Goal: Task Accomplishment & Management: Manage account settings

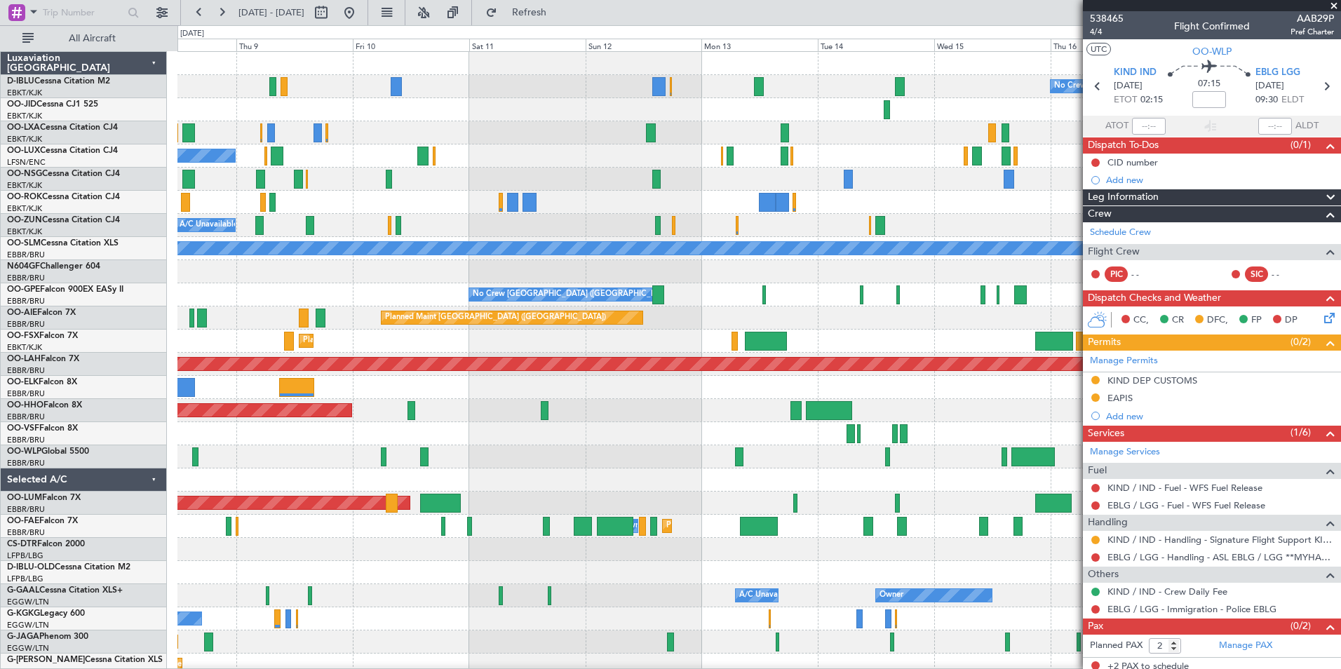
click at [546, 445] on div at bounding box center [758, 456] width 1163 height 23
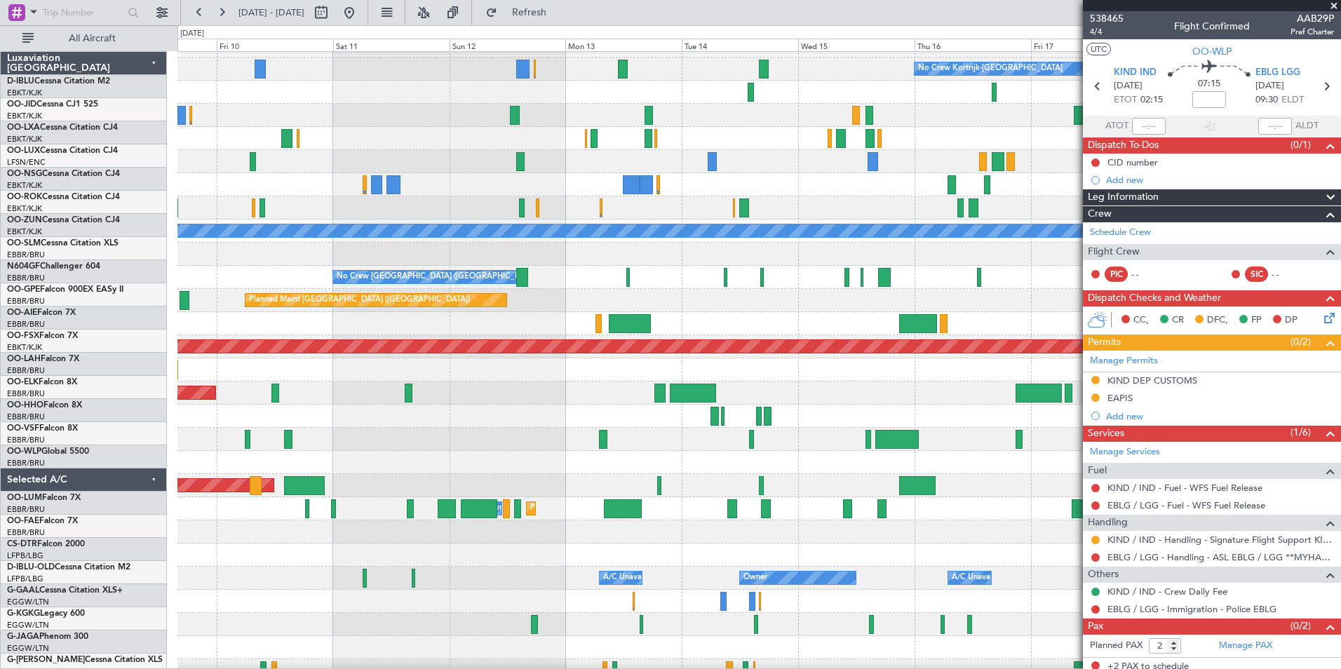
scroll to position [18, 0]
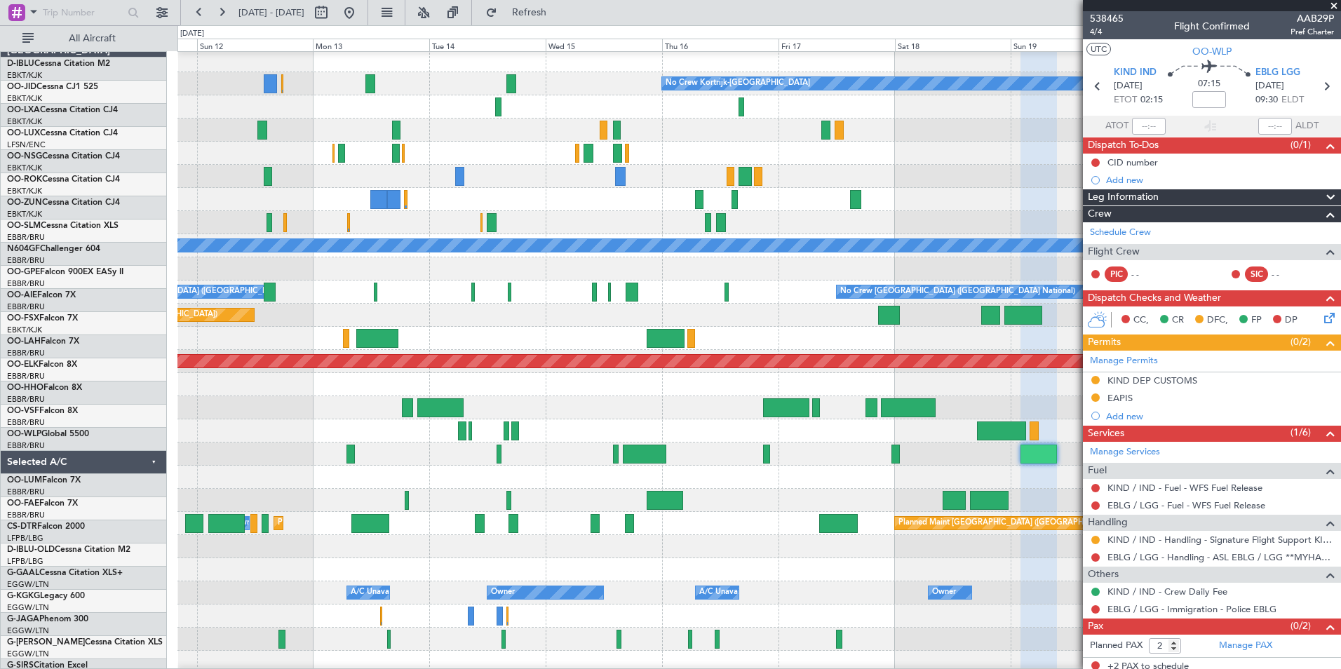
click at [597, 410] on div "Planned Maint Geneva (Cointrin)" at bounding box center [758, 407] width 1163 height 23
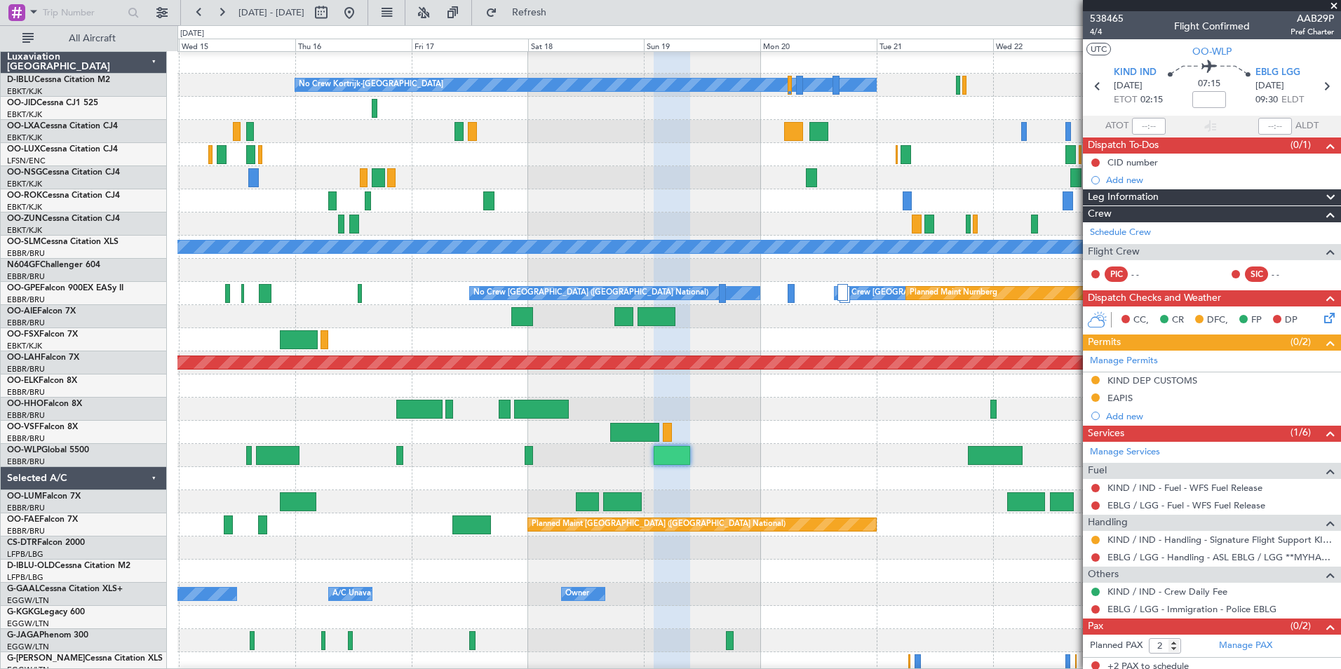
click at [452, 395] on div at bounding box center [758, 386] width 1163 height 23
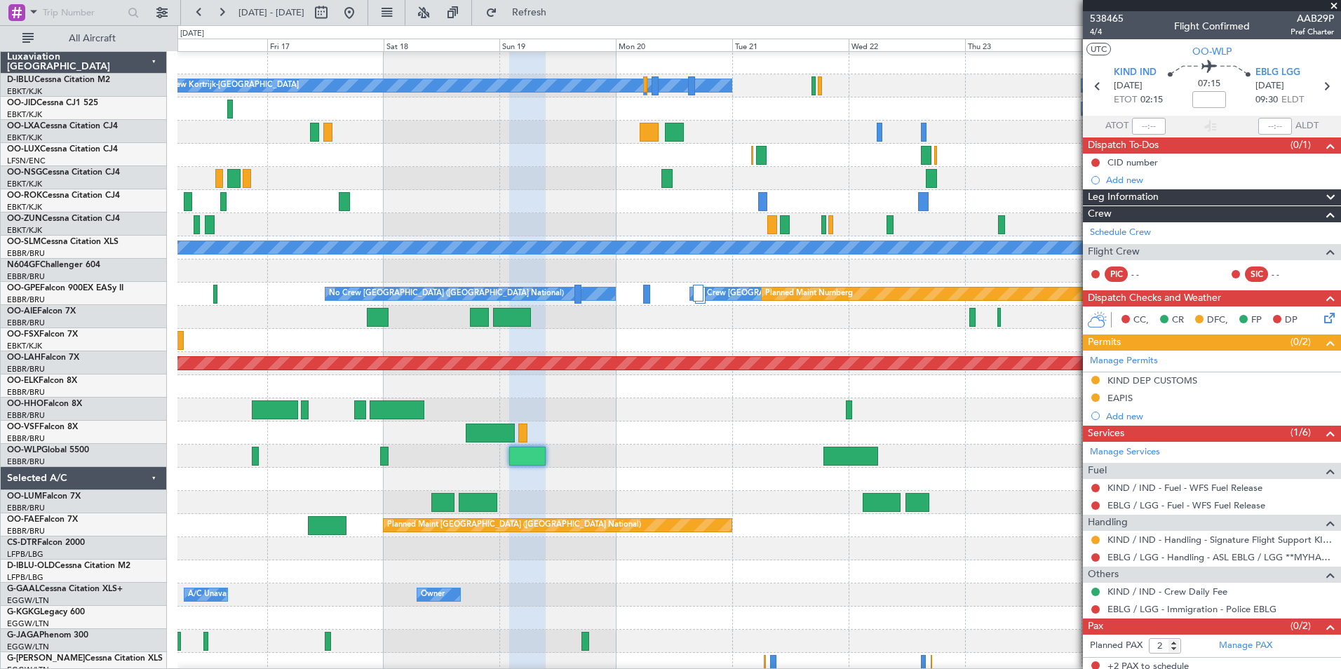
scroll to position [1, 0]
click at [176, 422] on div "No Crew Kortrijk-[GEOGRAPHIC_DATA] No Crew No Crew A/C Unavailable [GEOGRAPHIC_…" at bounding box center [670, 347] width 1341 height 644
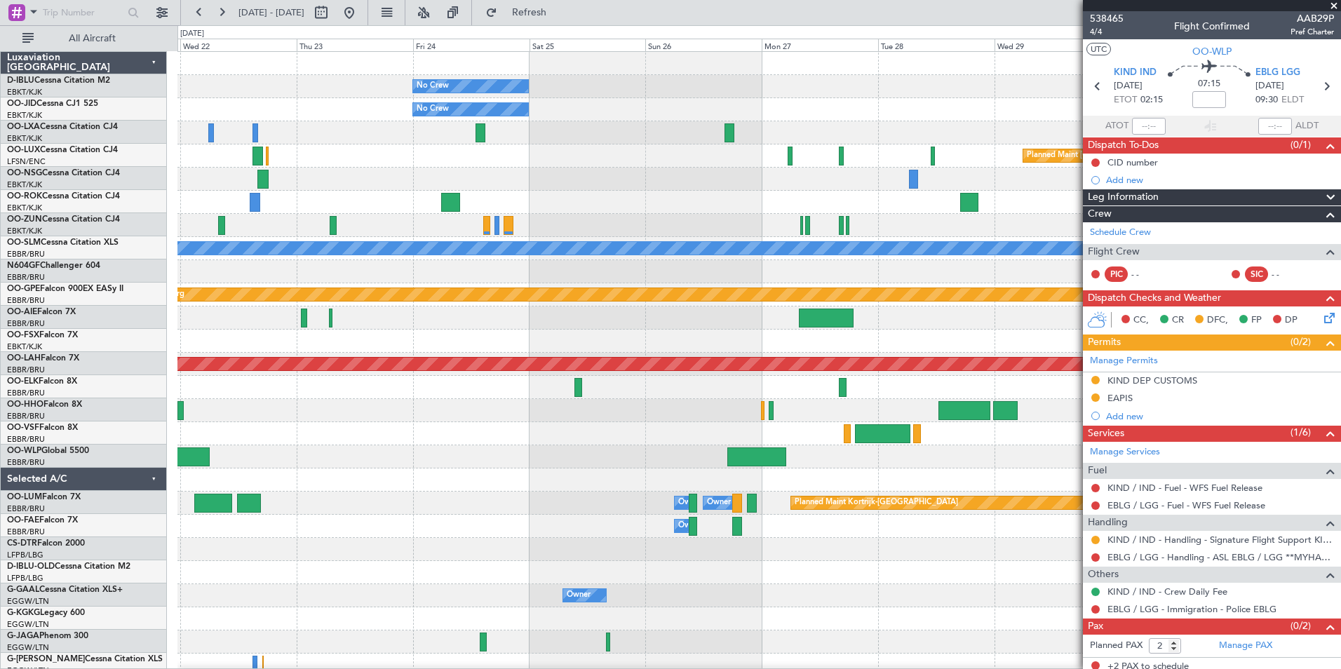
scroll to position [0, 0]
click at [456, 442] on div "No Crew No Crew Kortrijk-[GEOGRAPHIC_DATA] No Crew Planned Maint [GEOGRAPHIC_DA…" at bounding box center [758, 526] width 1163 height 949
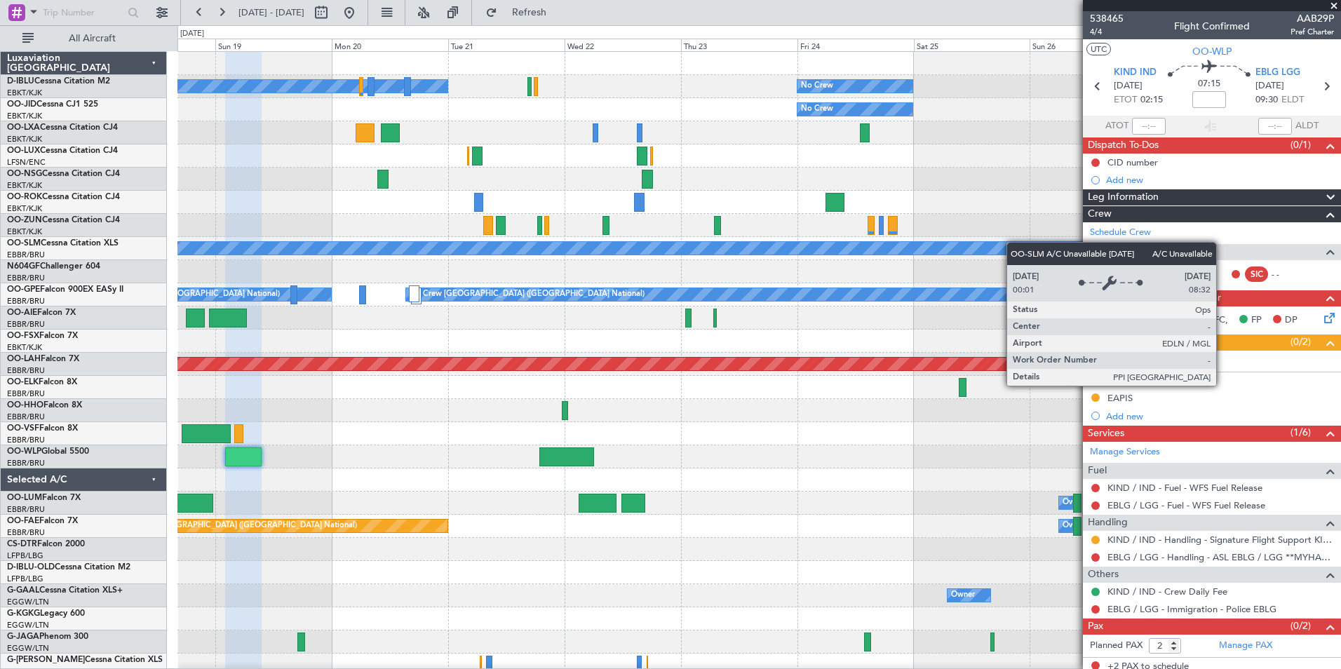
click at [1069, 246] on div "No Crew No Crew Kortrijk-[GEOGRAPHIC_DATA] No Crew Planned Maint [GEOGRAPHIC_DA…" at bounding box center [758, 515] width 1163 height 926
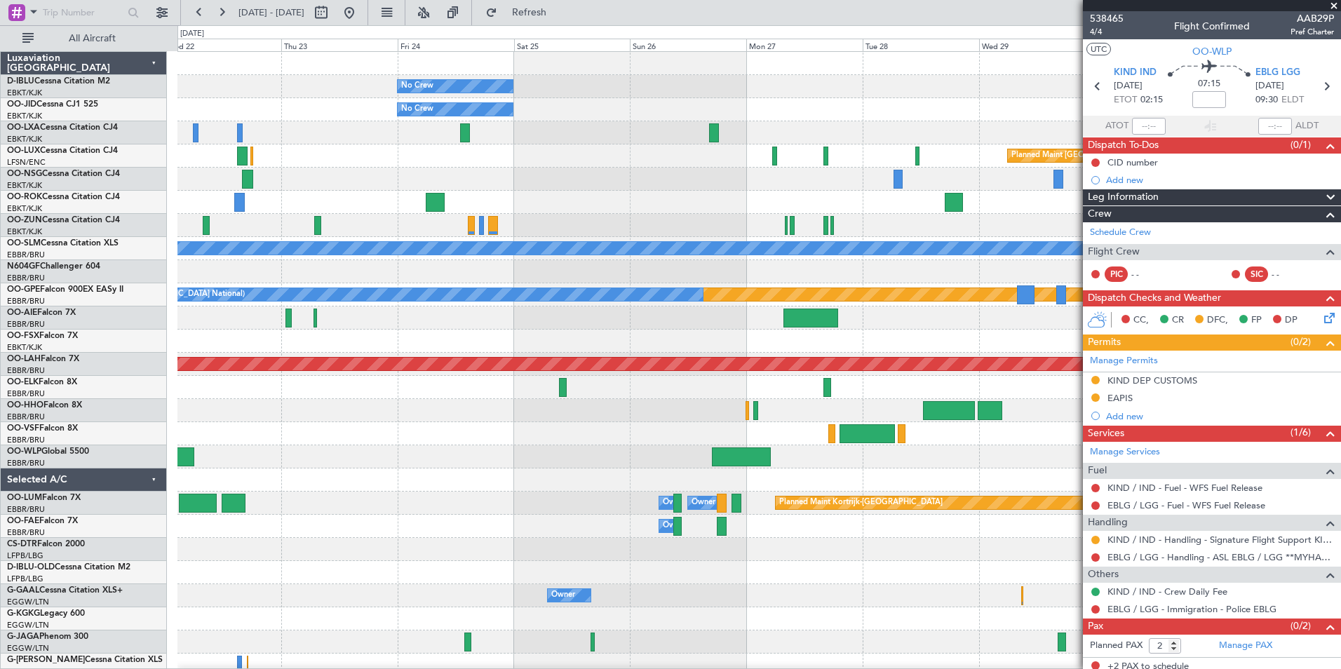
click at [470, 461] on div "No Crew No Crew Kortrijk-[GEOGRAPHIC_DATA] No Crew Planned Maint [GEOGRAPHIC_DA…" at bounding box center [758, 492] width 1163 height 880
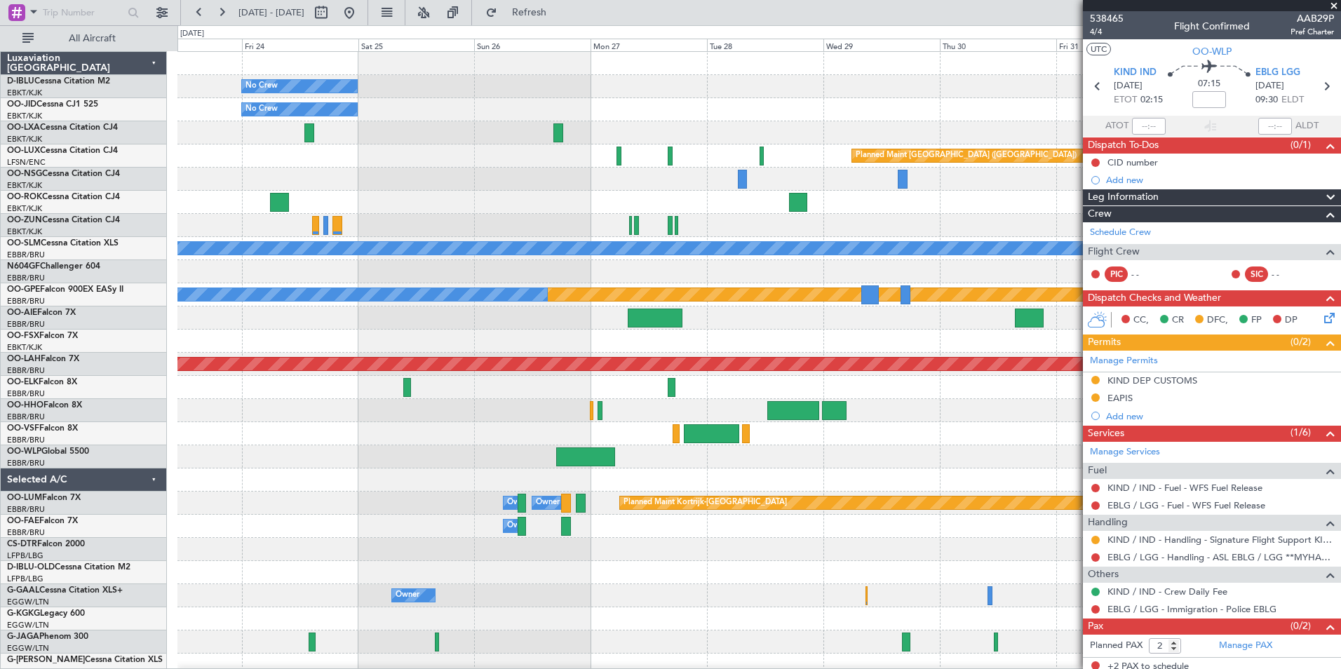
click at [469, 441] on div "No Crew No Crew Kortrijk-[GEOGRAPHIC_DATA] No Crew Planned Maint [GEOGRAPHIC_DA…" at bounding box center [758, 492] width 1163 height 880
click at [750, 534] on div "No Crew No Crew Kortrijk-[GEOGRAPHIC_DATA] No Crew Planned Maint [GEOGRAPHIC_DA…" at bounding box center [758, 492] width 1163 height 880
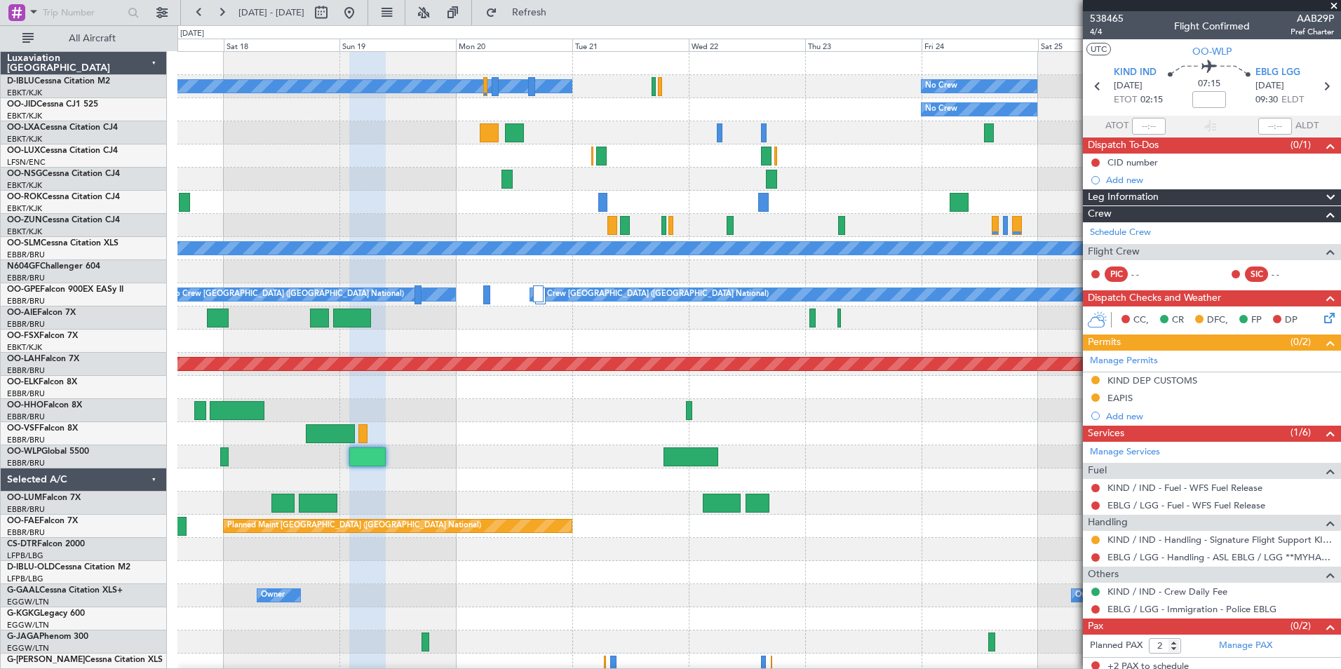
click at [964, 510] on div "Planned Maint Kortrijk-[GEOGRAPHIC_DATA] Owner [GEOGRAPHIC_DATA] Owner [GEOGRAP…" at bounding box center [758, 503] width 1163 height 23
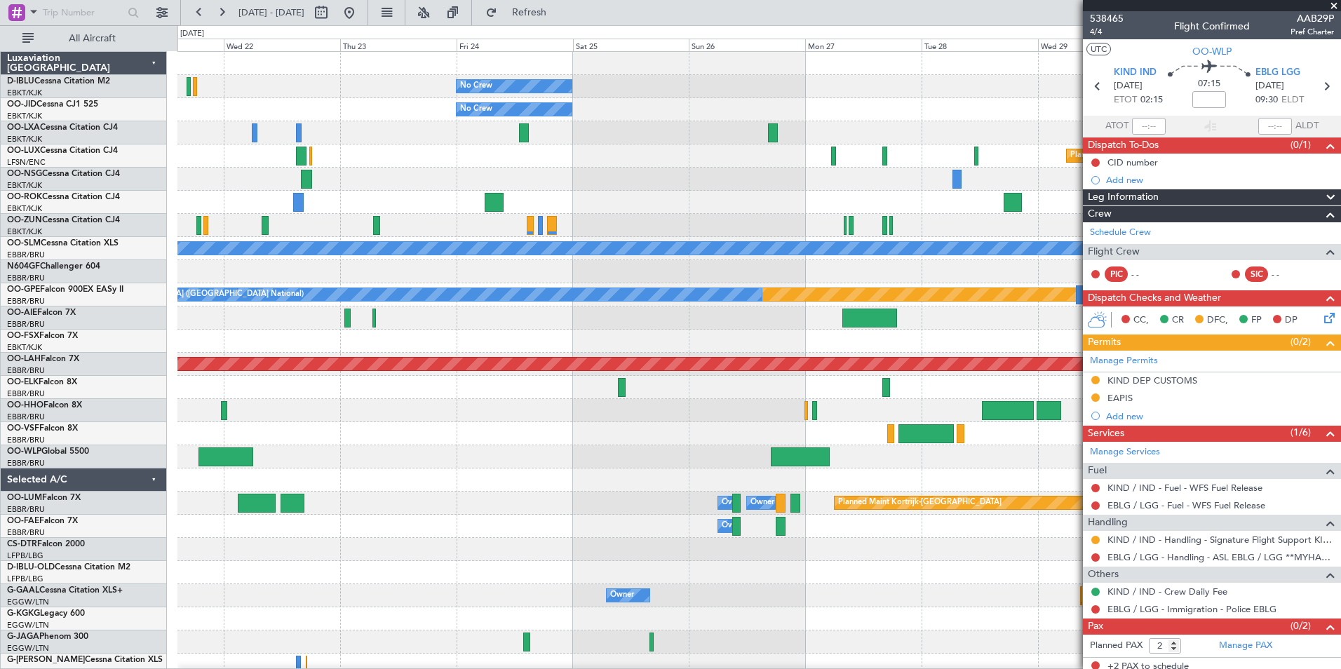
click at [0, 486] on html "[DATE] - [DATE] Refresh Quick Links All Aircraft No Crew No Crew Kortrijk-[GEOG…" at bounding box center [670, 334] width 1341 height 669
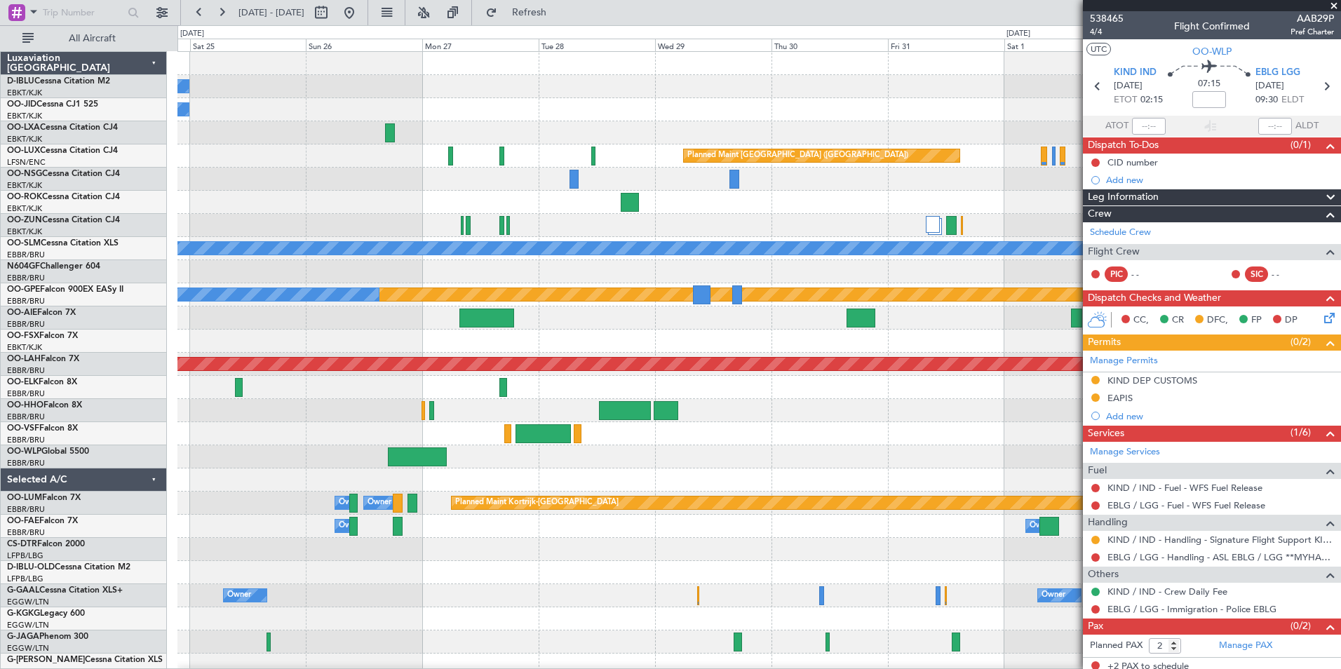
click at [327, 490] on div "No Crew Planned Maint [GEOGRAPHIC_DATA] ([GEOGRAPHIC_DATA]) No Crew Planned Mai…" at bounding box center [758, 526] width 1163 height 949
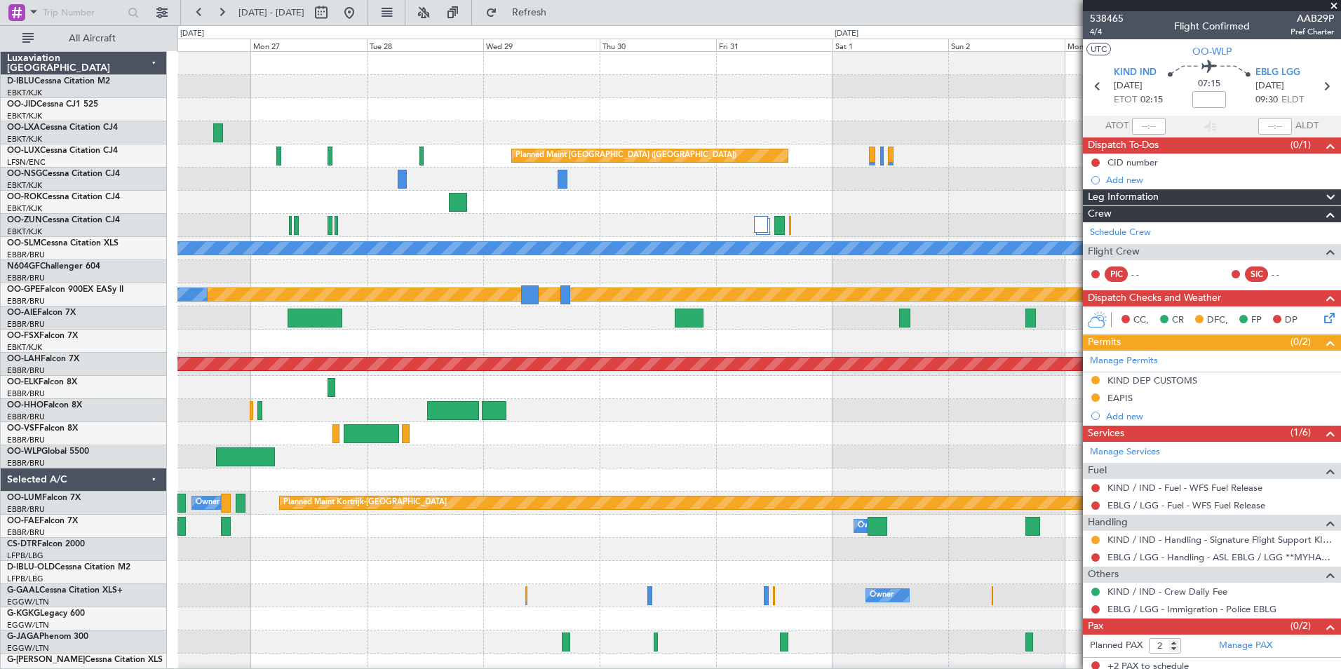
click at [599, 453] on div "Planned Maint [GEOGRAPHIC_DATA] ([GEOGRAPHIC_DATA]) No Crew No Crew Planned Mai…" at bounding box center [758, 515] width 1163 height 926
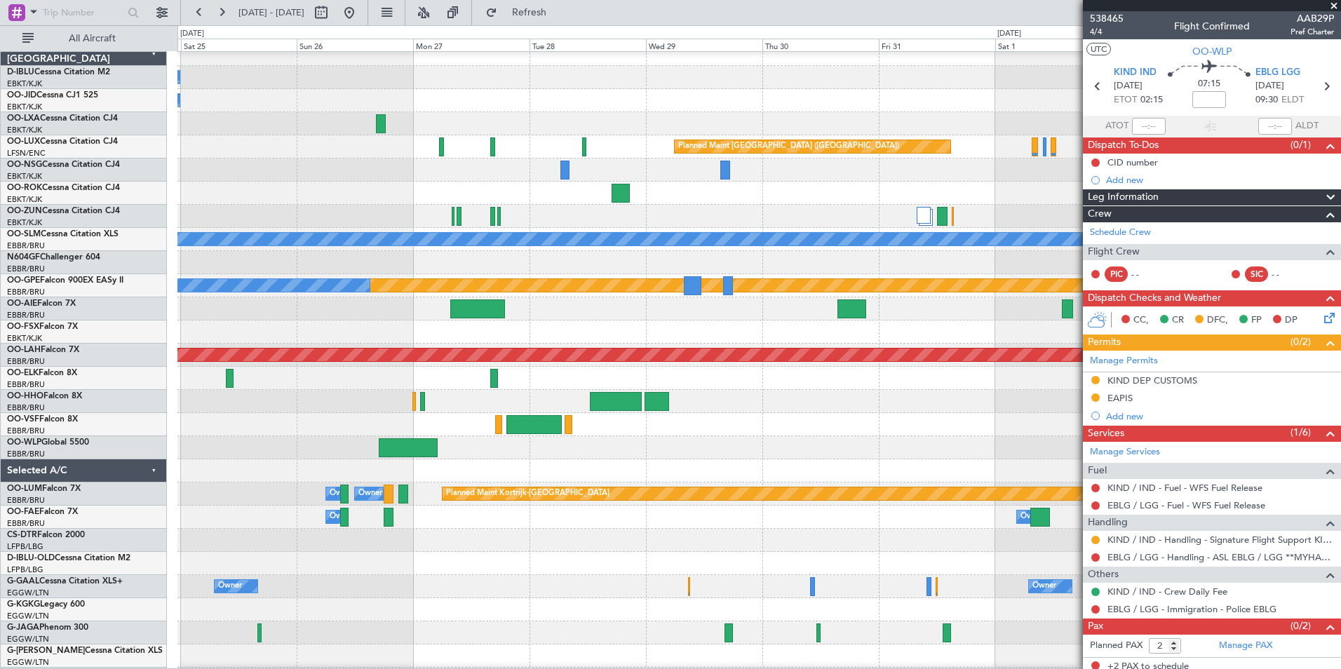
click at [859, 459] on div "No Crew Planned Maint [GEOGRAPHIC_DATA] ([GEOGRAPHIC_DATA]) No Crew Planned Mai…" at bounding box center [758, 506] width 1163 height 926
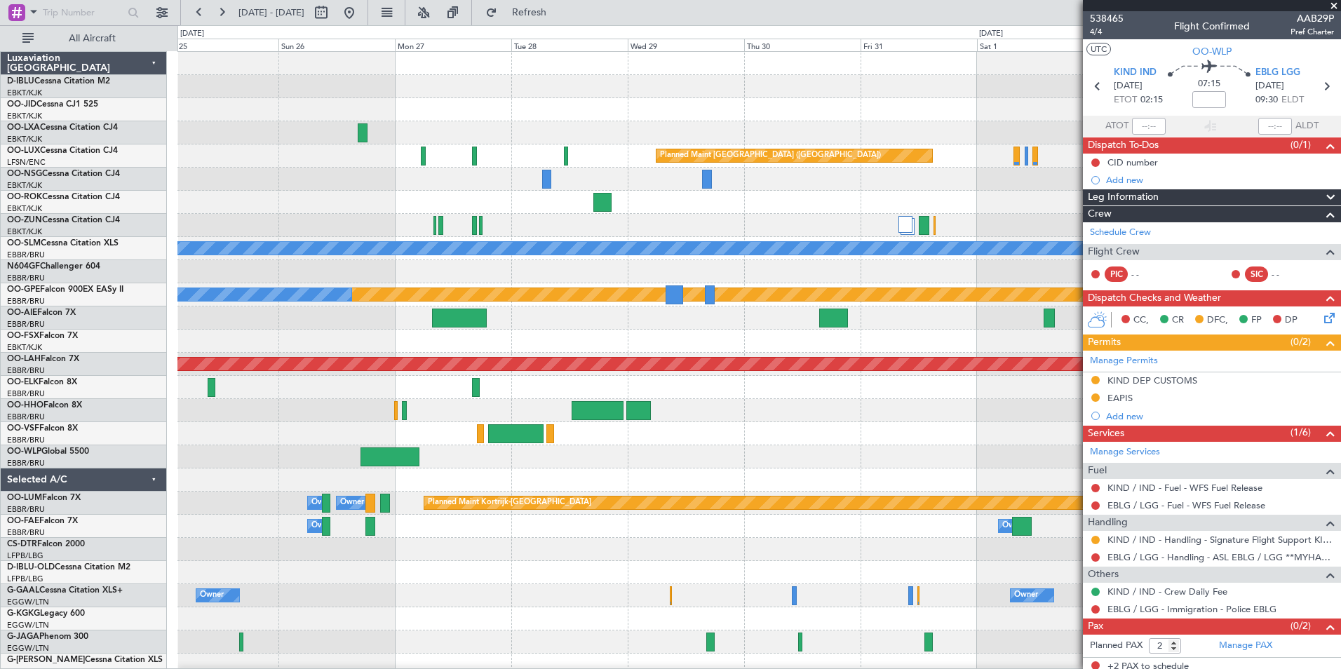
click at [1332, 8] on span at bounding box center [1334, 6] width 14 height 13
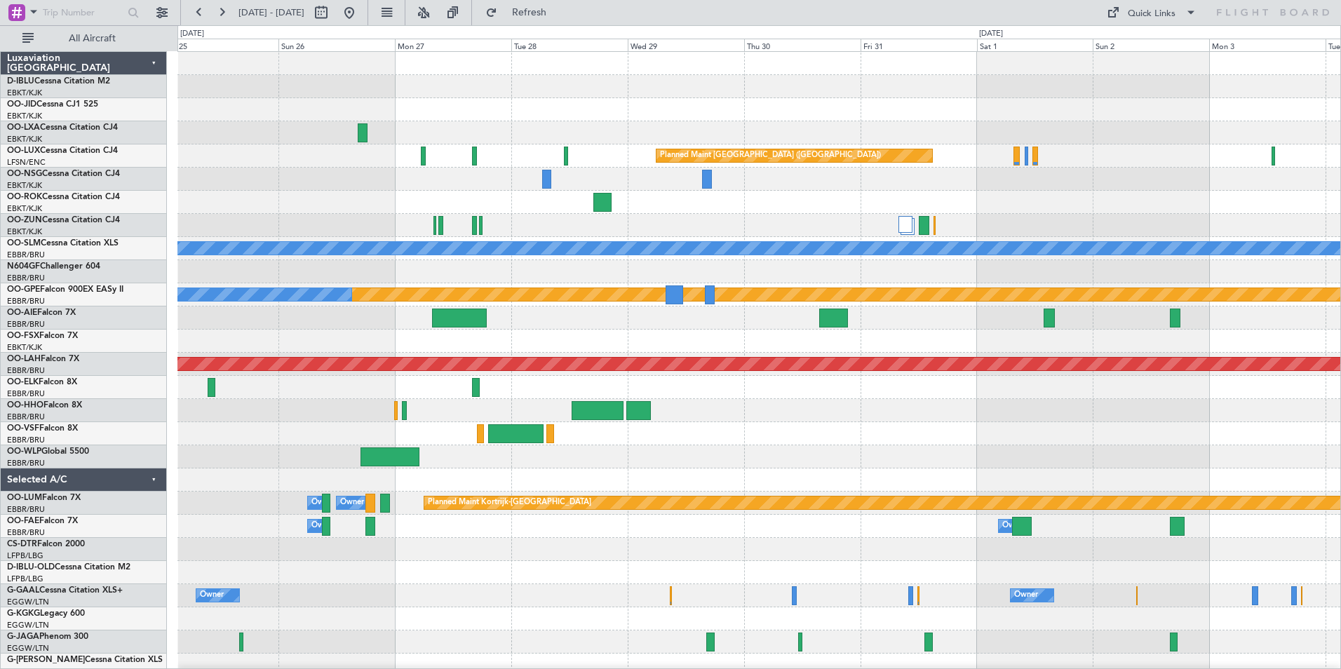
type input "0"
click at [1146, 25] on div "Quick Links" at bounding box center [1205, 12] width 271 height 25
click at [1146, 22] on button "Quick Links" at bounding box center [1152, 12] width 104 height 22
click at [1160, 50] on button "Trip Builder" at bounding box center [1152, 46] width 105 height 34
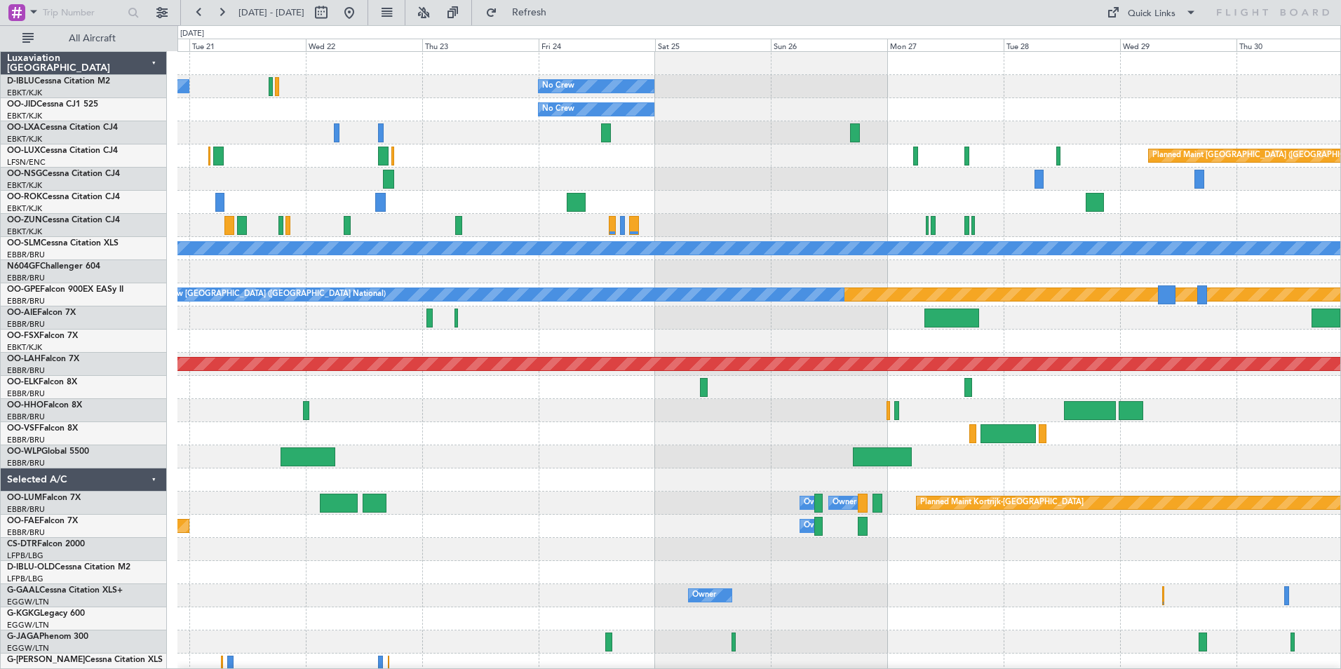
click at [1268, 414] on div at bounding box center [758, 410] width 1163 height 23
click at [361, 10] on button at bounding box center [349, 12] width 22 height 22
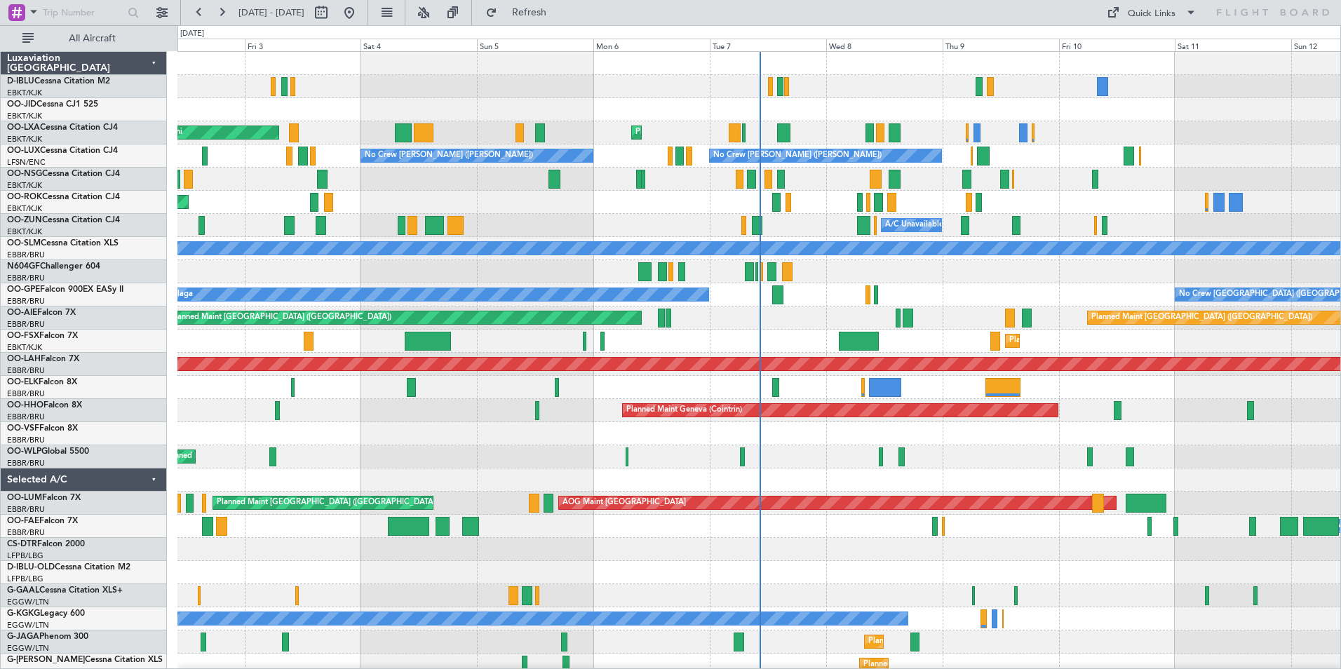
click at [716, 290] on div "AOG Maint Rimini Planned Maint [GEOGRAPHIC_DATA]-[GEOGRAPHIC_DATA] No Crew [PER…" at bounding box center [758, 492] width 1163 height 880
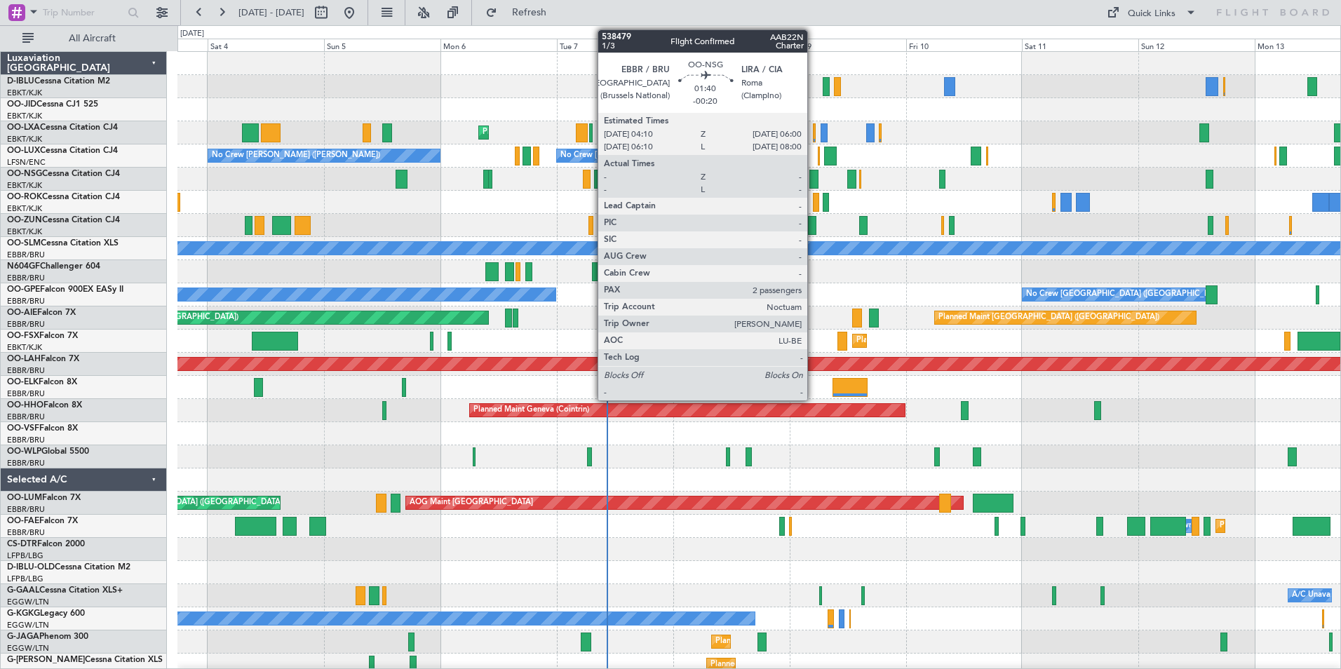
click at [814, 180] on div at bounding box center [814, 179] width 9 height 19
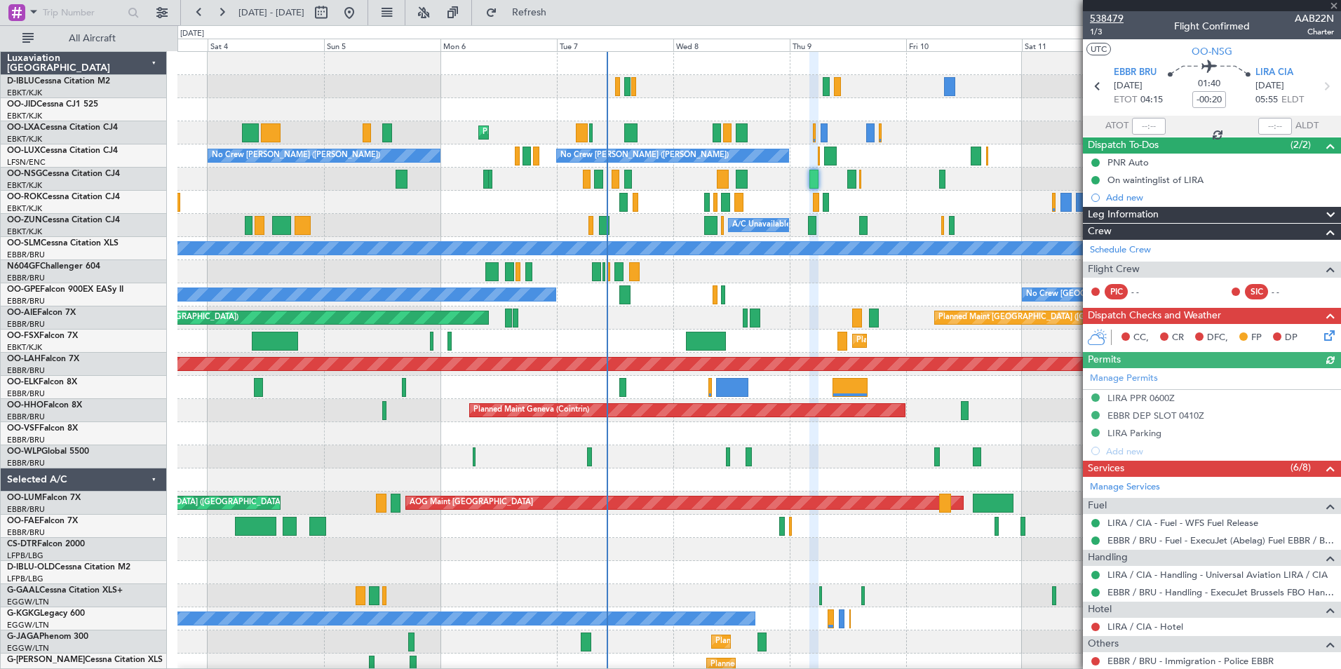
click at [1110, 18] on span "538479" at bounding box center [1107, 18] width 34 height 15
click at [210, 399] on div "Planned Maint Geneva (Cointrin)" at bounding box center [758, 410] width 1163 height 23
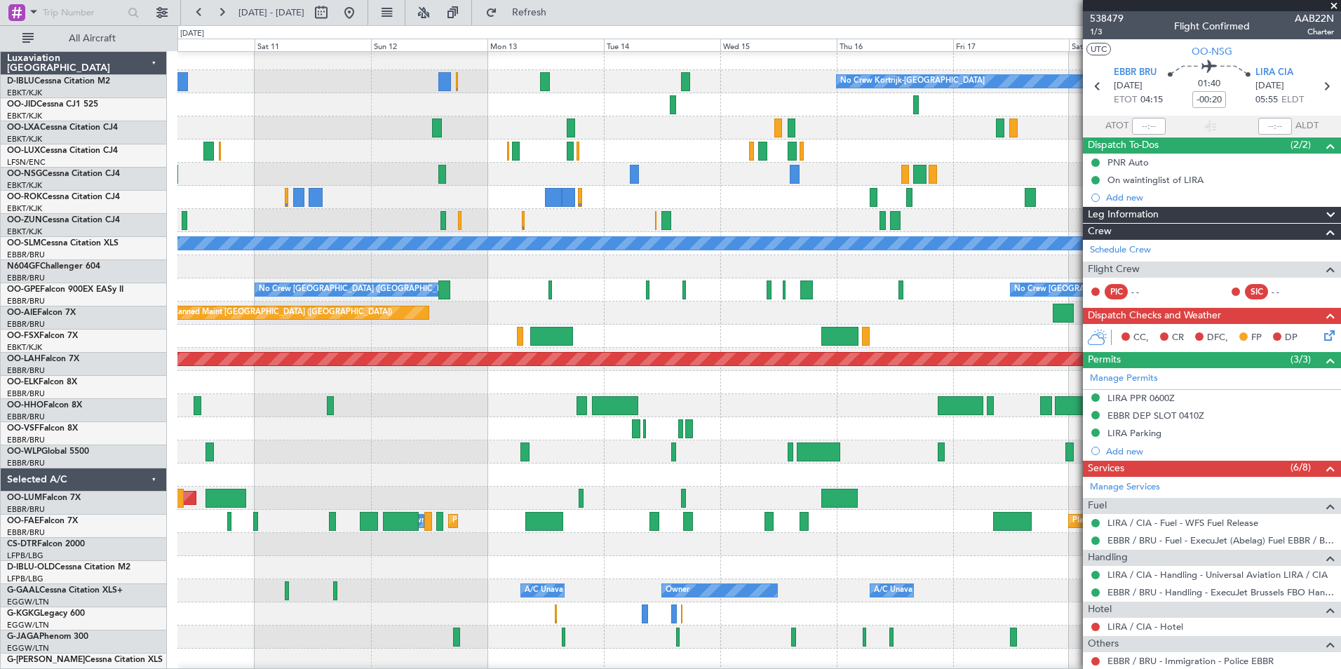
scroll to position [5, 0]
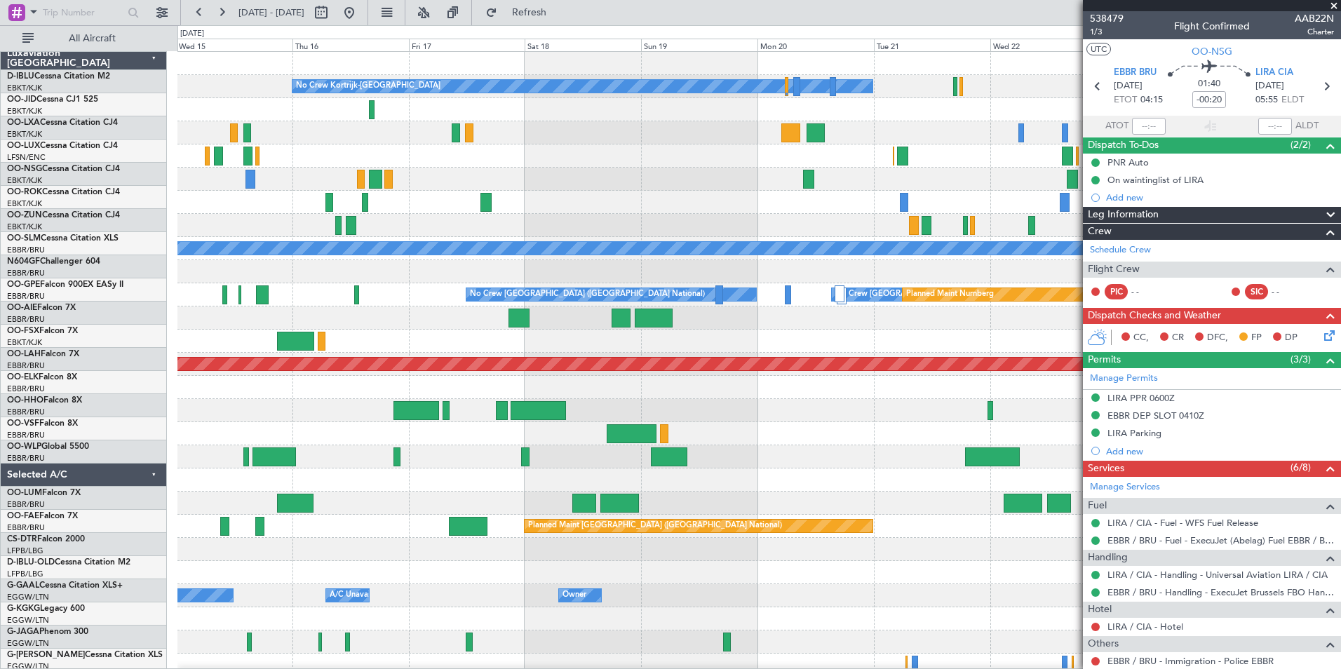
click at [302, 435] on div "No Crew Kortrijk-[GEOGRAPHIC_DATA] No Crew No Crew A/C Unavailable [GEOGRAPHIC_…" at bounding box center [758, 492] width 1163 height 880
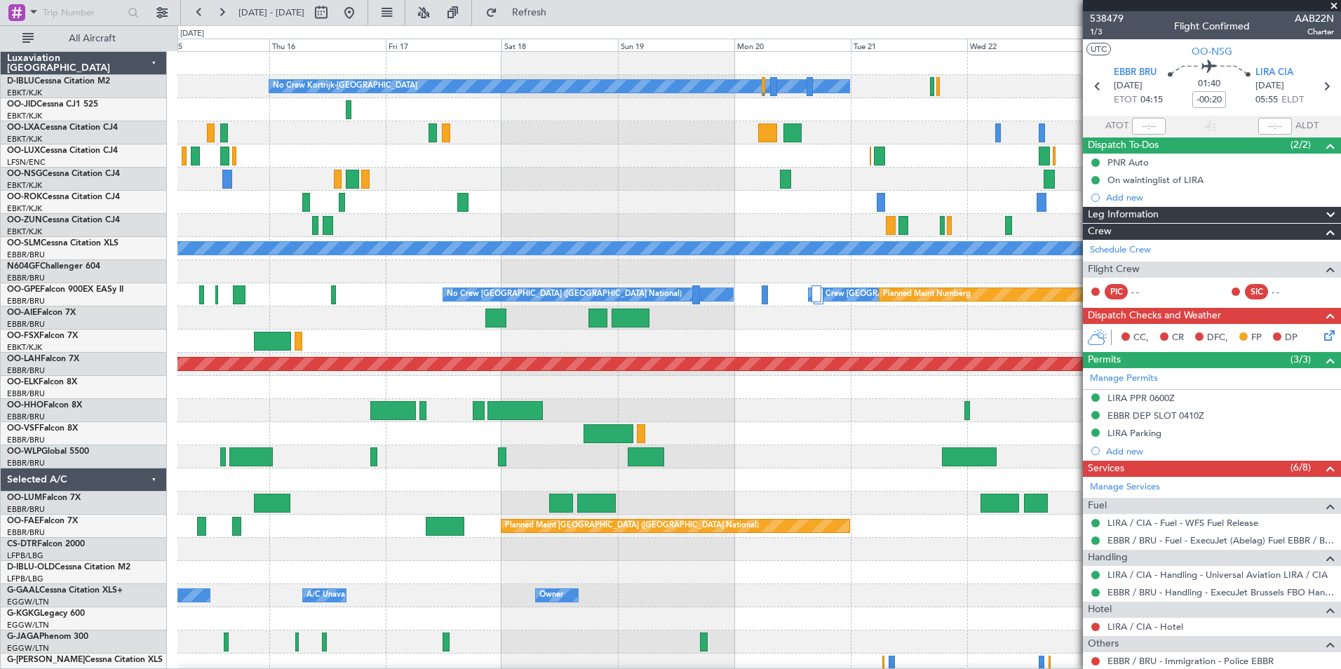
click at [593, 464] on div at bounding box center [758, 456] width 1163 height 23
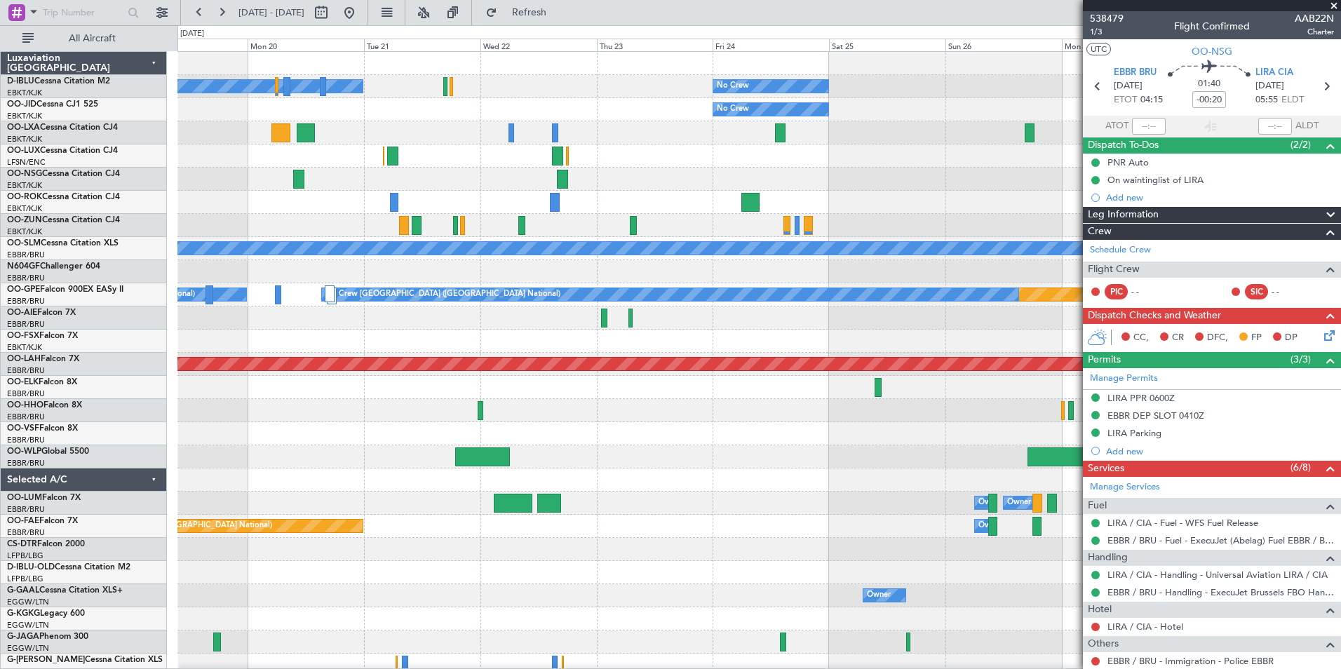
click at [443, 466] on div at bounding box center [758, 456] width 1163 height 23
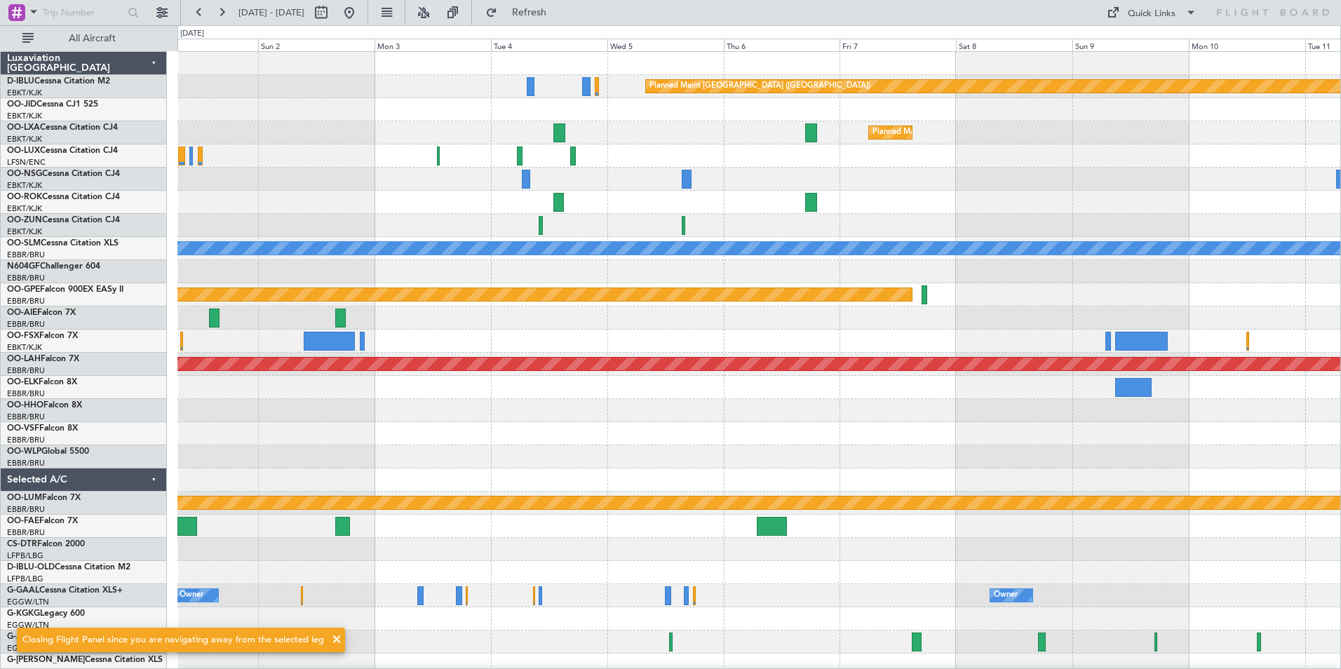
click at [970, 459] on div at bounding box center [758, 456] width 1163 height 23
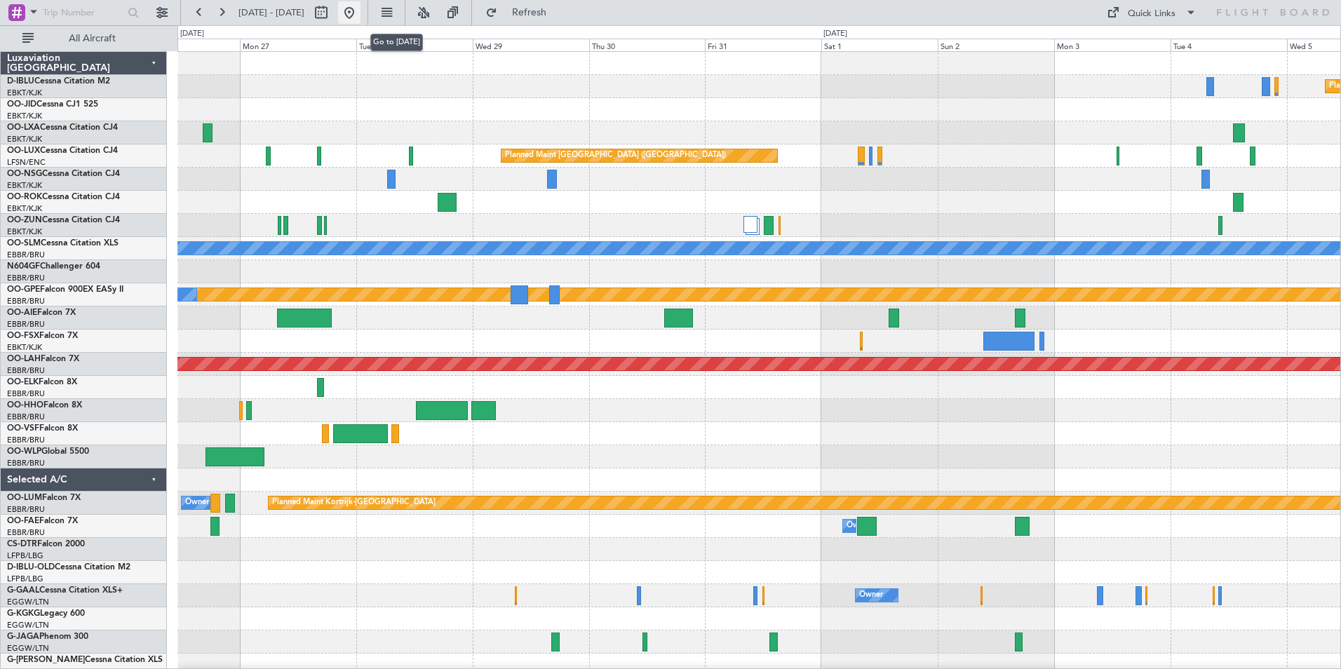
click at [361, 18] on button at bounding box center [349, 12] width 22 height 22
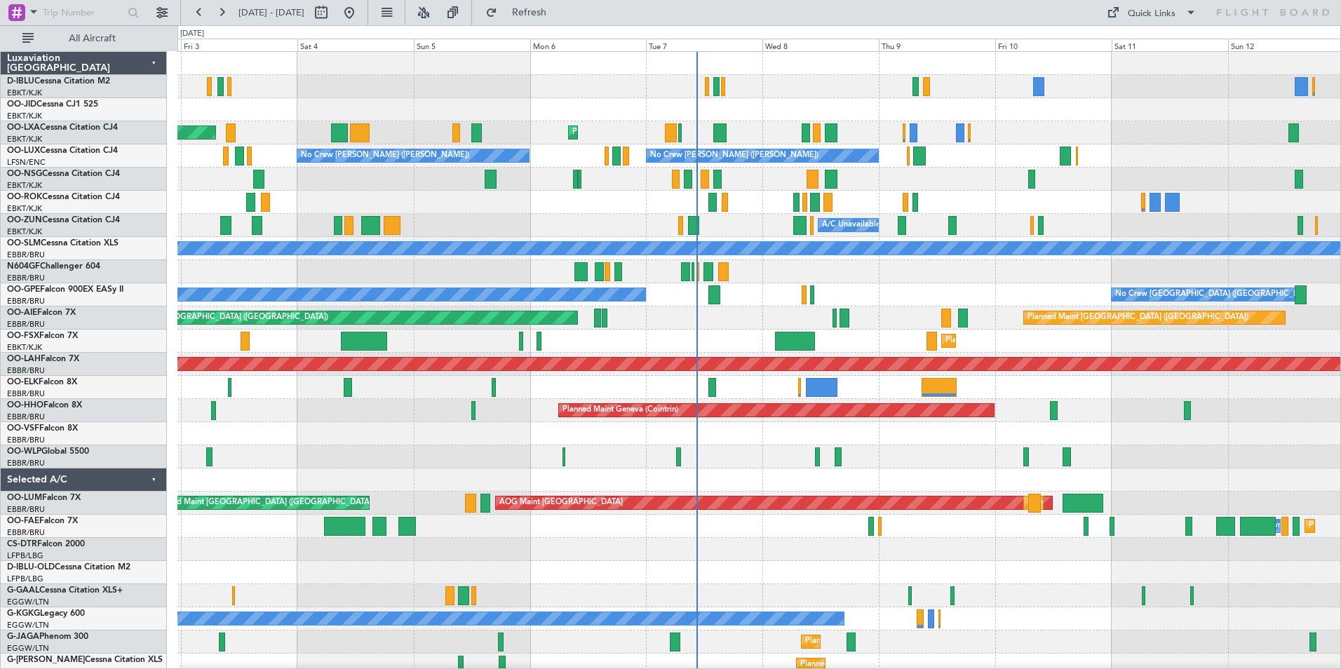
click at [965, 207] on div "AOG Maint Kortrijk-[GEOGRAPHIC_DATA]" at bounding box center [758, 202] width 1163 height 23
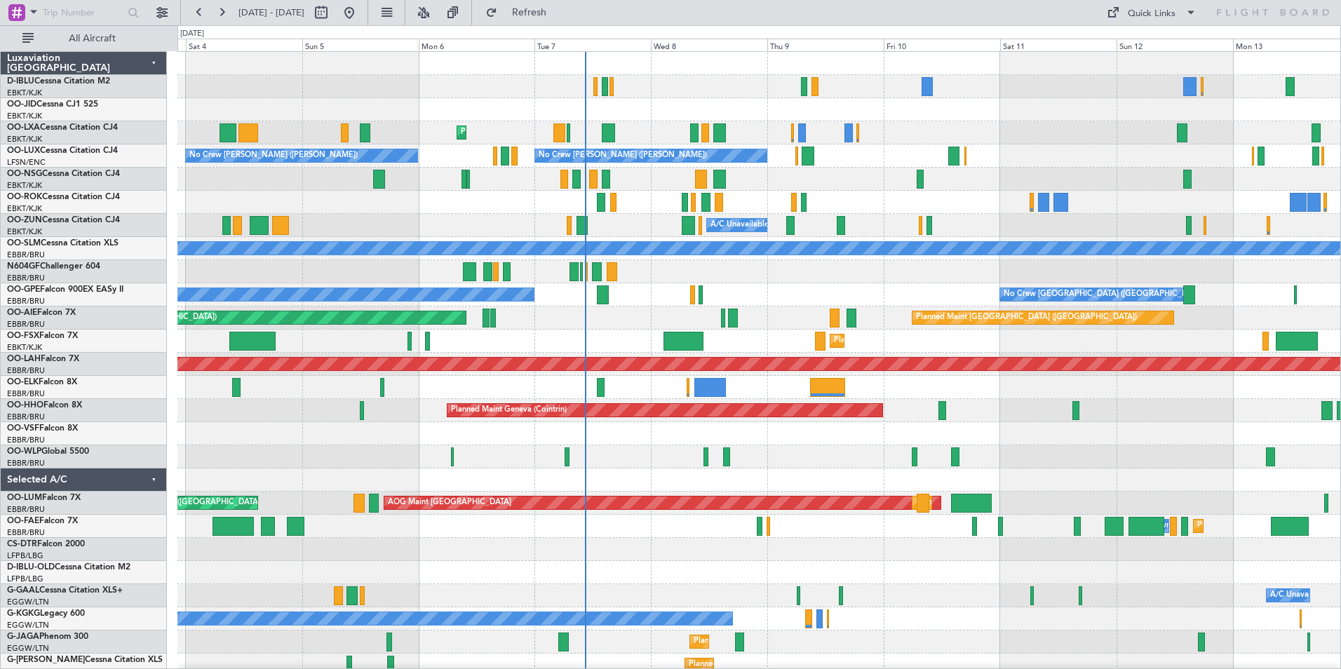
click at [824, 310] on div "No Crew Kortrijk-[GEOGRAPHIC_DATA] Planned Maint [GEOGRAPHIC_DATA]-[GEOGRAPHIC_…" at bounding box center [758, 492] width 1163 height 880
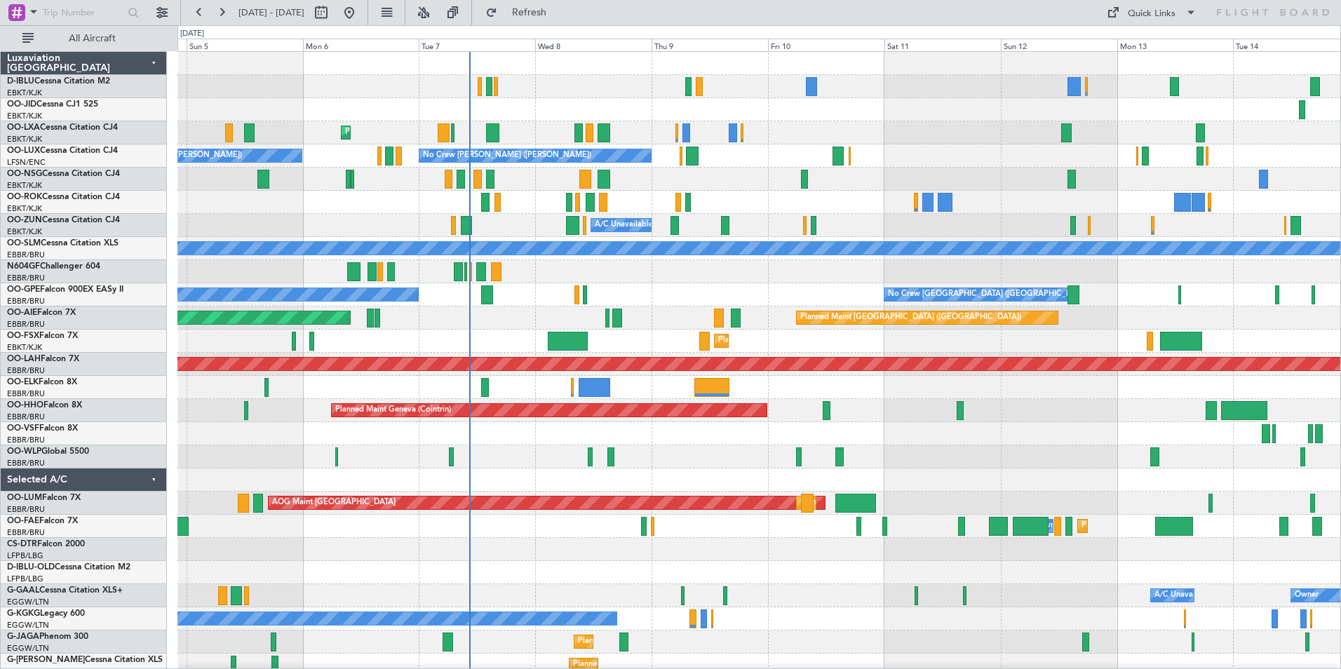
click at [761, 185] on div at bounding box center [758, 179] width 1163 height 23
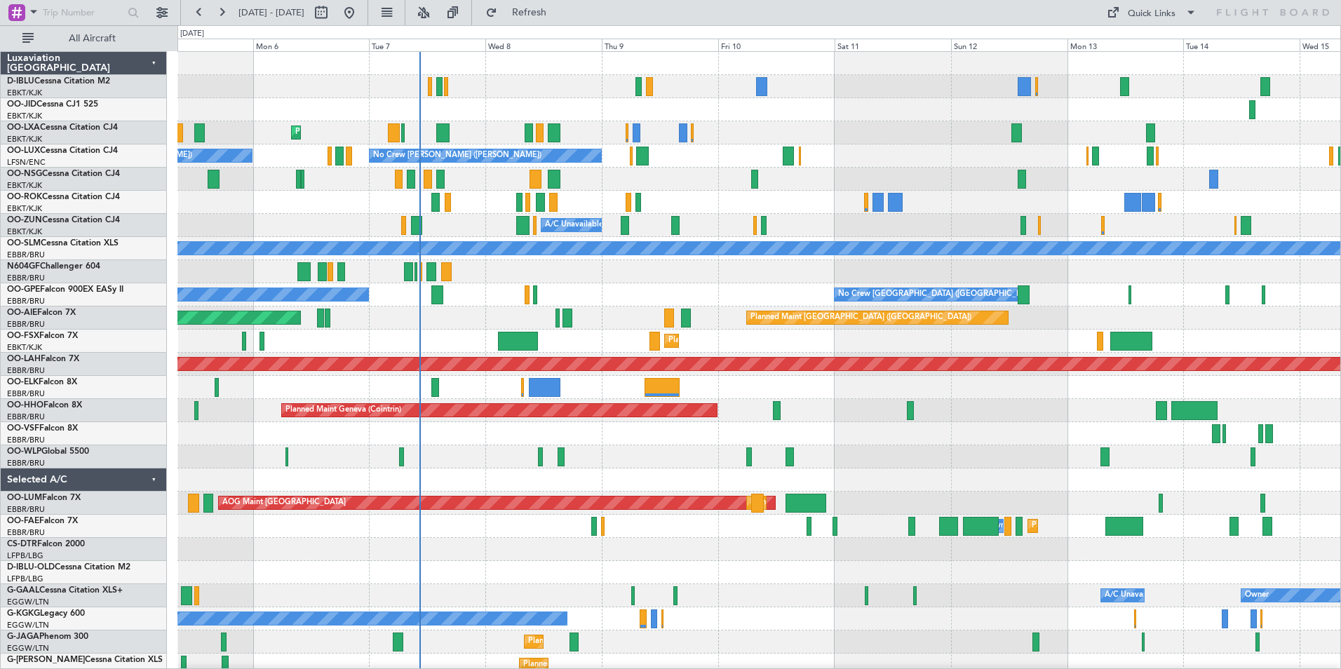
click at [713, 189] on div at bounding box center [758, 179] width 1163 height 23
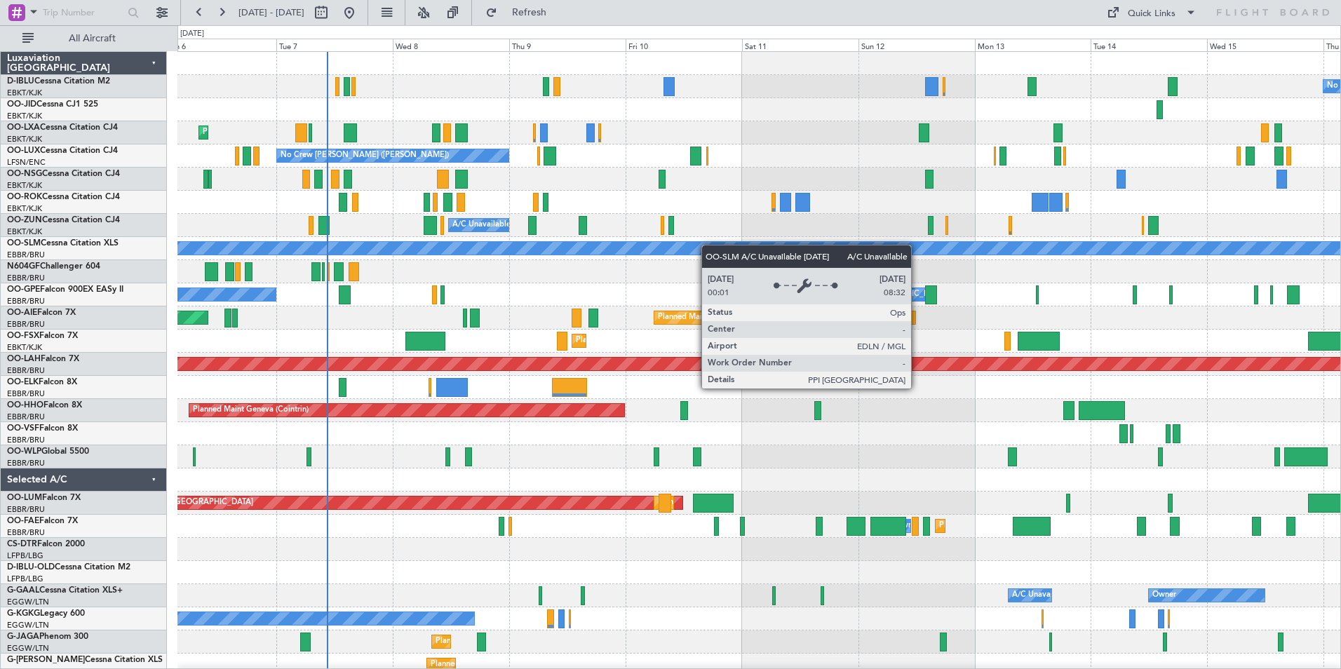
click at [603, 273] on div "No Crew Kortrijk-[GEOGRAPHIC_DATA] Planned Maint [GEOGRAPHIC_DATA]-[GEOGRAPHIC_…" at bounding box center [758, 515] width 1163 height 926
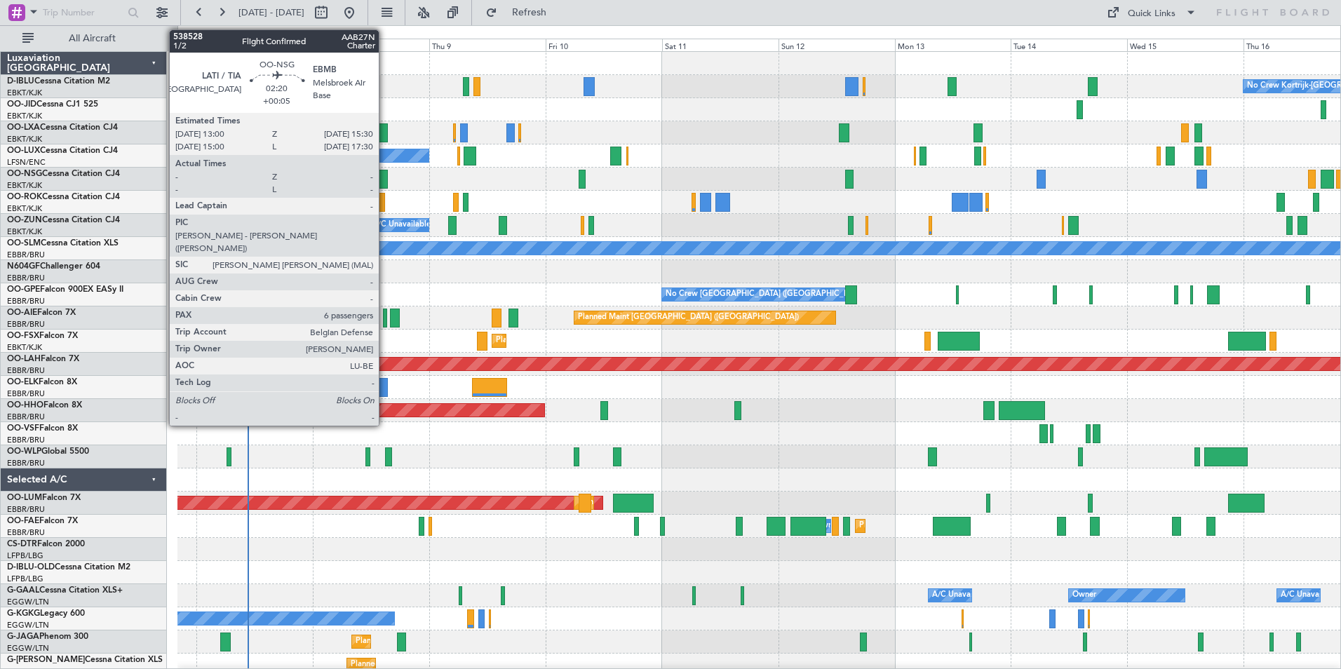
click at [385, 181] on div at bounding box center [381, 179] width 13 height 19
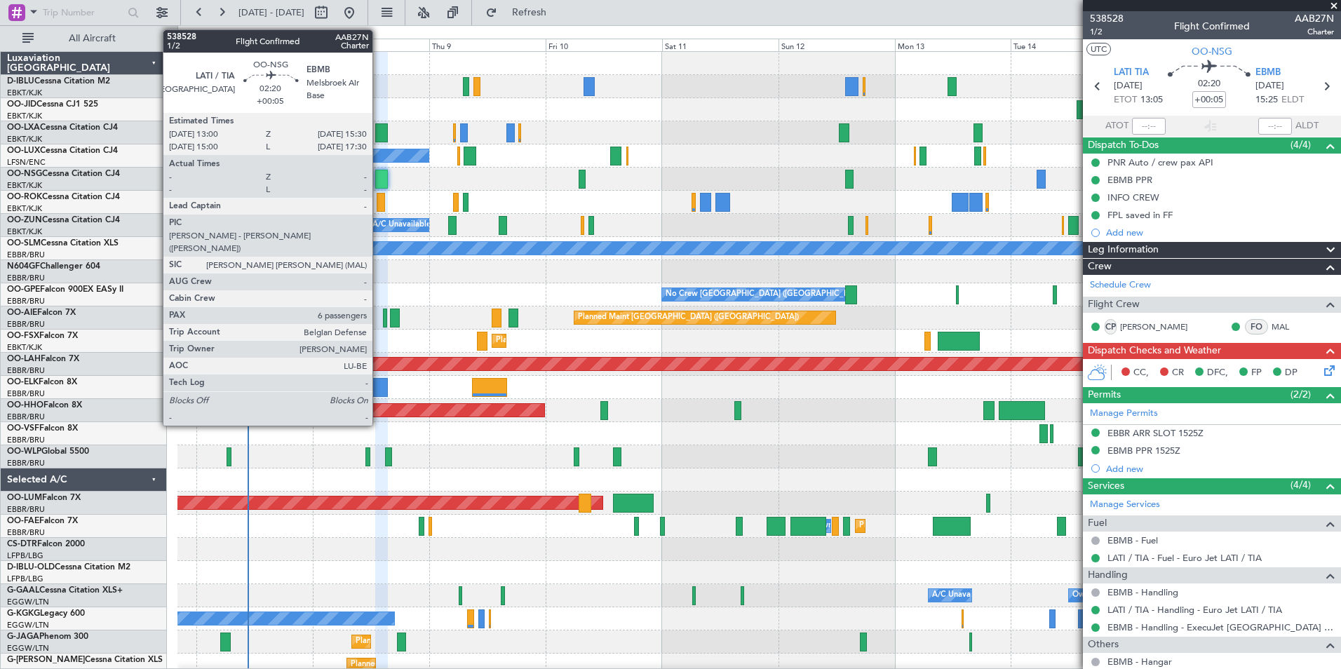
click at [379, 174] on div at bounding box center [381, 179] width 13 height 19
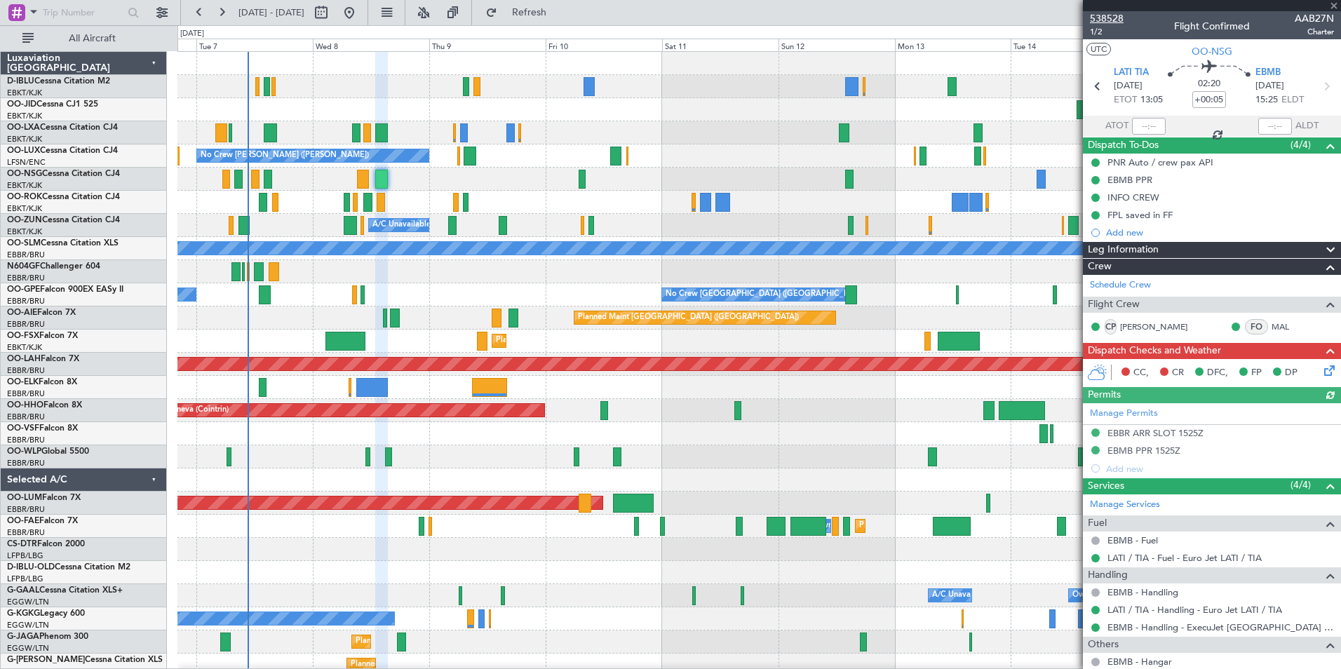
click at [1110, 16] on span "538528" at bounding box center [1107, 18] width 34 height 15
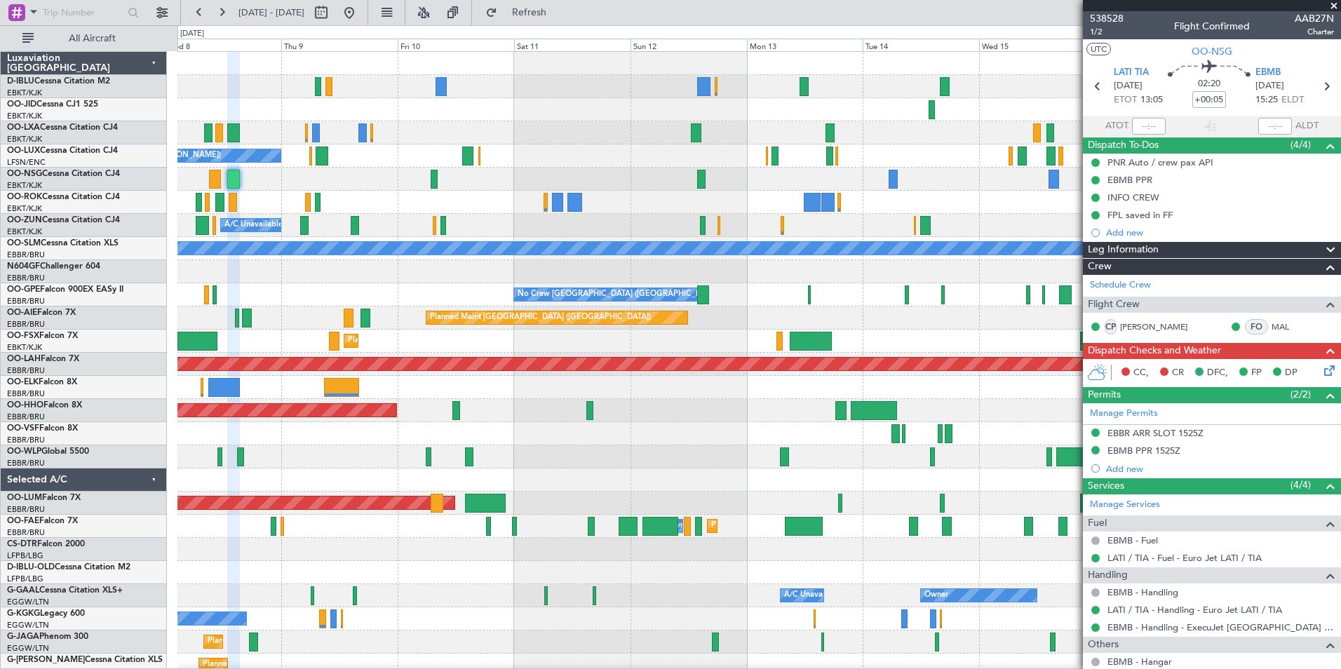
click at [758, 474] on div "No Crew Kortrijk-[GEOGRAPHIC_DATA] Planned Maint [GEOGRAPHIC_DATA]-[GEOGRAPHIC_…" at bounding box center [758, 526] width 1163 height 949
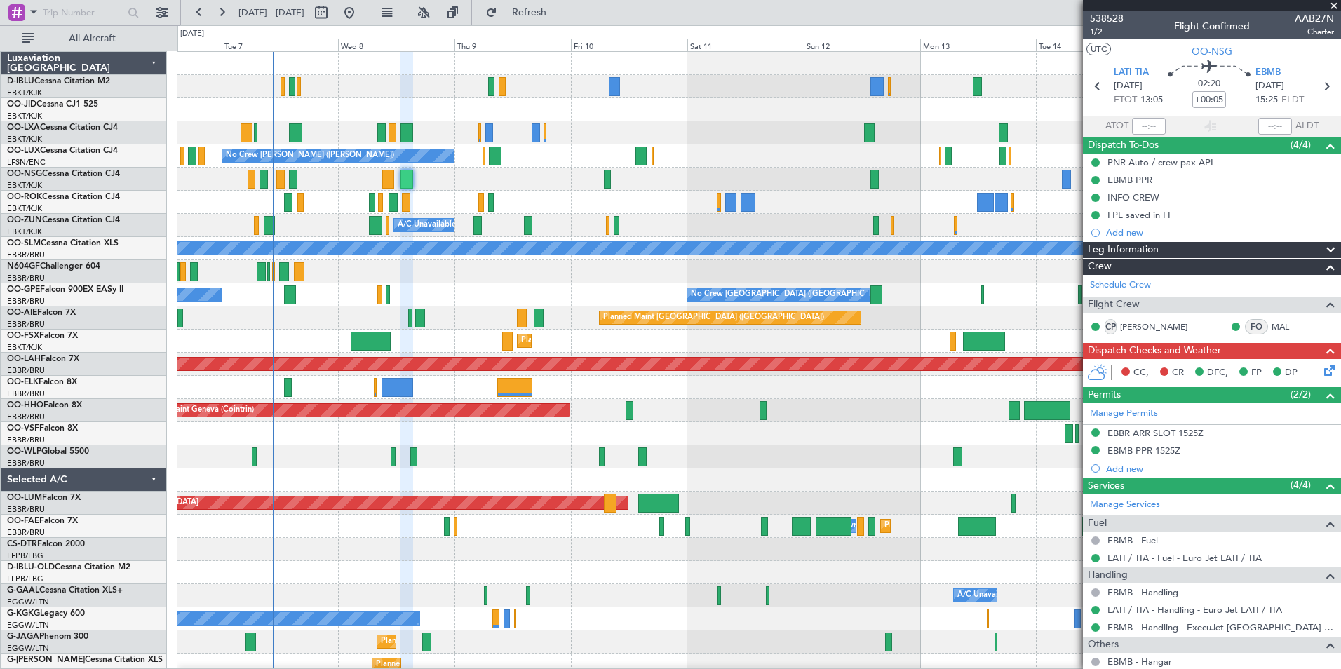
click at [781, 447] on div at bounding box center [758, 456] width 1163 height 23
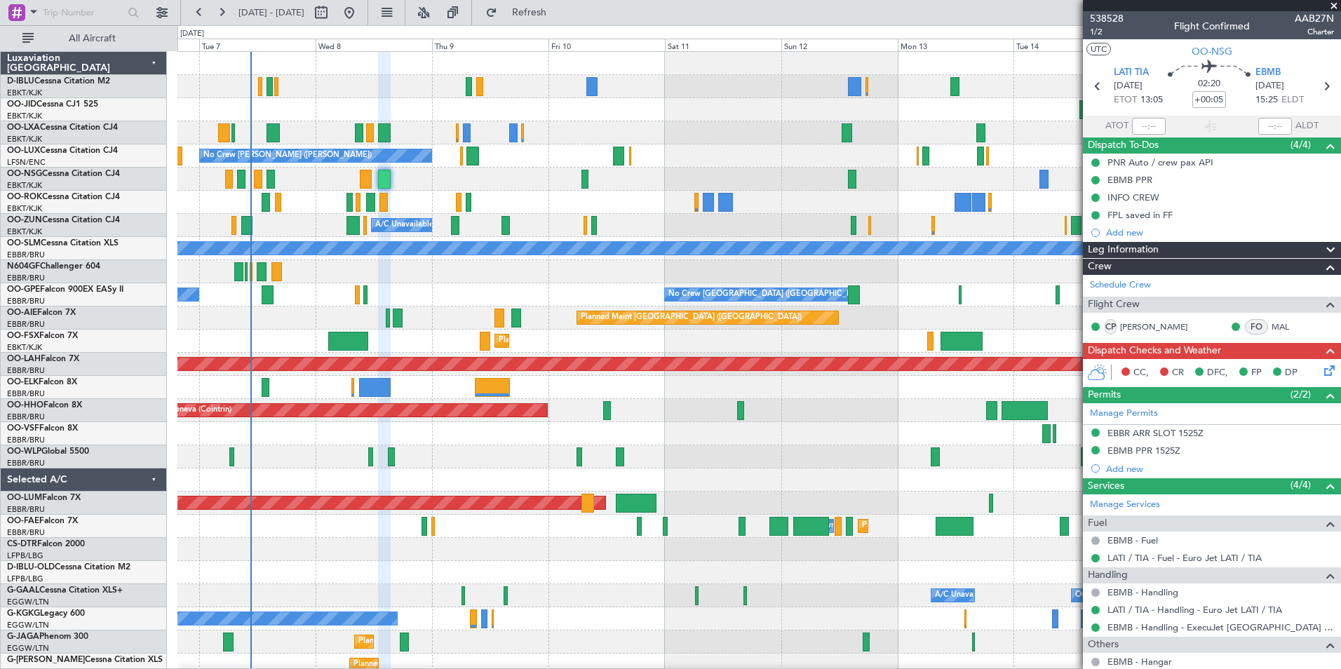
click at [715, 447] on div "No Crew Kortrijk-[GEOGRAPHIC_DATA] Planned Maint [GEOGRAPHIC_DATA]-[GEOGRAPHIC_…" at bounding box center [758, 526] width 1163 height 949
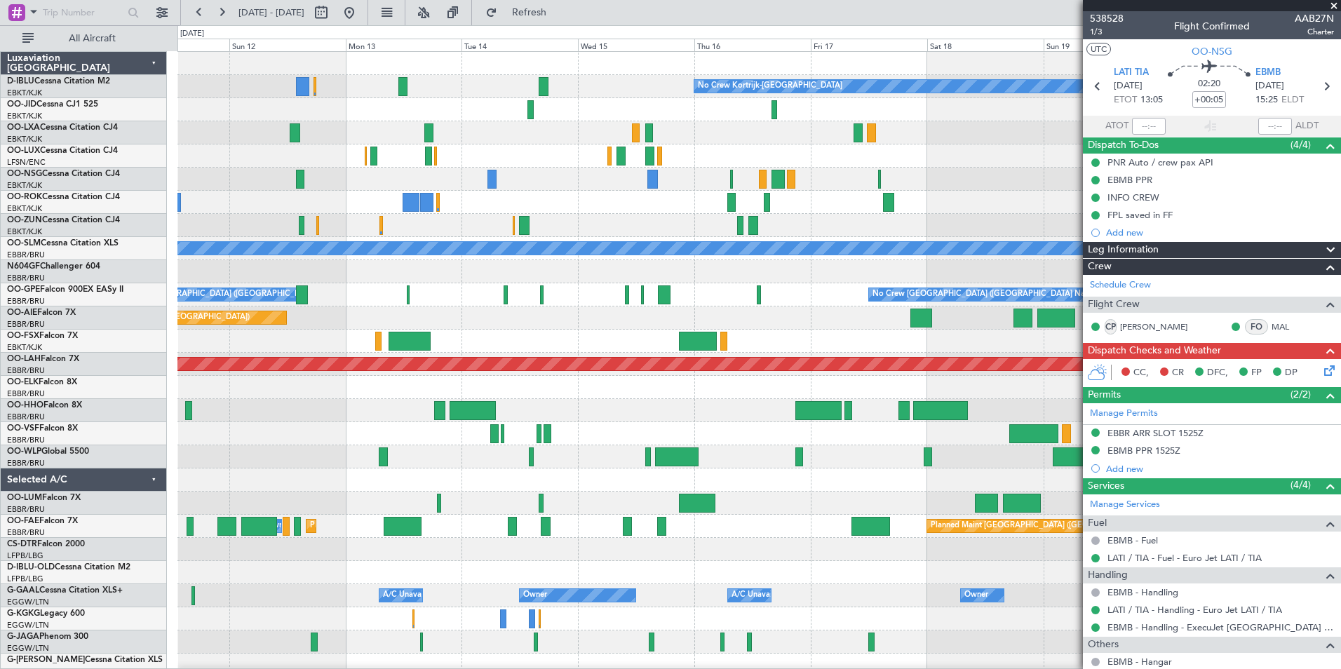
click at [415, 309] on div "No Crew Kortrijk-Wevelgem No Crew No Crew A/C Unavailable Monchengladbach No Cr…" at bounding box center [758, 526] width 1163 height 949
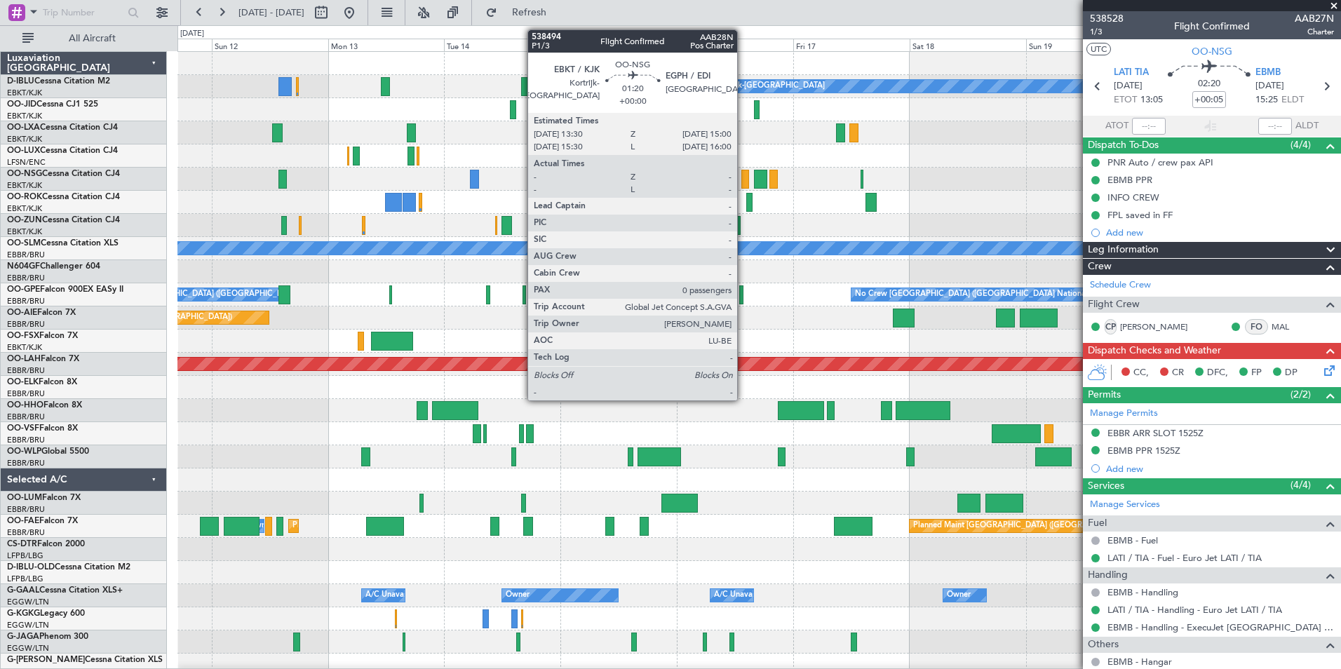
click at [744, 179] on div at bounding box center [745, 179] width 8 height 19
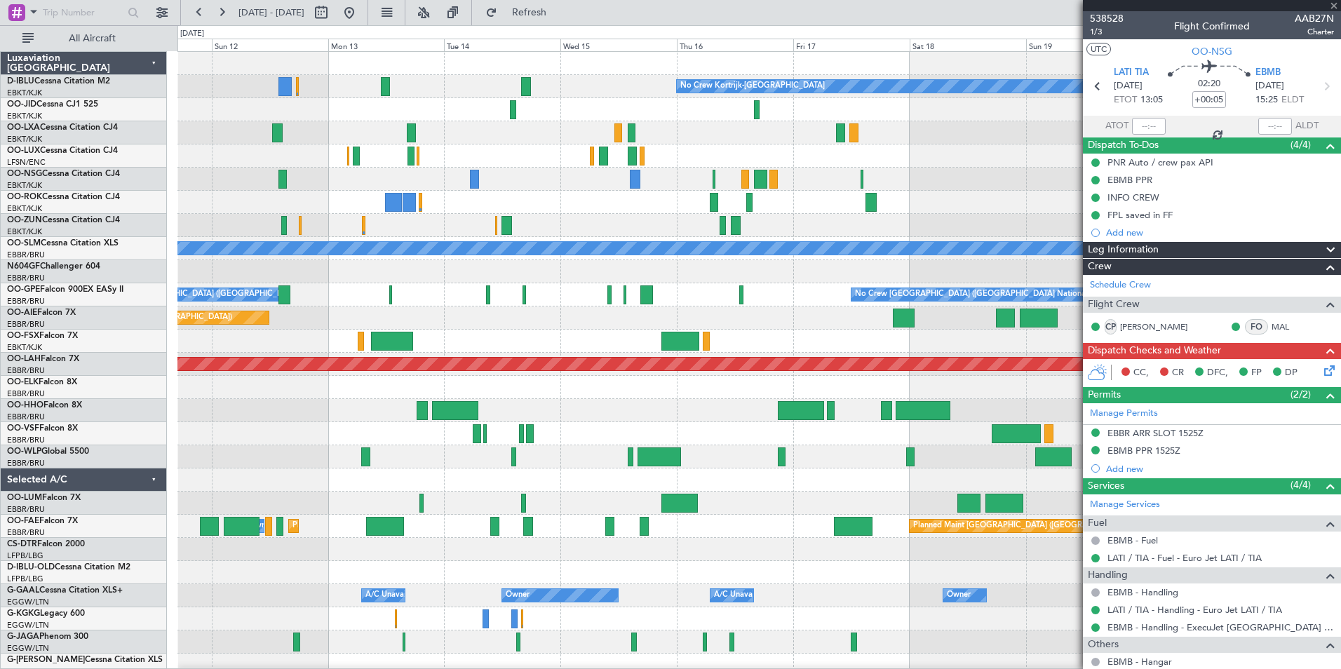
type input "0"
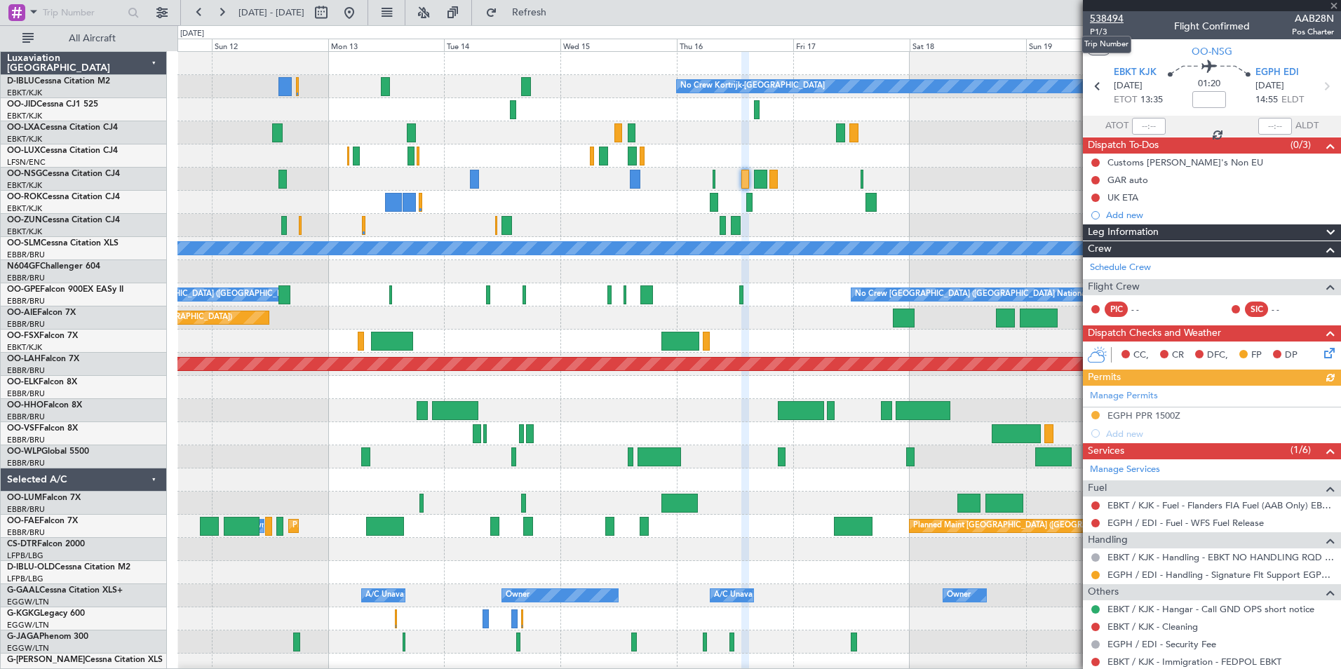
click at [1090, 19] on span "538494" at bounding box center [1107, 18] width 34 height 15
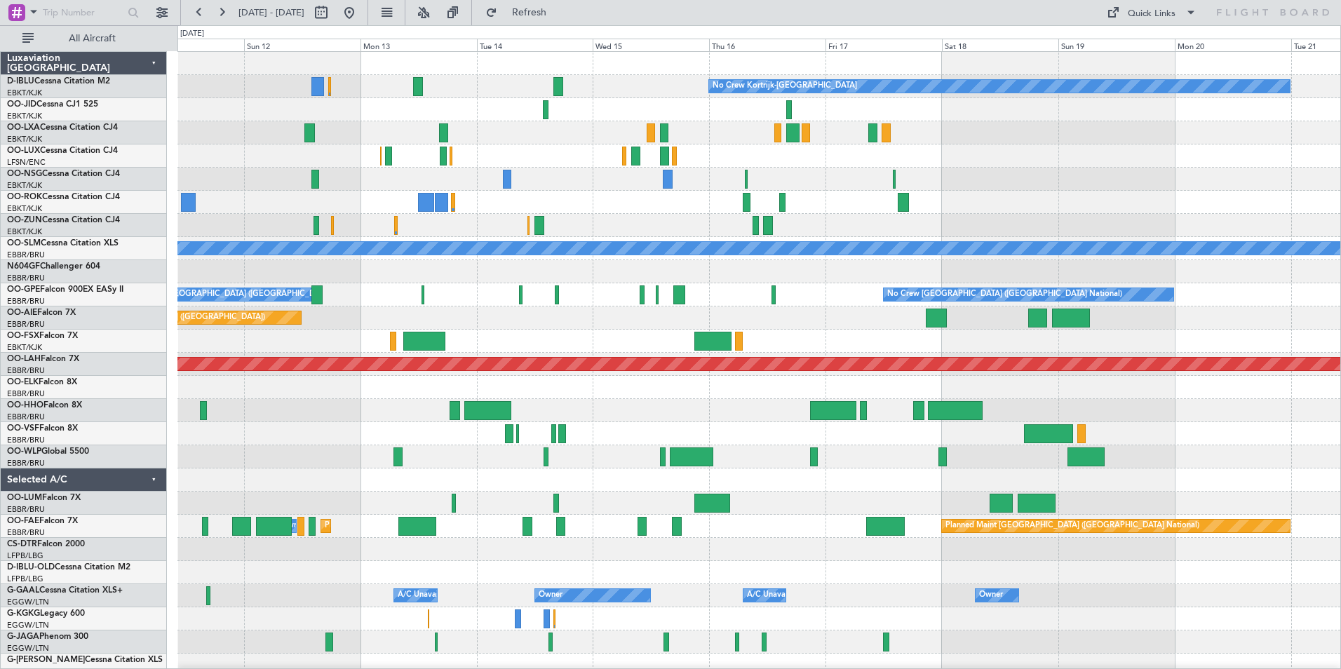
click at [271, 265] on div "No Crew Kortrijk-Wevelgem No Crew Nancy (Essey) A/C Unavailable Kortrijk-Wevelg…" at bounding box center [758, 492] width 1163 height 880
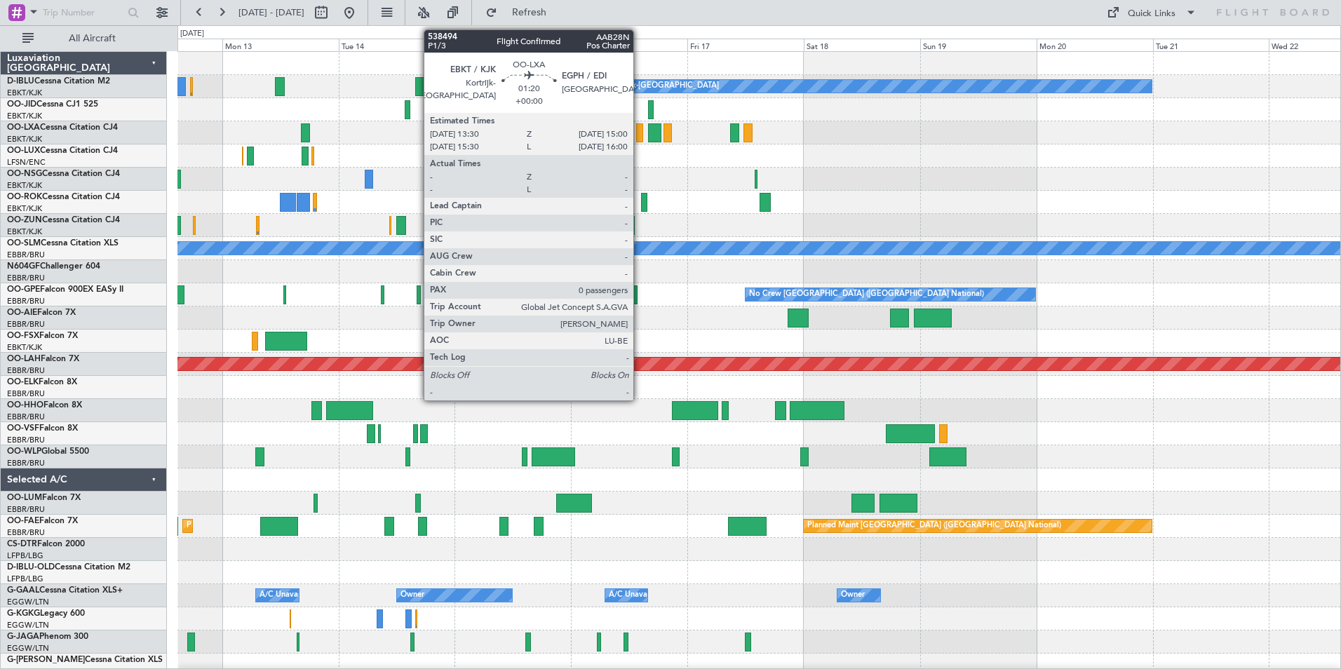
click at [640, 131] on div at bounding box center [640, 132] width 8 height 19
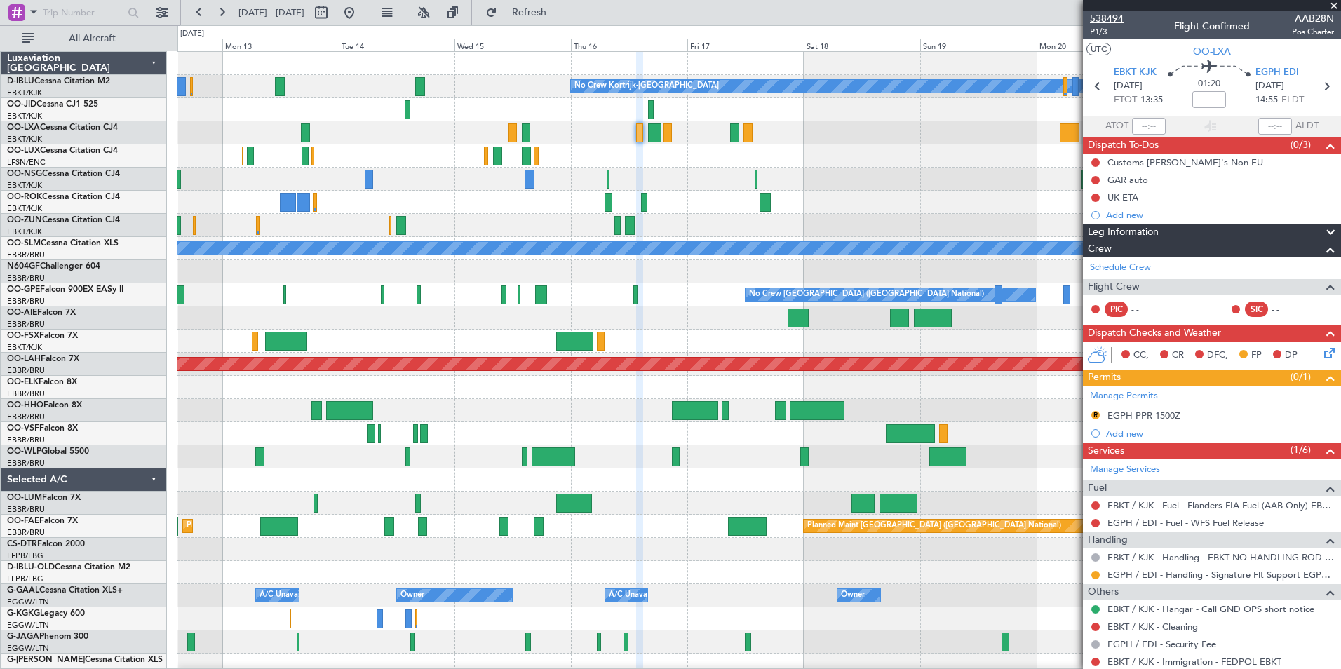
click at [1095, 16] on span "538494" at bounding box center [1107, 18] width 34 height 15
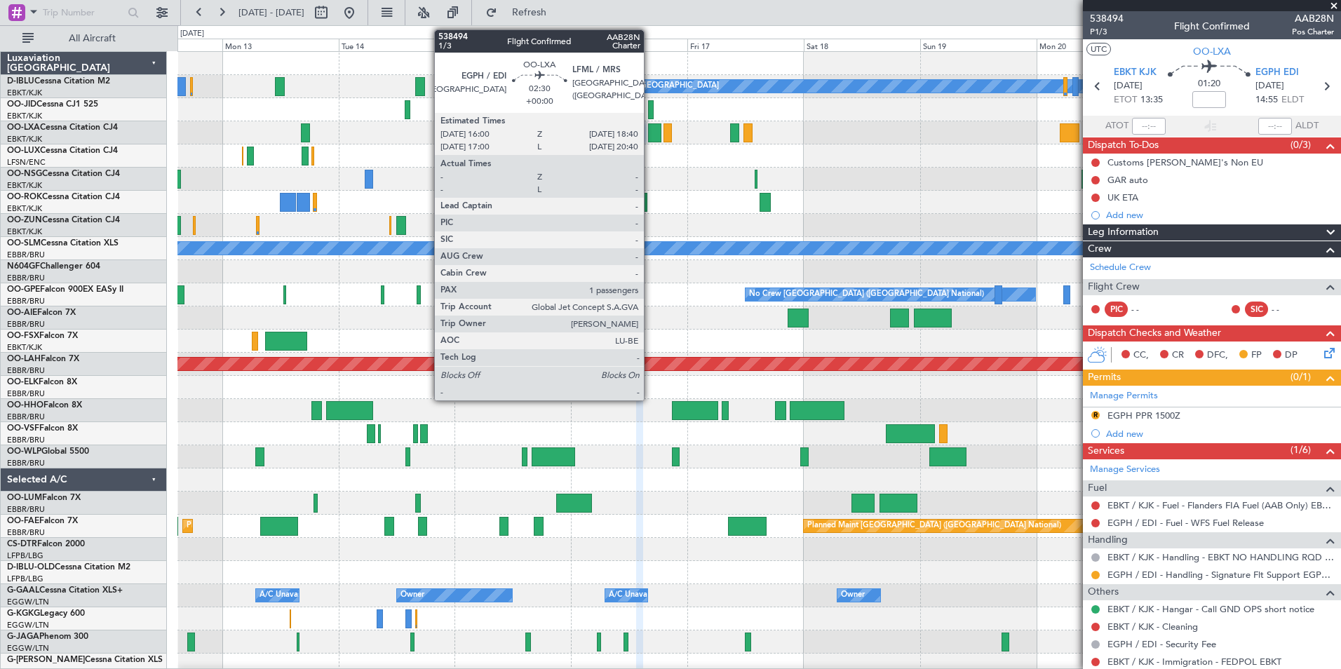
click at [650, 133] on div at bounding box center [654, 132] width 13 height 19
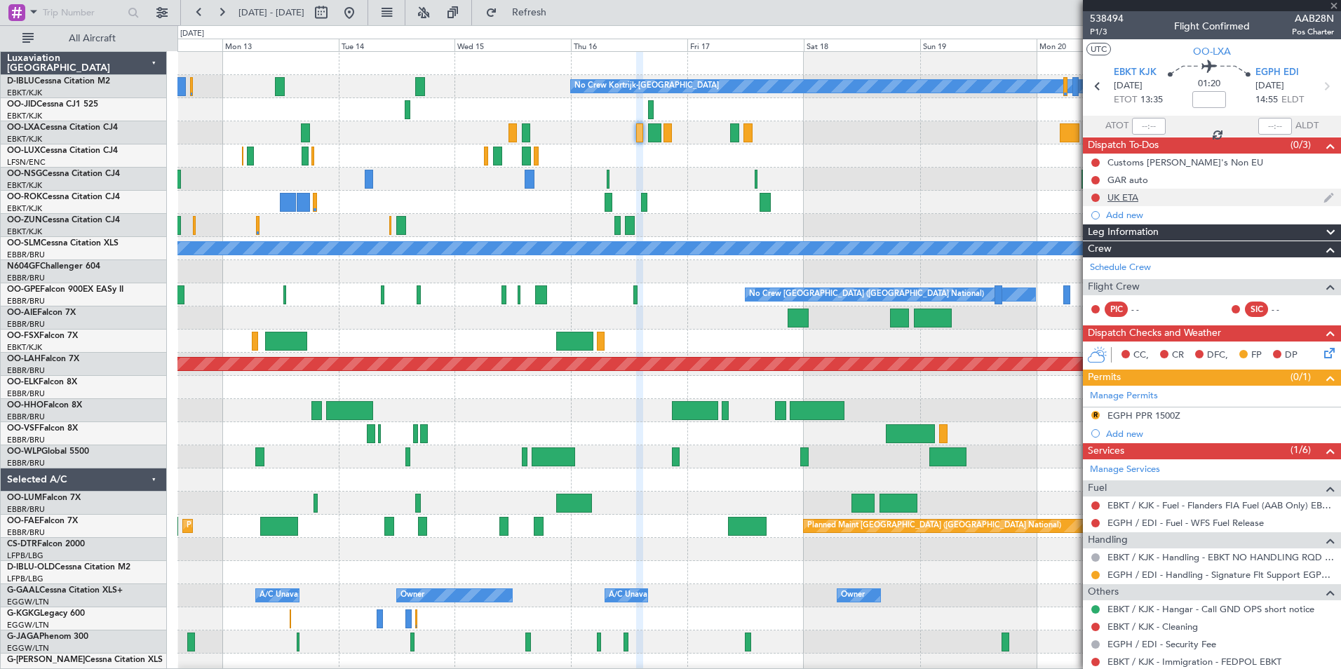
type input "1"
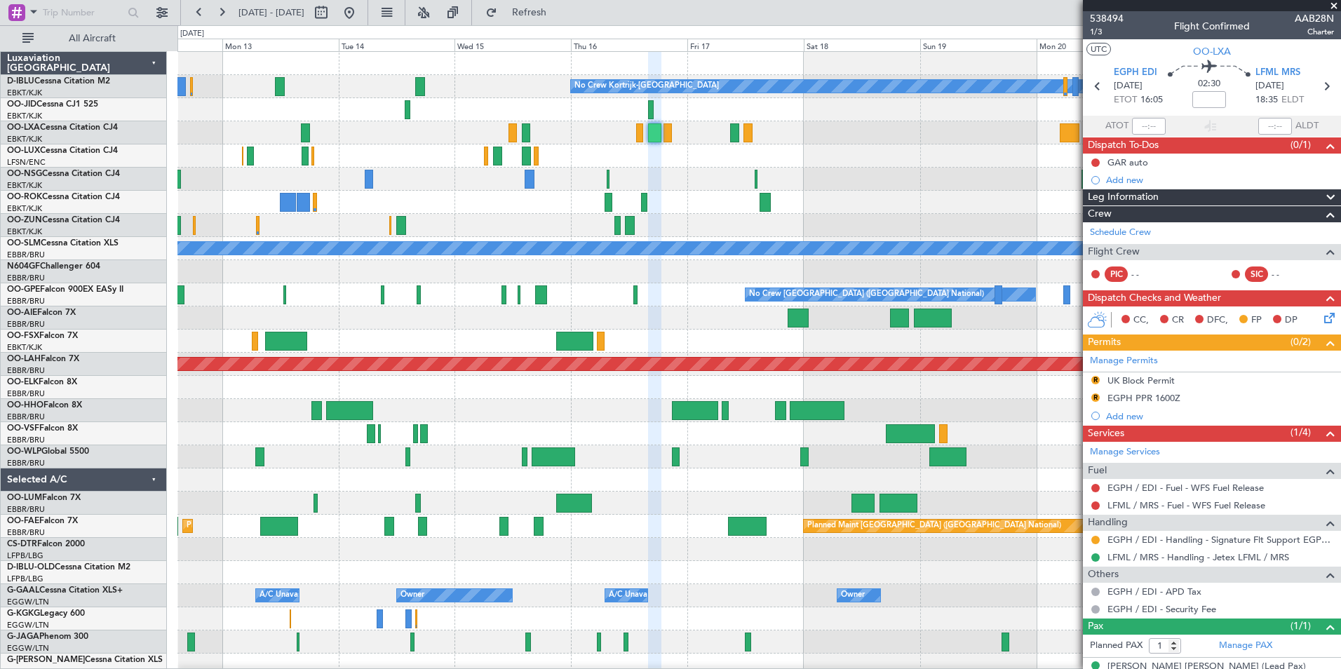
click at [847, 142] on div at bounding box center [758, 132] width 1163 height 23
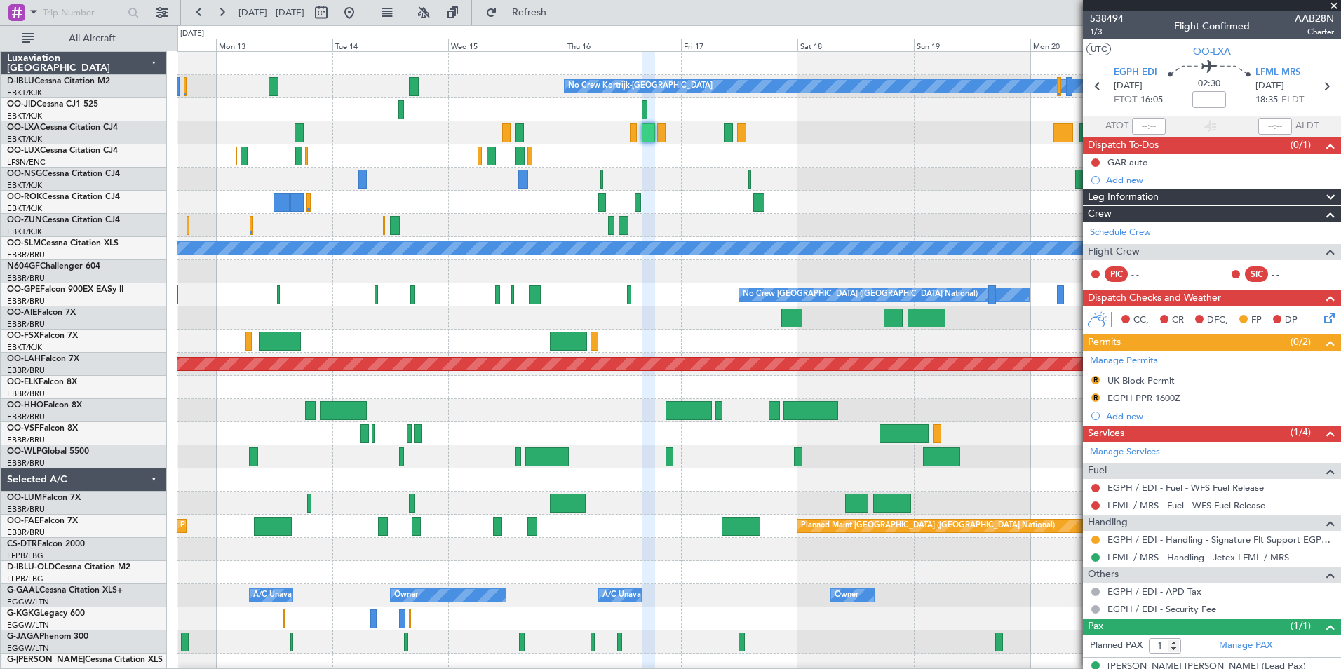
click at [771, 159] on div at bounding box center [758, 156] width 1163 height 23
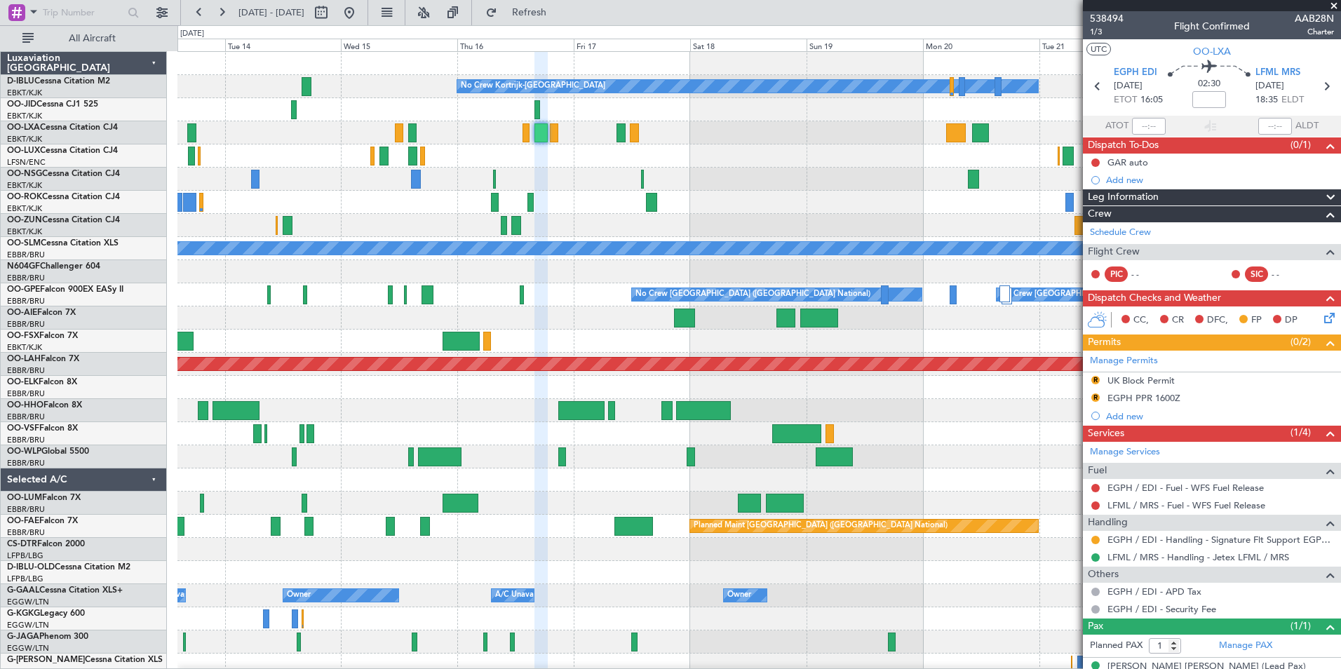
click at [626, 192] on div "No Crew Kortrijk-Wevelgem No Crew No Crew A/C Unavailable Monchengladbach No Cr…" at bounding box center [758, 526] width 1163 height 949
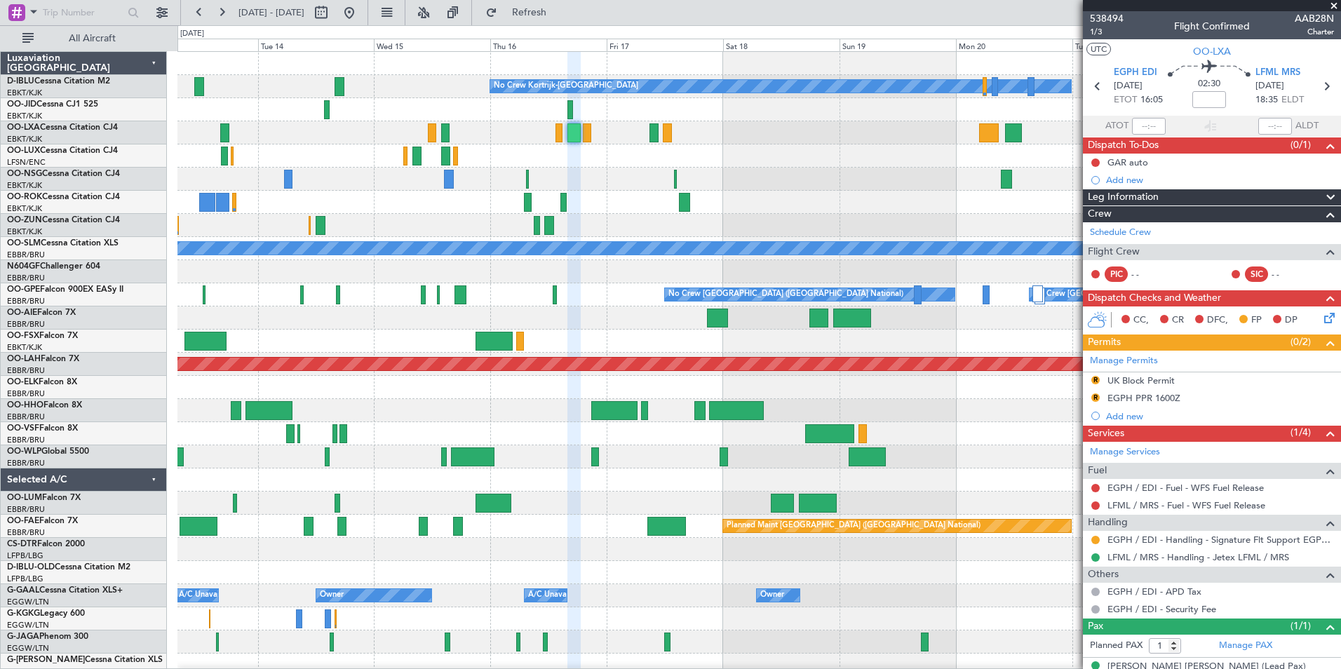
click at [861, 160] on div at bounding box center [758, 156] width 1163 height 23
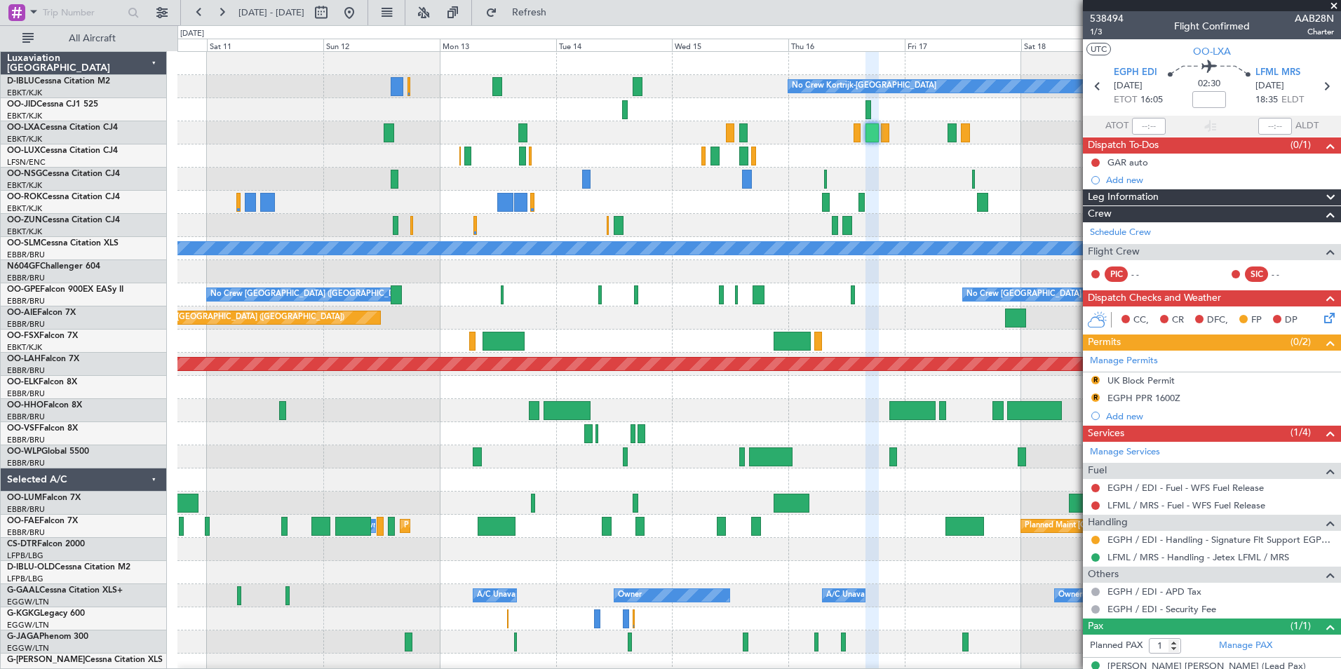
click at [903, 209] on div at bounding box center [758, 202] width 1163 height 23
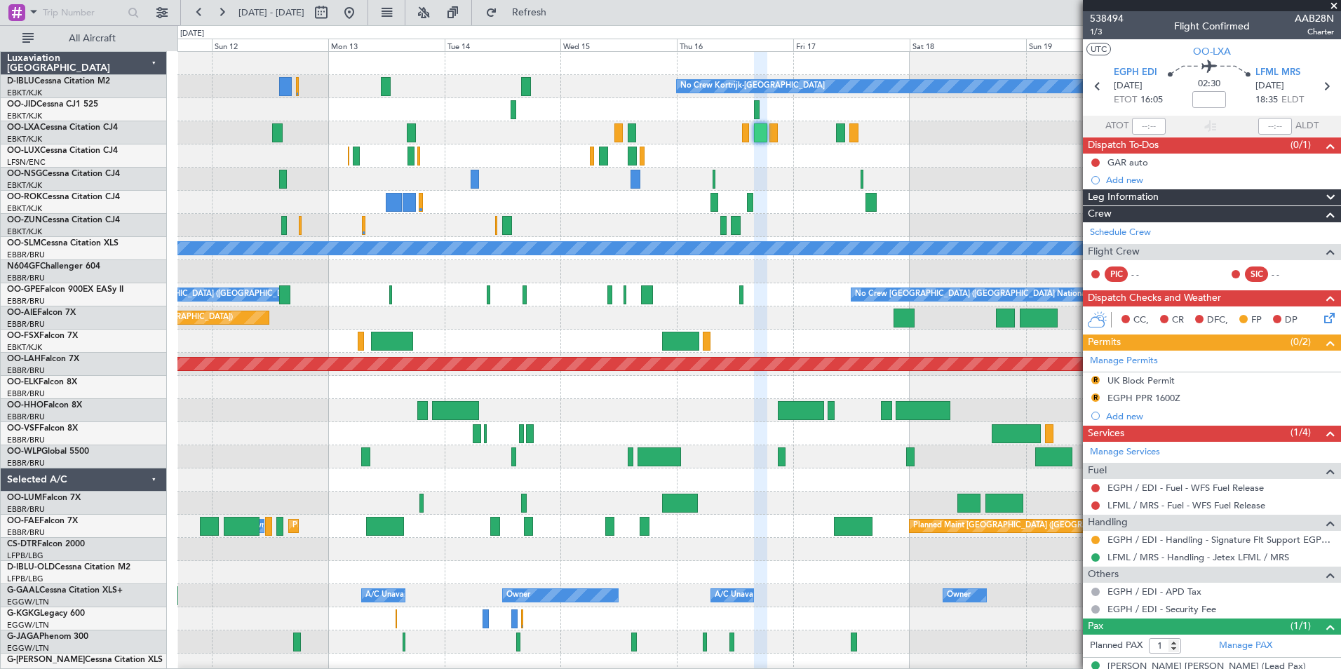
click at [758, 182] on div at bounding box center [758, 179] width 1163 height 23
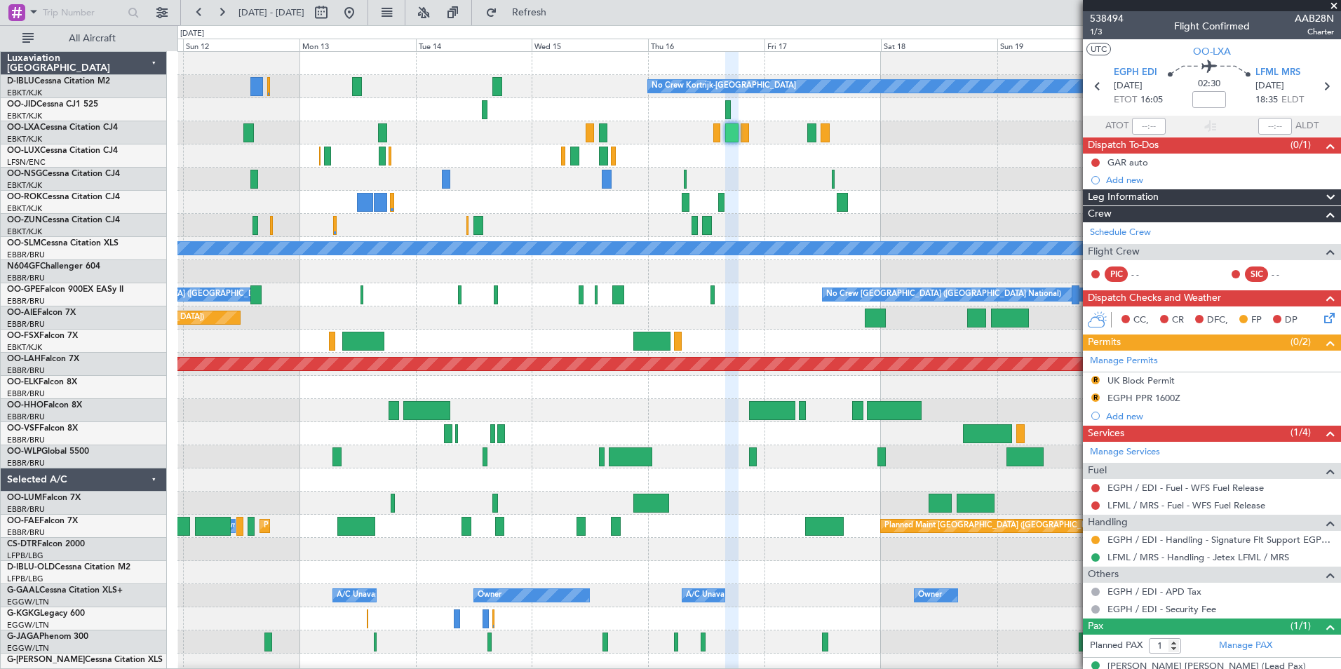
click at [783, 203] on div at bounding box center [758, 202] width 1163 height 23
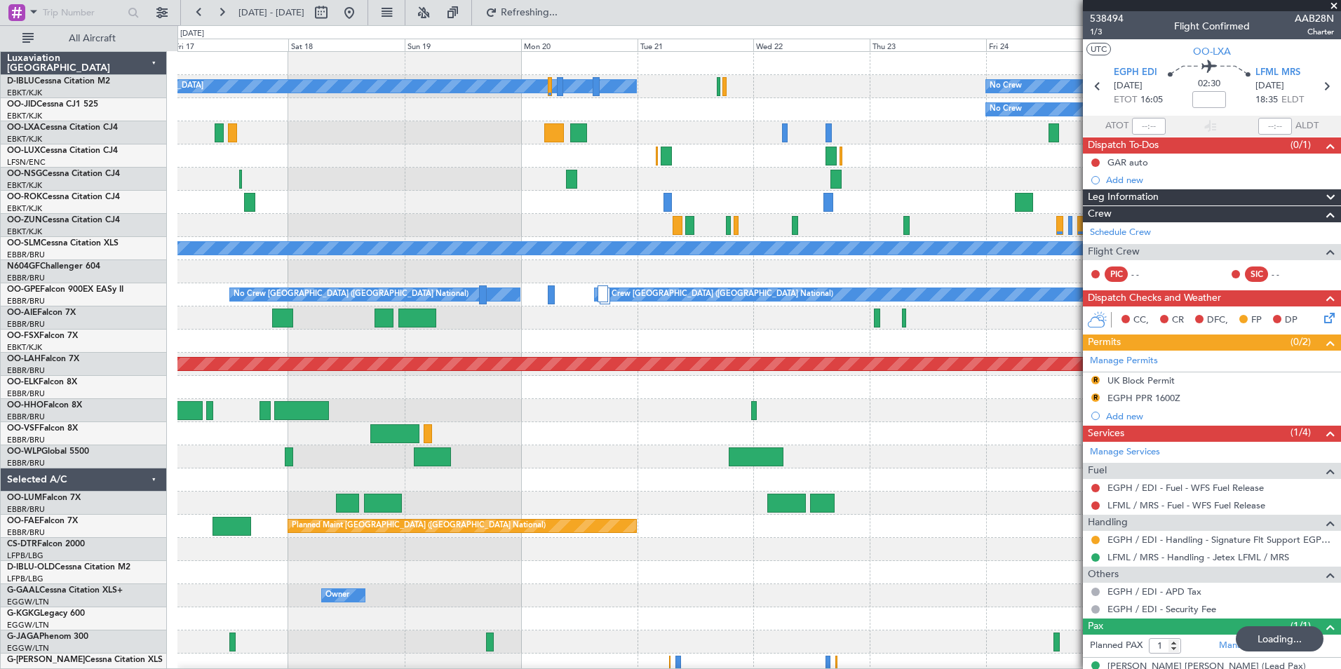
click at [552, 241] on div "No Crew Kortrijk-Wevelgem No Crew No Crew Planned Maint Paris (Le Bourget) A/C …" at bounding box center [758, 526] width 1163 height 949
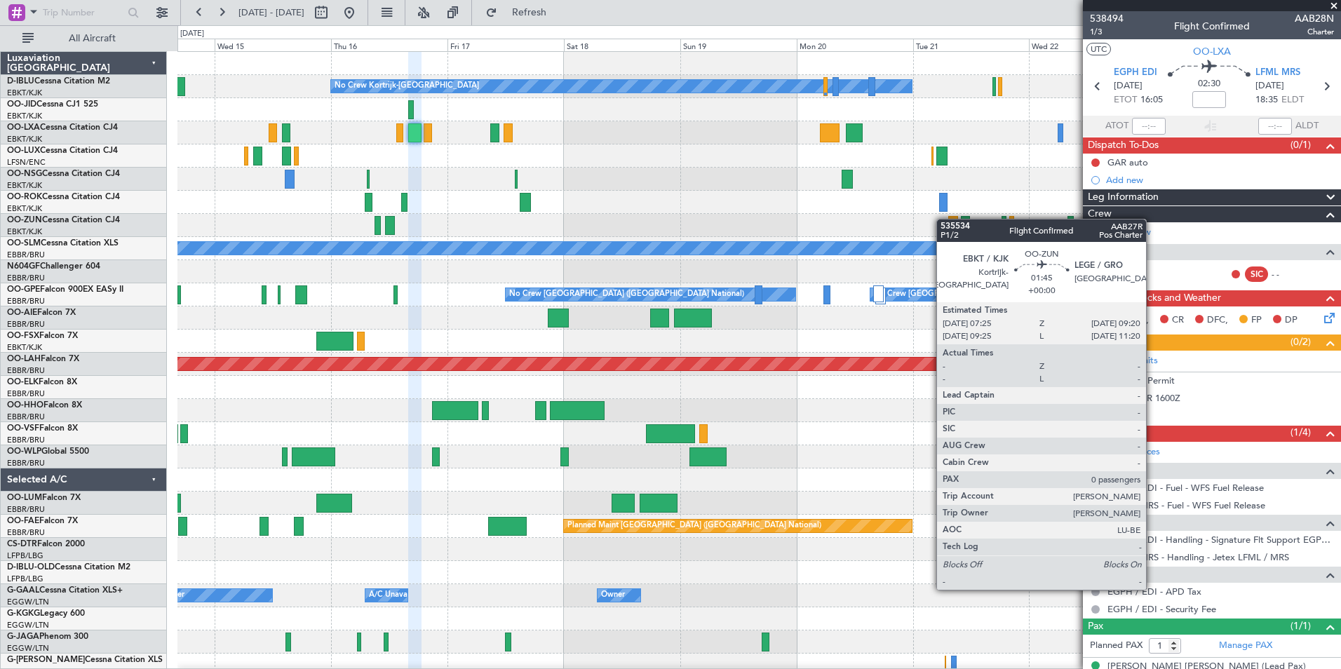
click at [943, 219] on div "No Crew Kortrijk-Wevelgem No Crew No Crew A/C Unavailable Monchengladbach No Cr…" at bounding box center [758, 492] width 1163 height 880
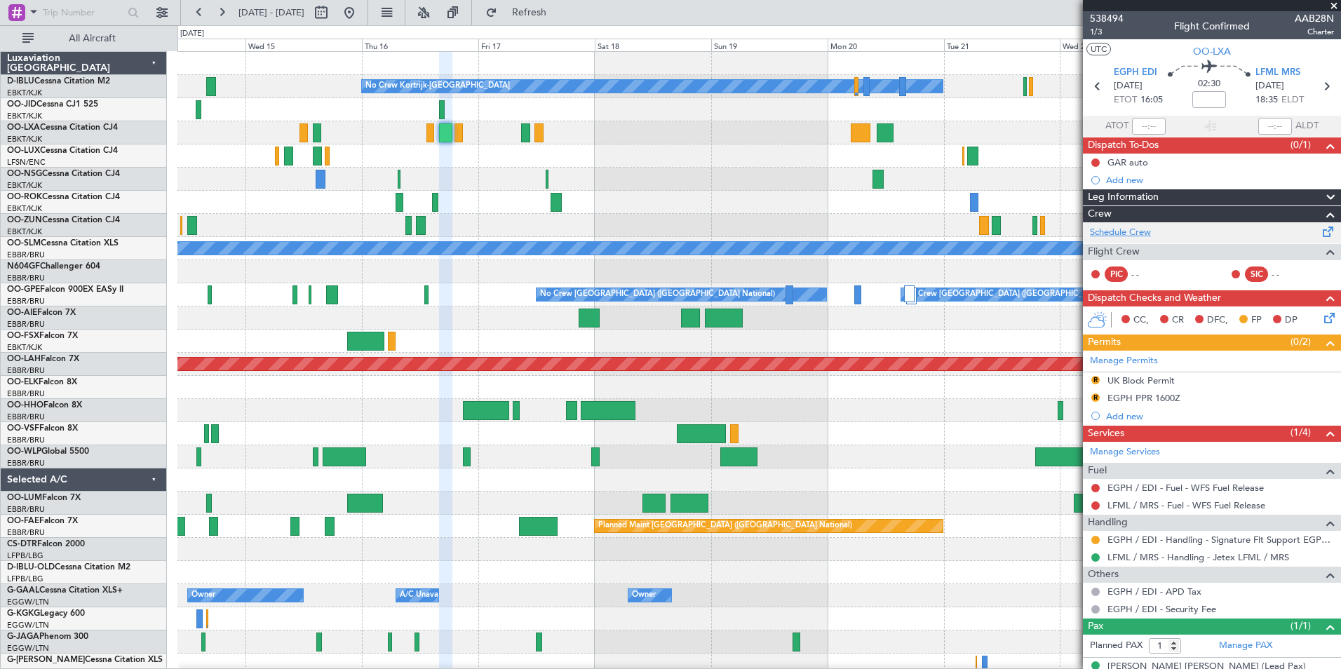
click at [1128, 234] on link "Schedule Crew" at bounding box center [1120, 233] width 61 height 14
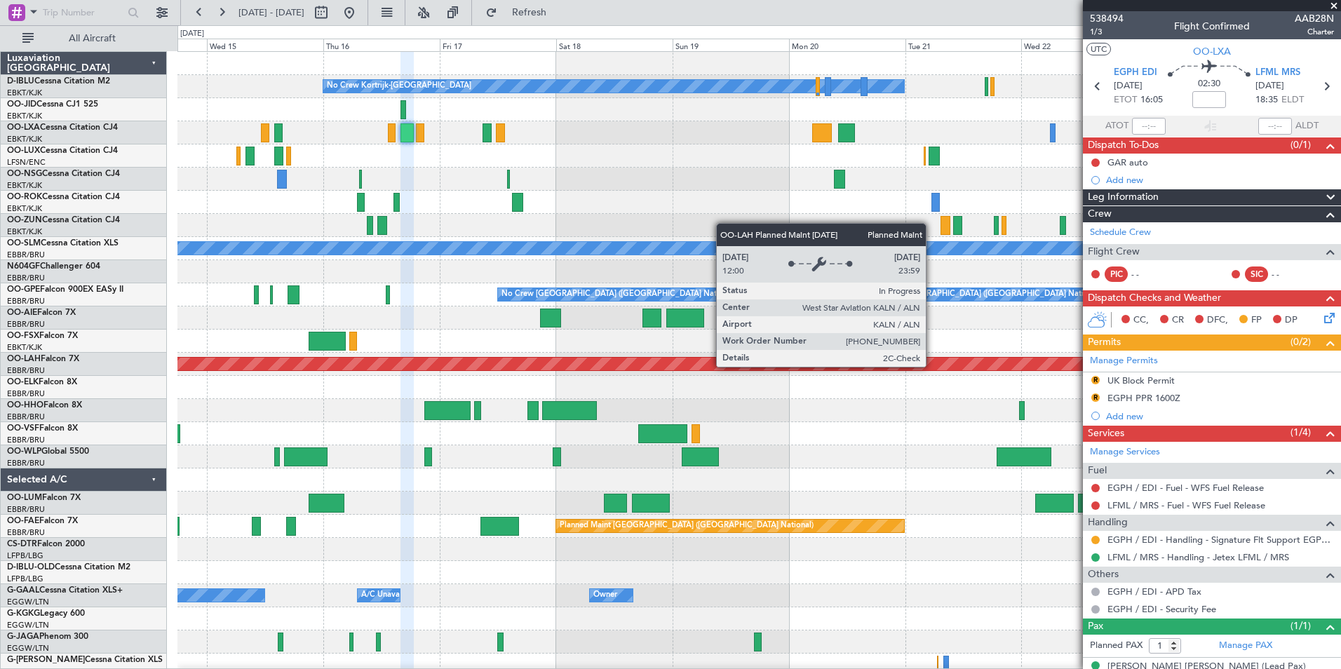
click at [894, 368] on div "Planned Maint [PERSON_NAME]-[GEOGRAPHIC_DATA][PERSON_NAME] ([GEOGRAPHIC_DATA][P…" at bounding box center [759, 364] width 3488 height 13
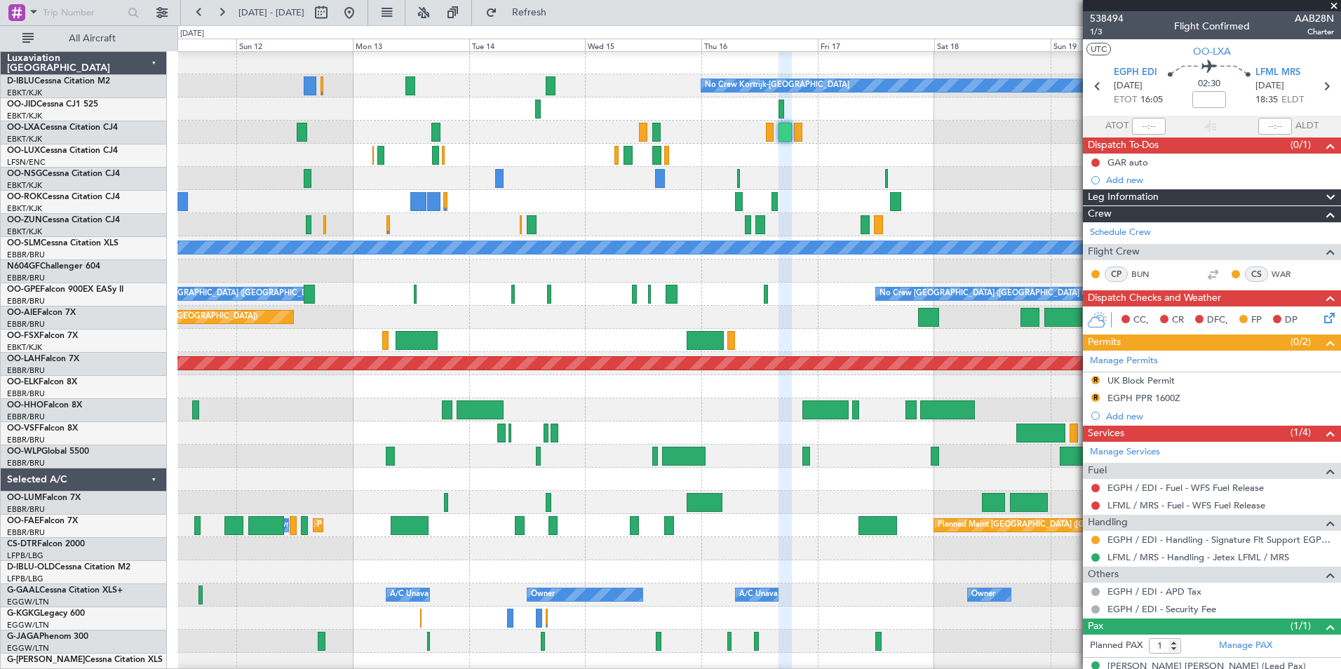
click at [784, 398] on div at bounding box center [758, 386] width 1163 height 23
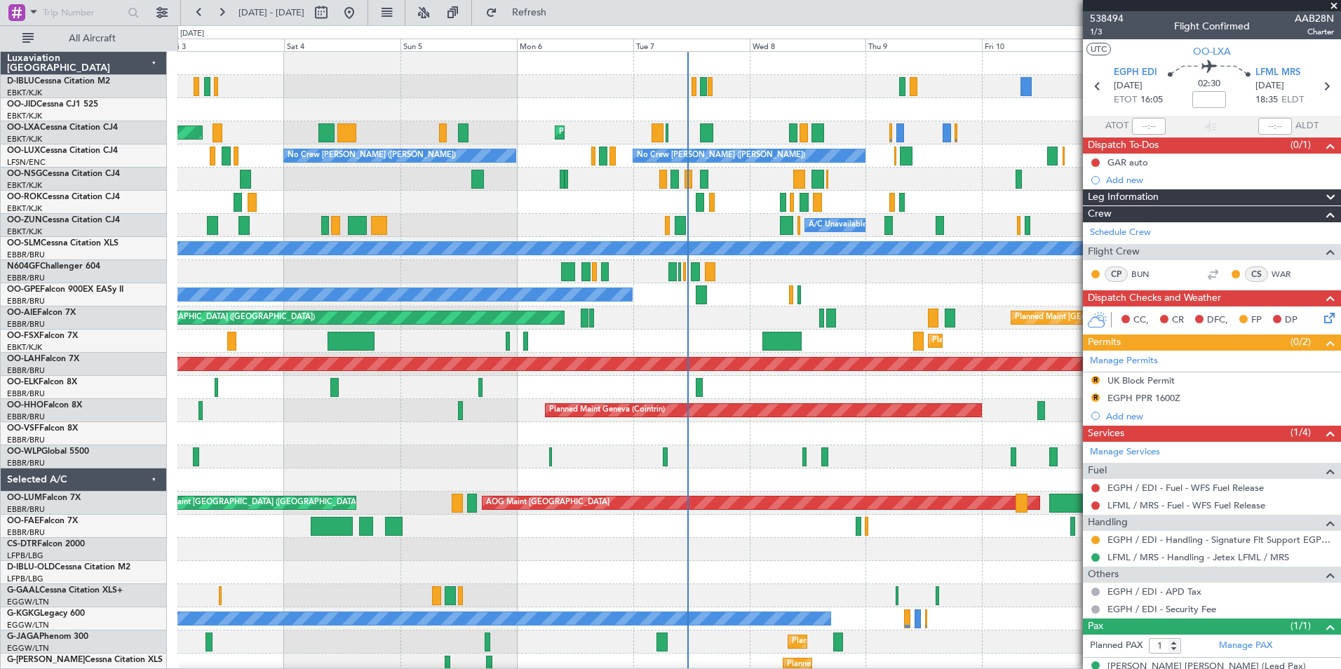
click at [1108, 408] on fb-app "11 Oct 2025 - 21 Oct 2025 Refresh Quick Links All Aircraft Planned Maint Kortri…" at bounding box center [670, 340] width 1341 height 659
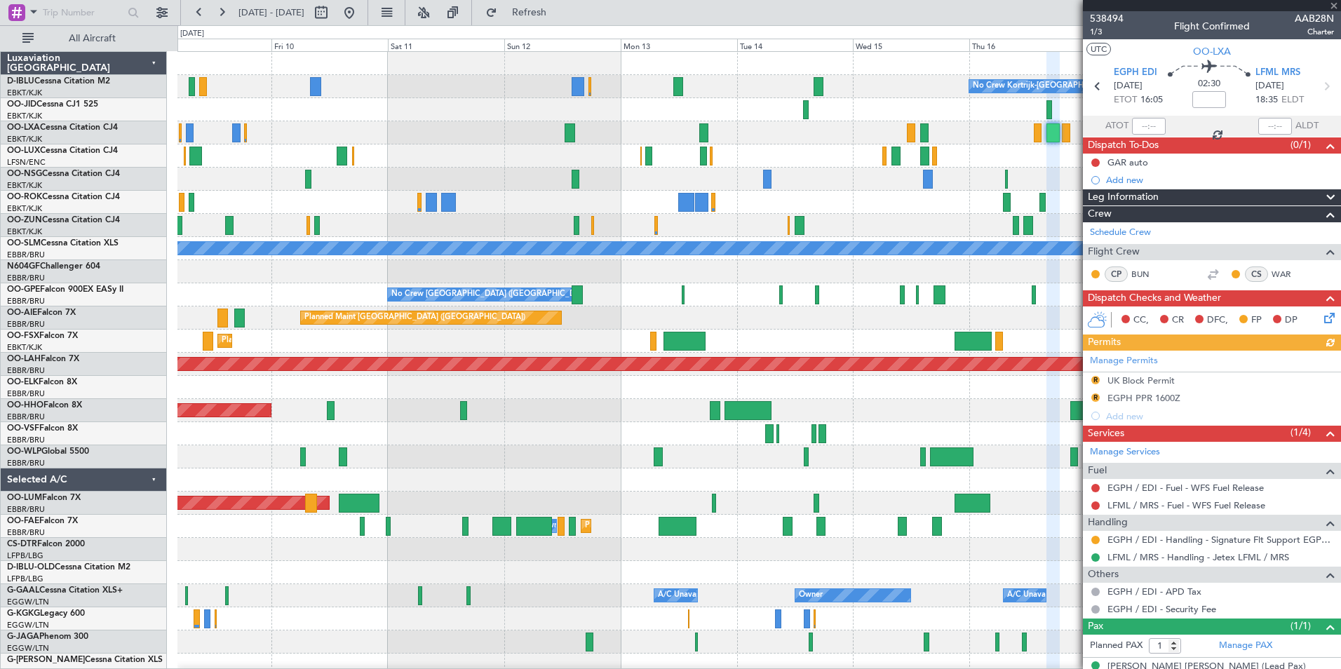
click at [524, 496] on div "No Crew Kortrijk-Wevelgem No Crew Nancy (Essey) A/C Unavailable Kortrijk-Wevelg…" at bounding box center [758, 492] width 1163 height 880
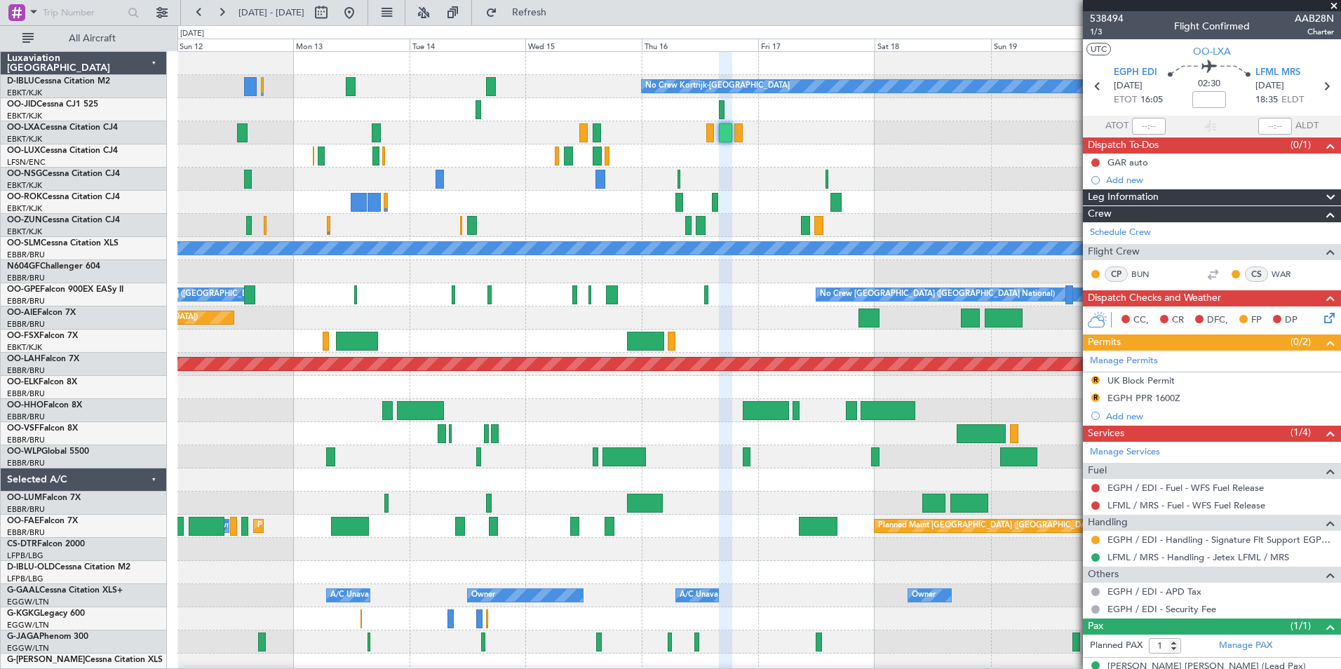
click at [419, 512] on div "No Crew Kortrijk-Wevelgem No Crew No Crew A/C Unavailable Monchengladbach No Cr…" at bounding box center [758, 492] width 1163 height 880
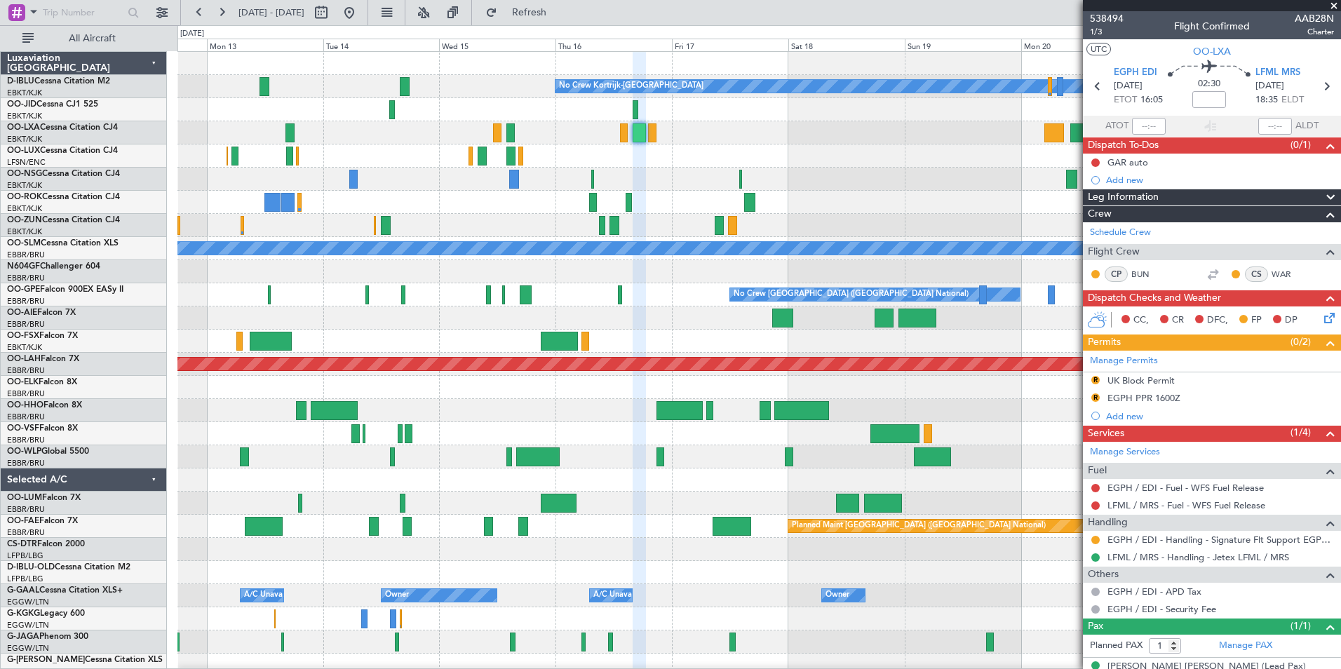
click at [679, 488] on div "No Crew Kortrijk-Wevelgem No Crew No Crew A/C Unavailable Monchengladbach No Cr…" at bounding box center [758, 526] width 1163 height 949
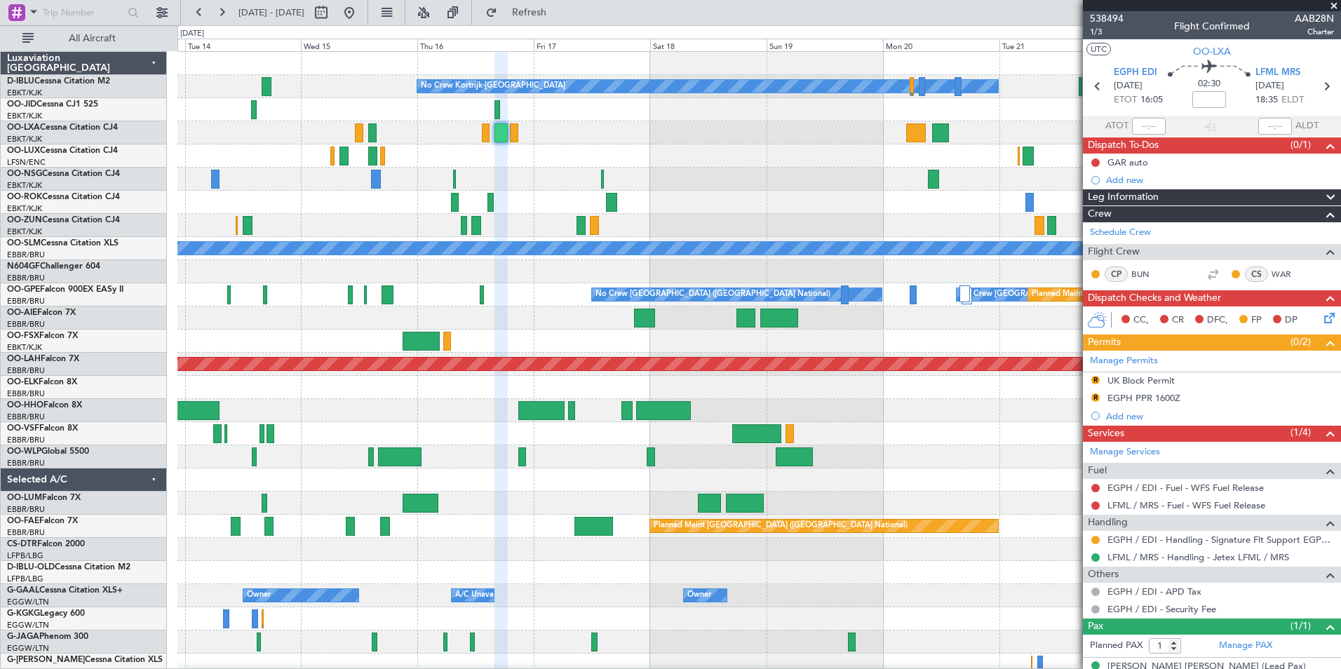
click at [601, 466] on div at bounding box center [758, 456] width 1163 height 23
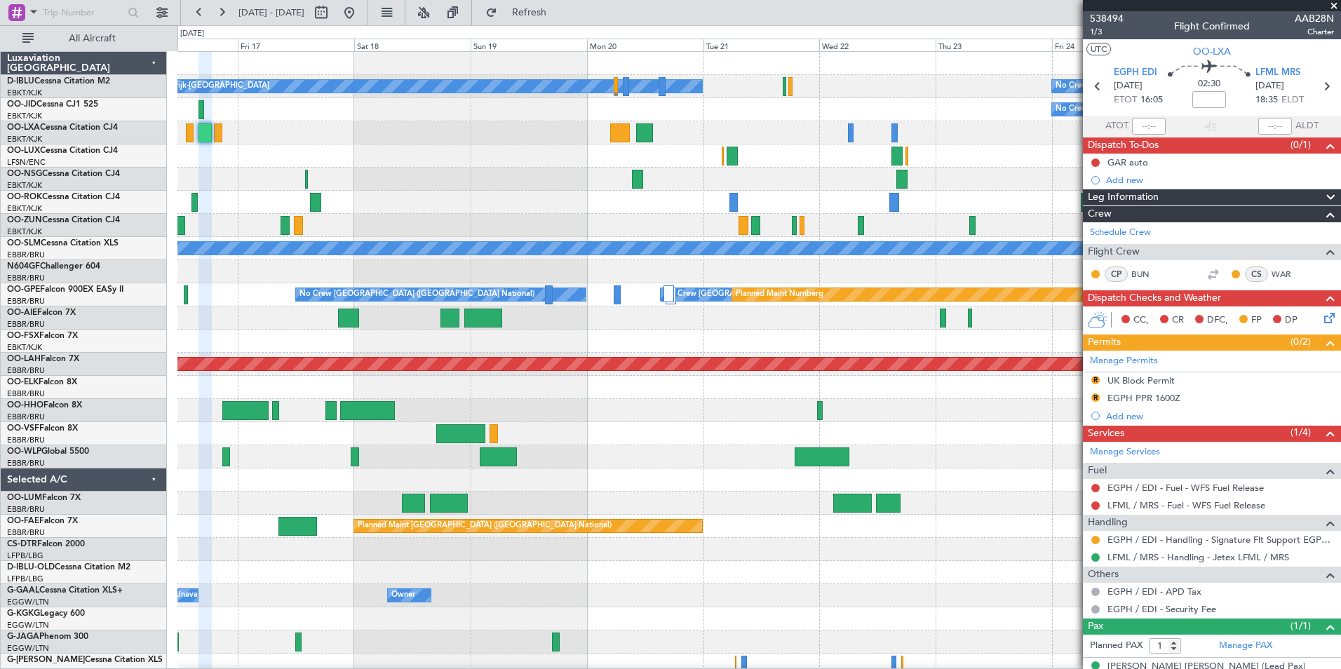
click at [620, 417] on div at bounding box center [758, 410] width 1163 height 23
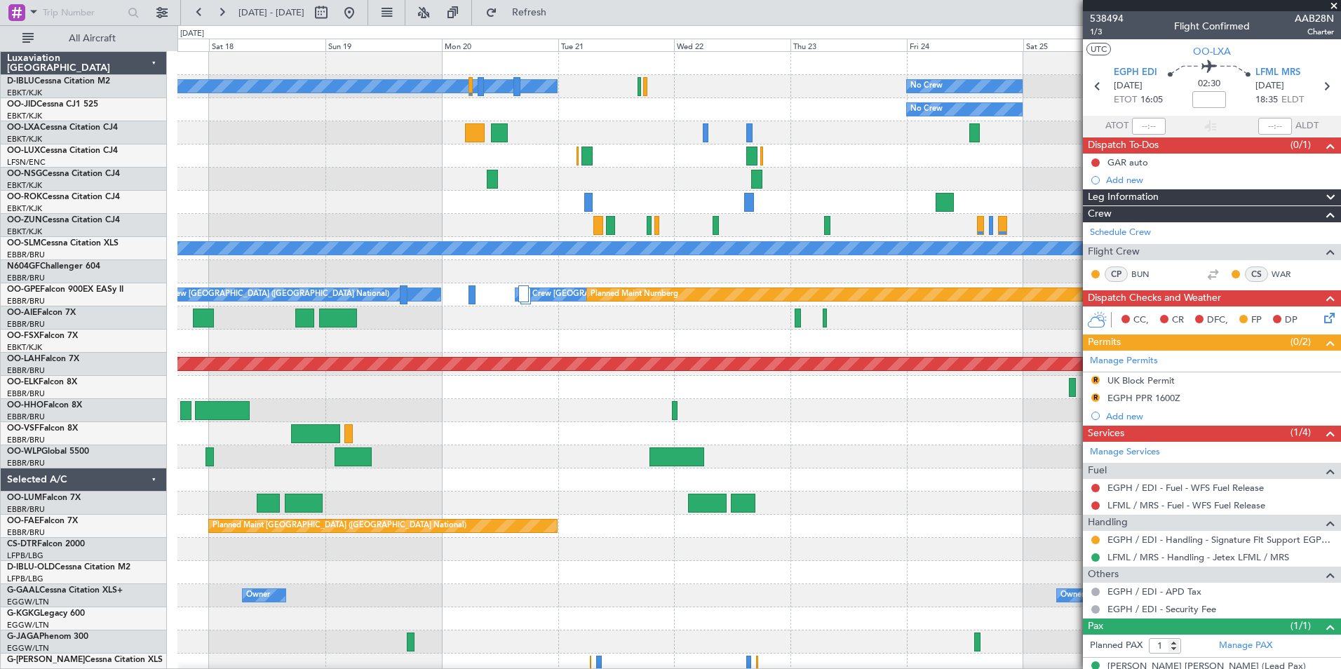
click at [737, 422] on div at bounding box center [758, 410] width 1163 height 23
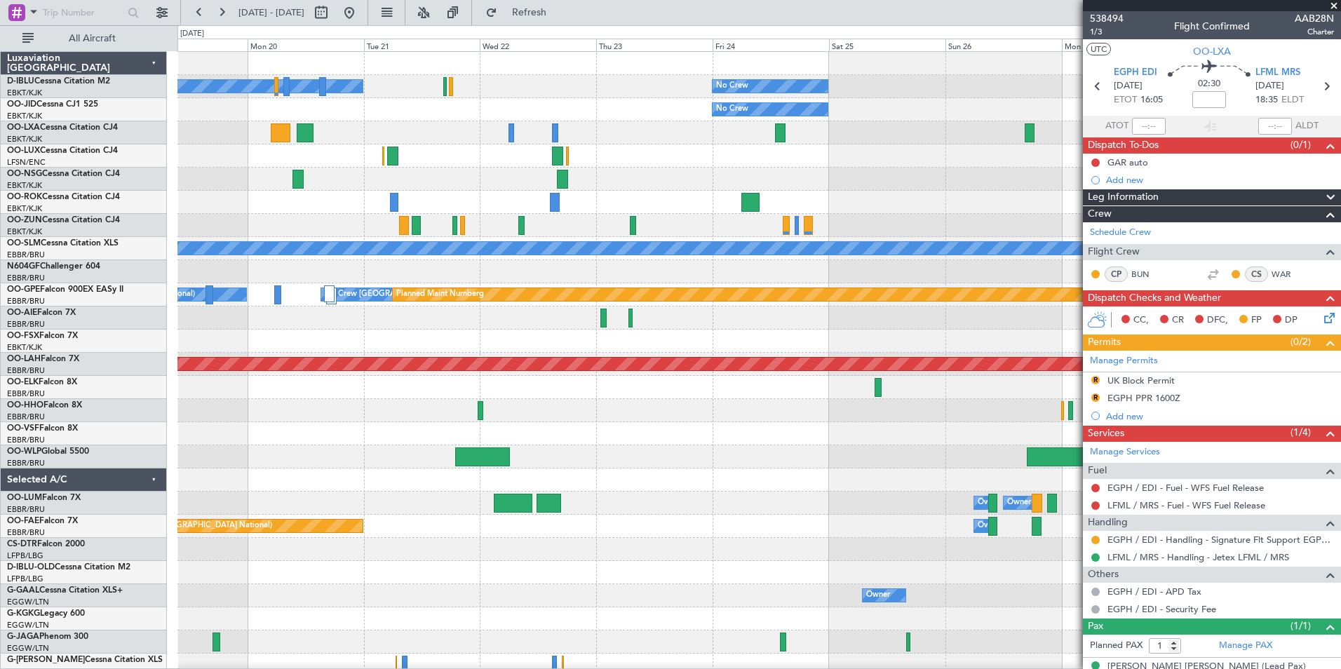
click at [603, 438] on div at bounding box center [758, 433] width 1163 height 23
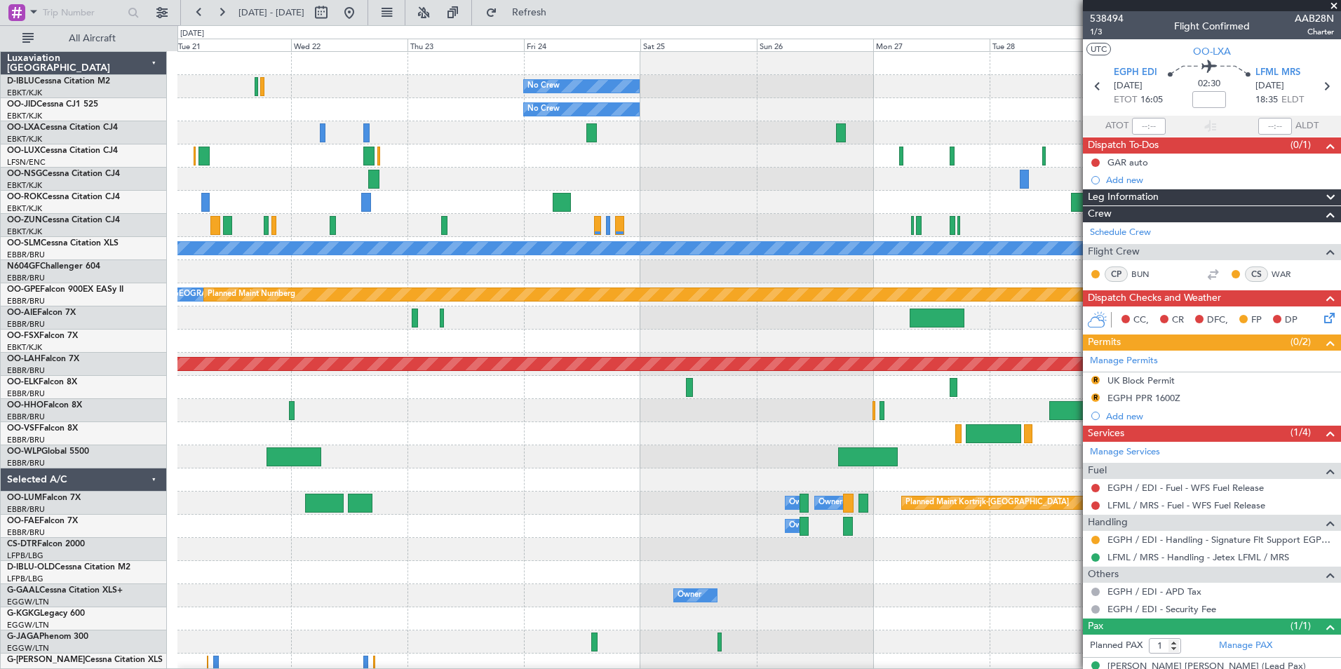
click at [517, 448] on div "No Crew No Crew Kortrijk-Wevelgem No Crew Planned Maint Paris (Le Bourget) A/C …" at bounding box center [758, 526] width 1163 height 949
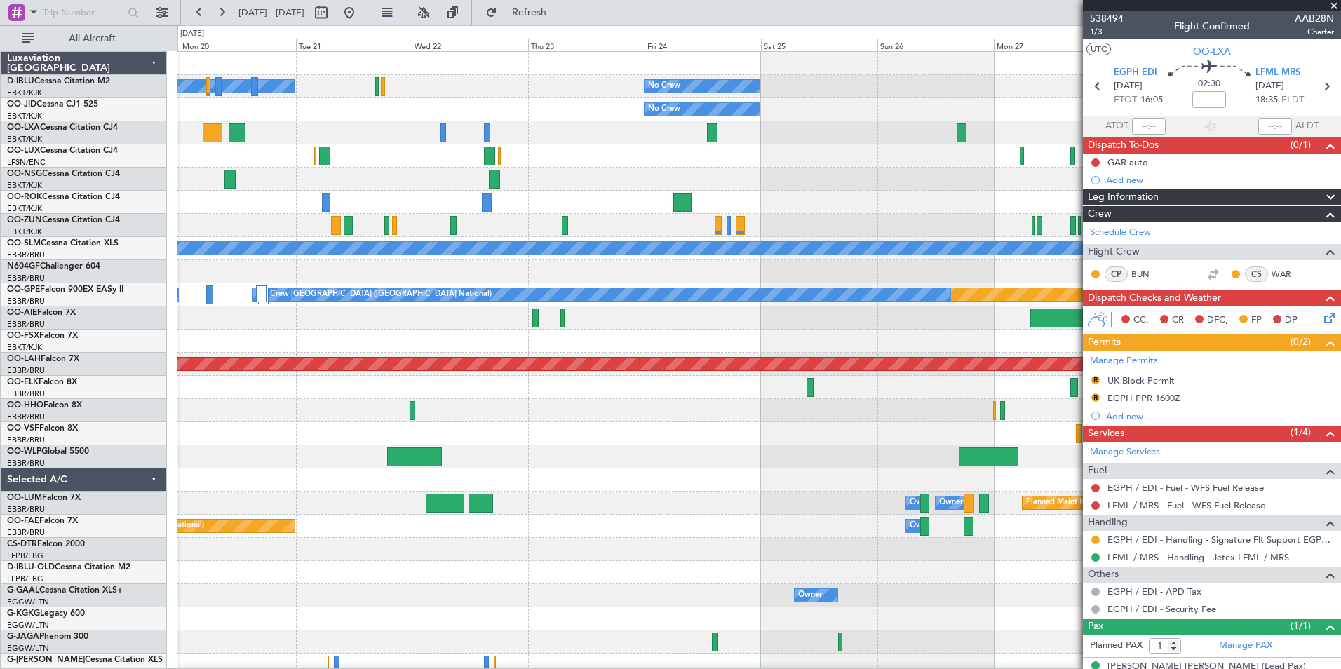
click at [904, 429] on div "No Crew No Crew Kortrijk-Wevelgem No Crew Planned Maint Paris (Le Bourget) A/C …" at bounding box center [758, 492] width 1163 height 880
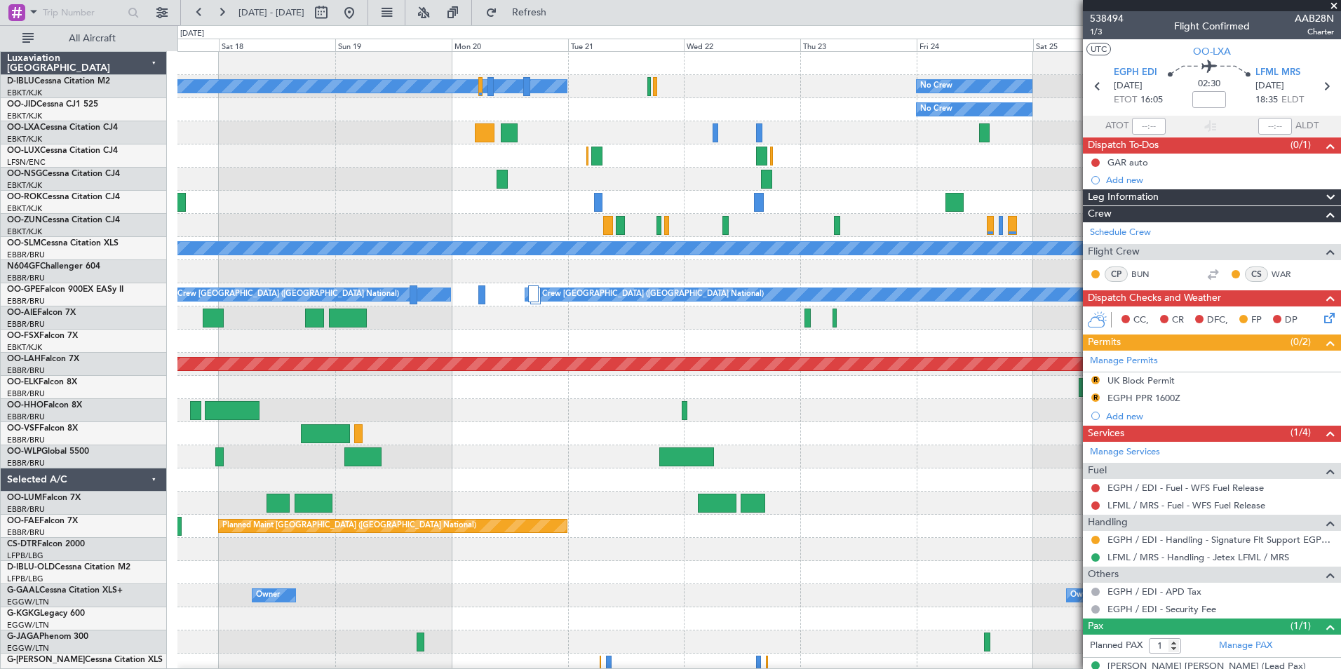
click at [1000, 438] on div at bounding box center [758, 433] width 1163 height 23
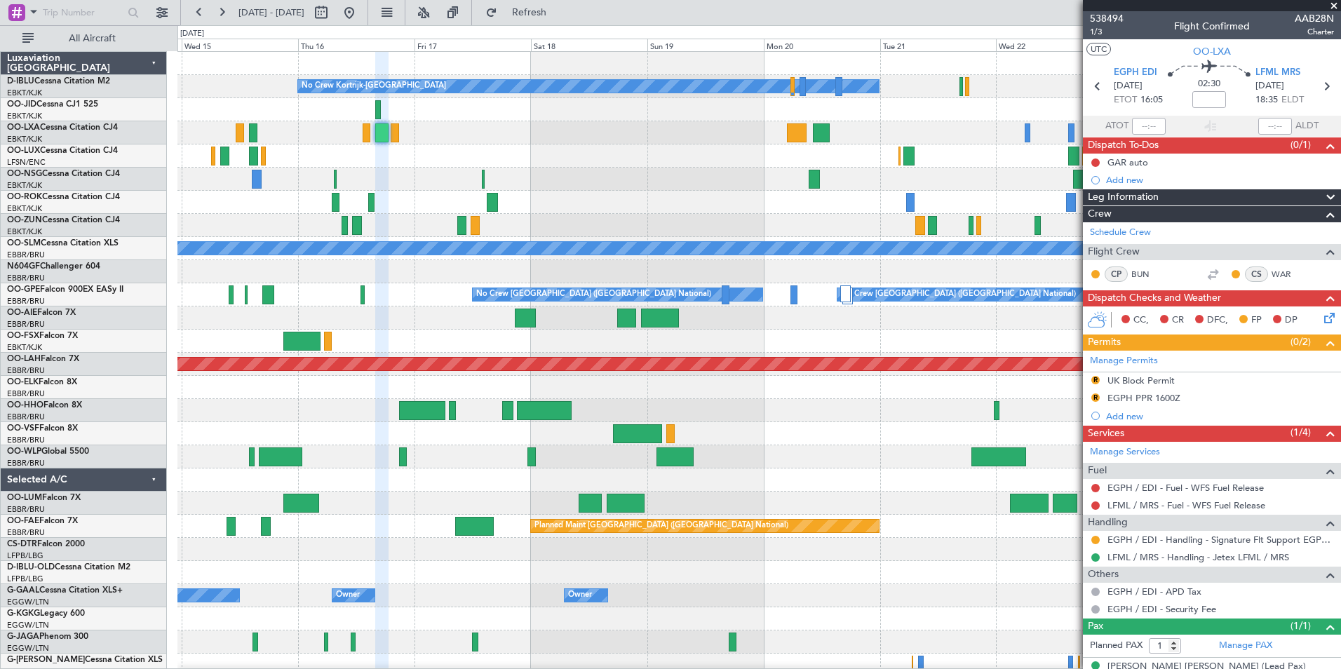
click at [914, 432] on div at bounding box center [758, 433] width 1163 height 23
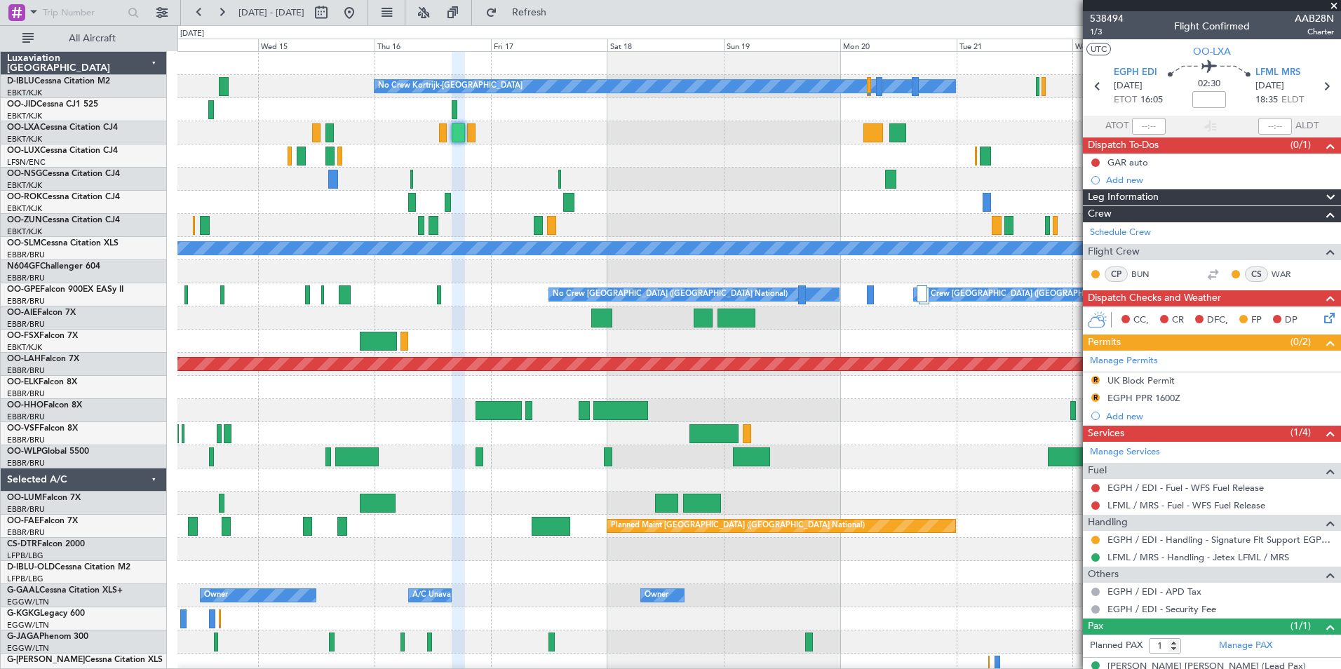
click at [659, 224] on div "No Crew Kortrijk-Wevelgem No Crew No Crew A/C Unavailable Monchengladbach No Cr…" at bounding box center [758, 526] width 1163 height 949
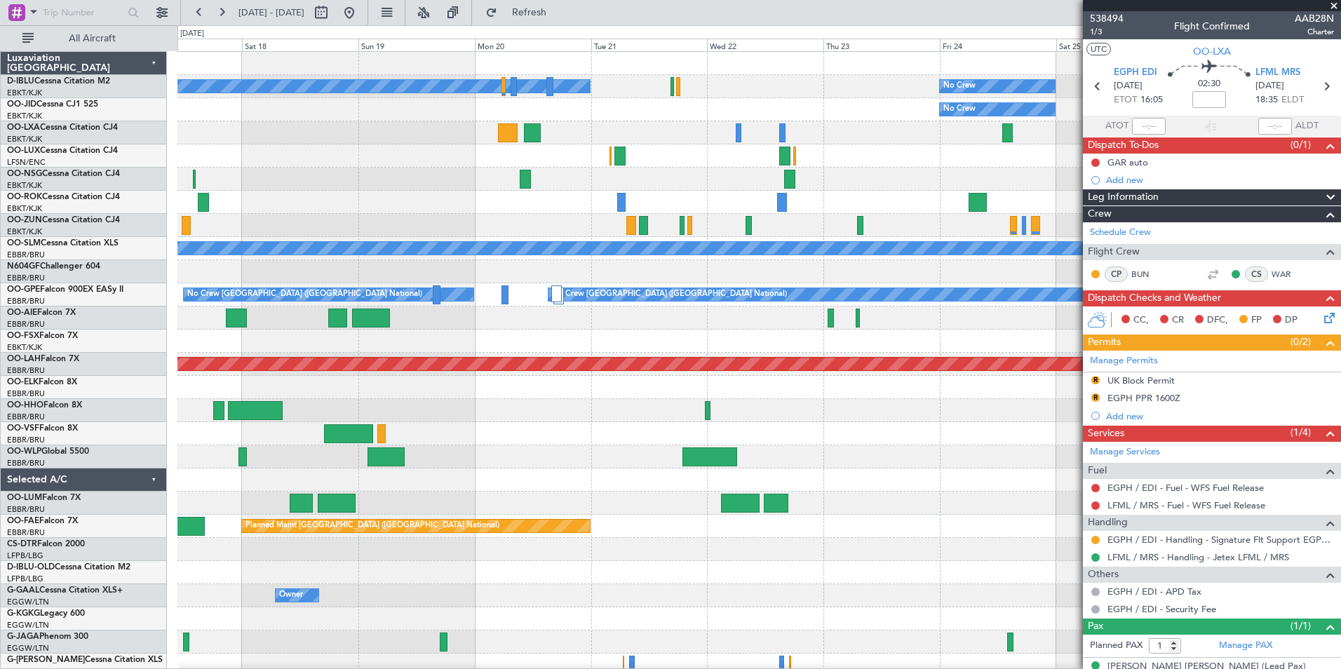
click at [524, 505] on div "No Crew Kortrijk-Wevelgem No Crew No Crew Planned Maint Paris (Le Bourget) A/C …" at bounding box center [758, 526] width 1163 height 949
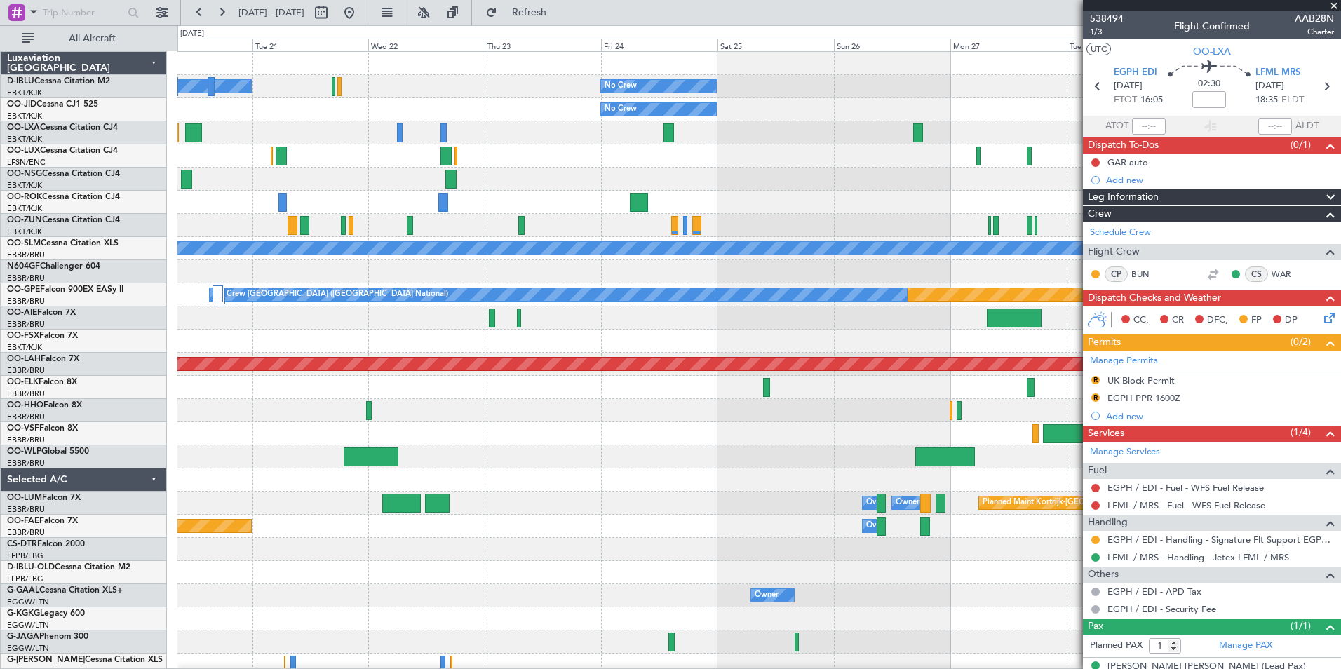
click at [539, 484] on div "No Crew Kortrijk-Wevelgem No Crew No Crew Planned Maint Paris (Le Bourget) A/C …" at bounding box center [758, 492] width 1163 height 880
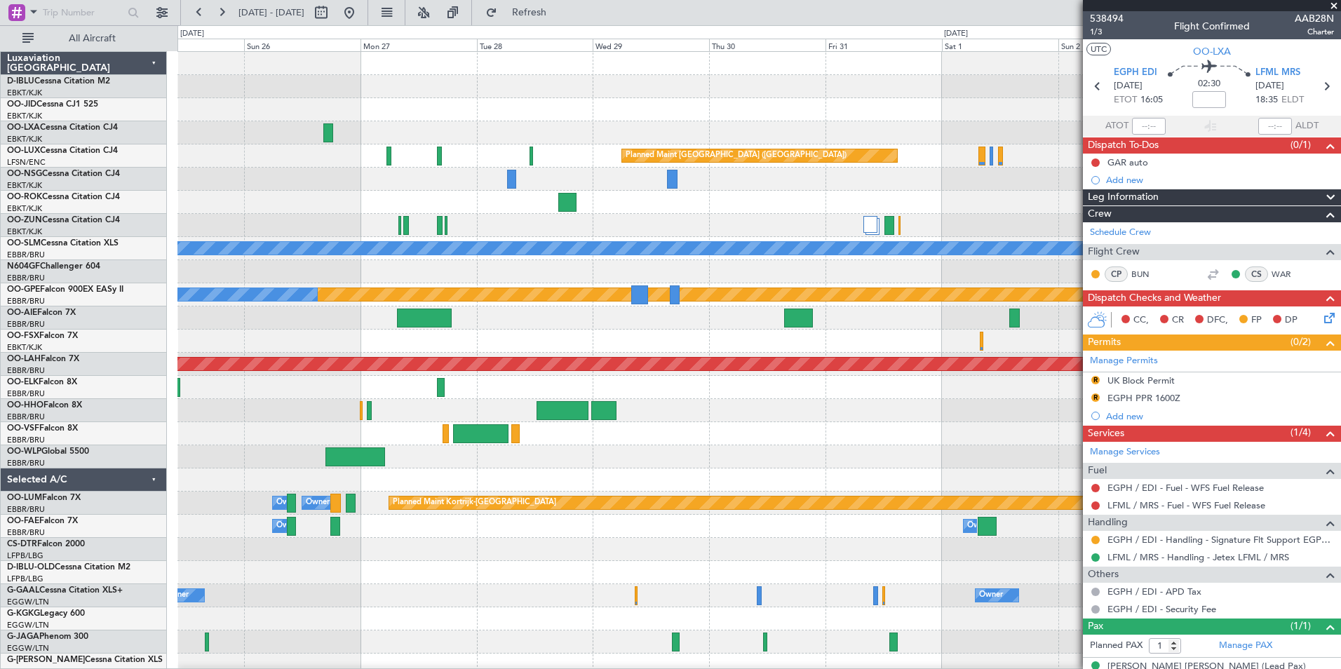
click at [499, 330] on div "No Crew Planned Maint [GEOGRAPHIC_DATA] ([GEOGRAPHIC_DATA]) No Crew Planned Mai…" at bounding box center [758, 492] width 1163 height 880
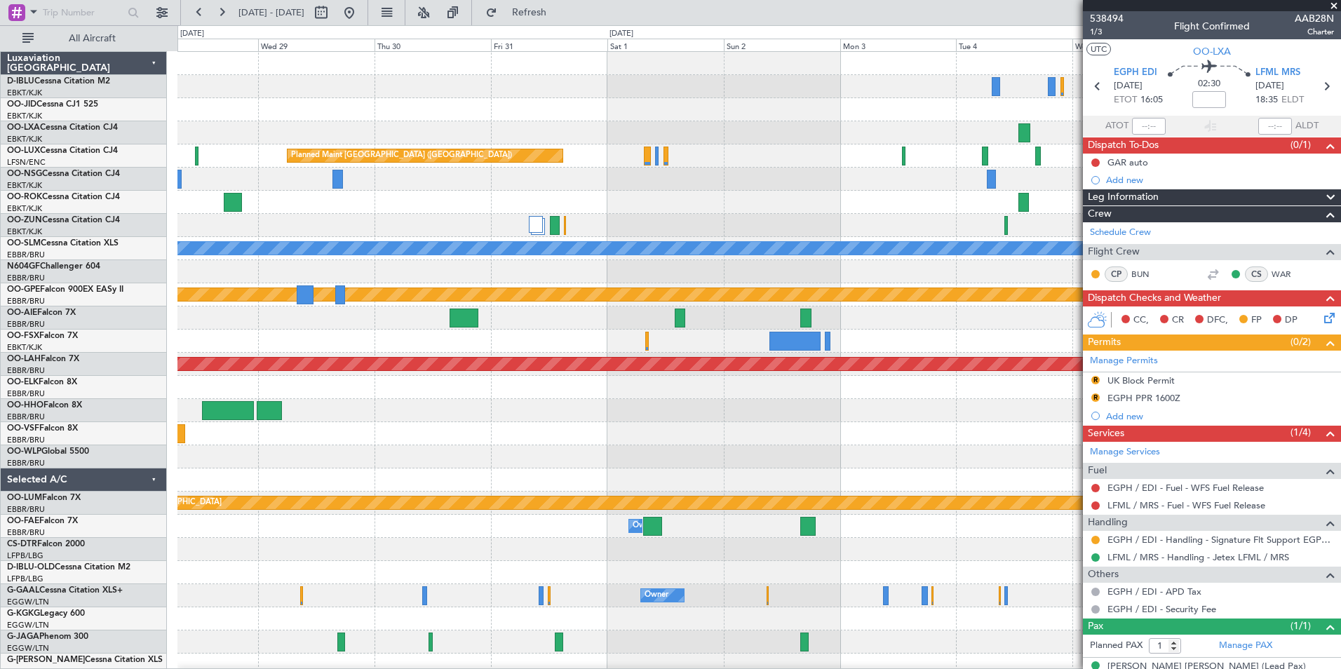
click at [328, 329] on div at bounding box center [758, 318] width 1163 height 23
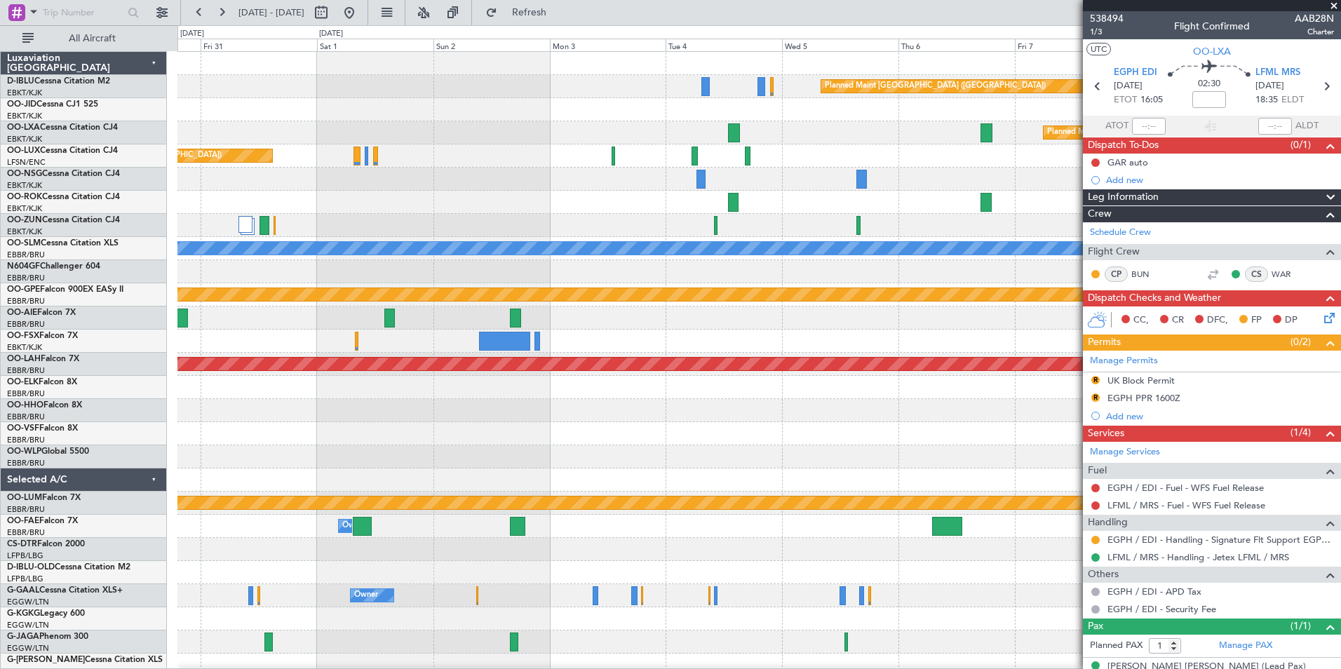
click at [479, 325] on div at bounding box center [758, 318] width 1163 height 23
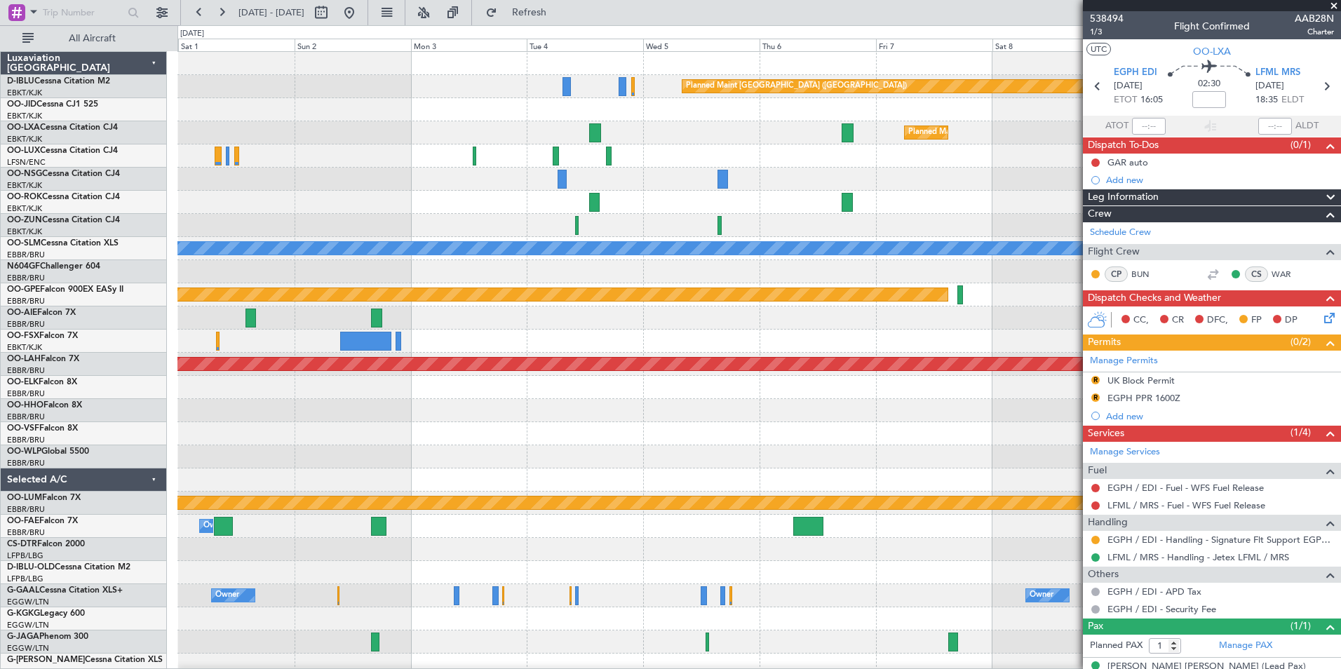
click at [584, 319] on div at bounding box center [758, 318] width 1163 height 23
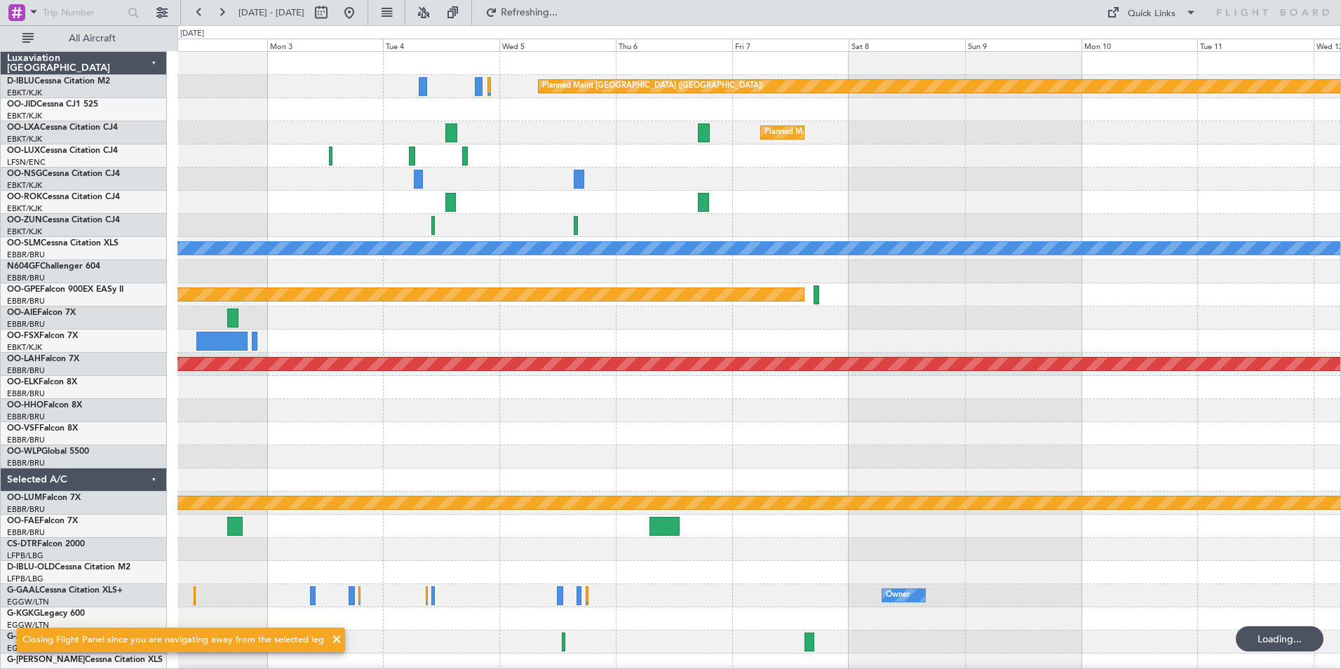
click at [688, 347] on div "Planned Maint Paris (Le Bourget) Planned Maint Kortrijk-Wevelgem Planned Maint …" at bounding box center [758, 515] width 1163 height 926
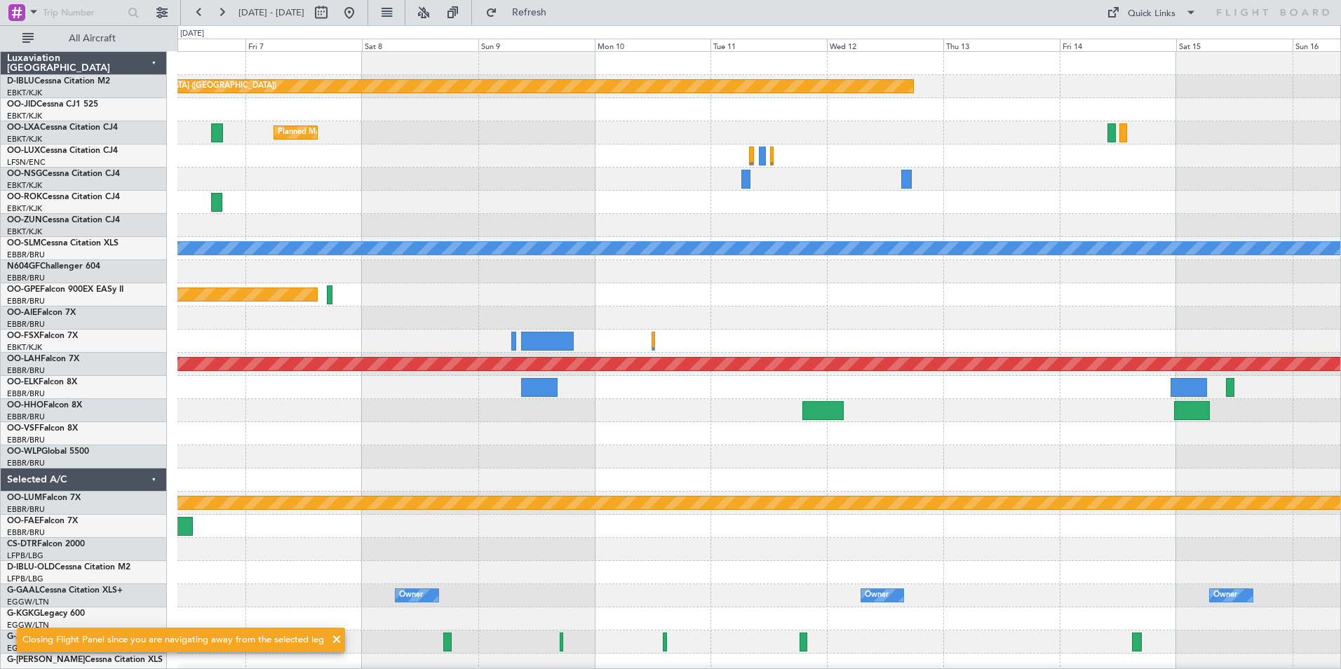
click at [430, 342] on div at bounding box center [758, 341] width 1163 height 23
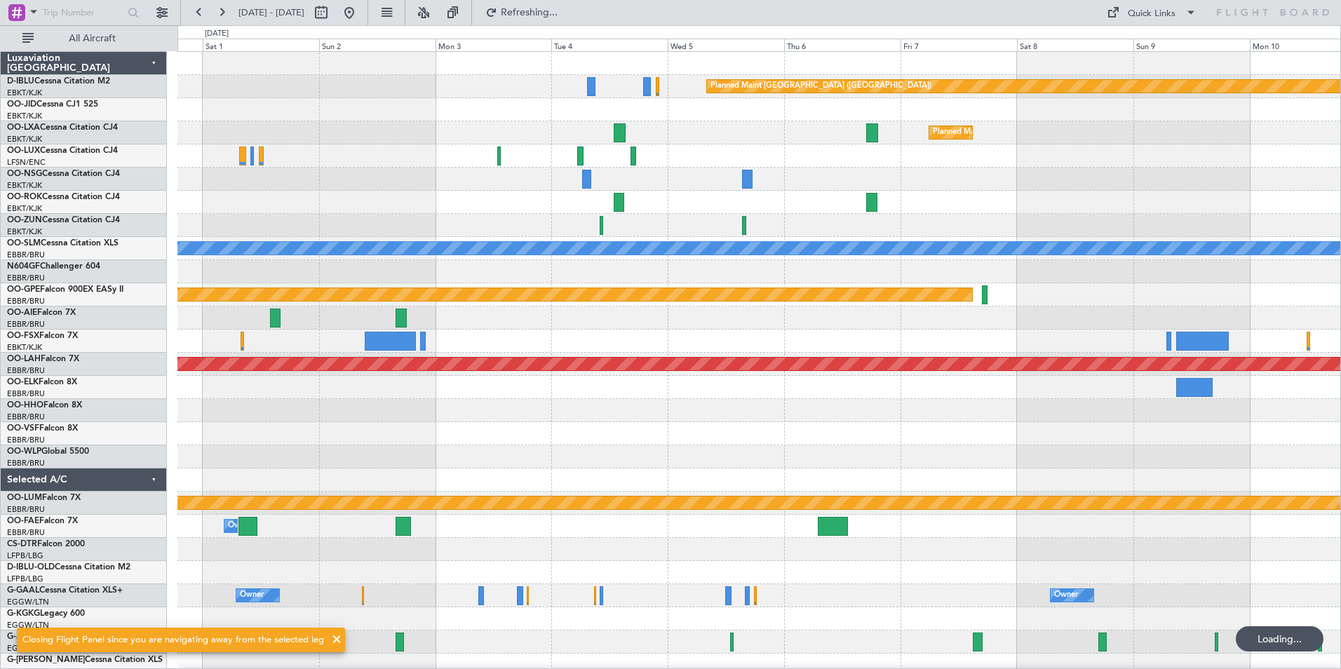
click at [1189, 358] on div "Planned Maint Paris (Le Bourget) Planned Maint Kortrijk-Wevelgem Planned Maint …" at bounding box center [758, 515] width 1163 height 926
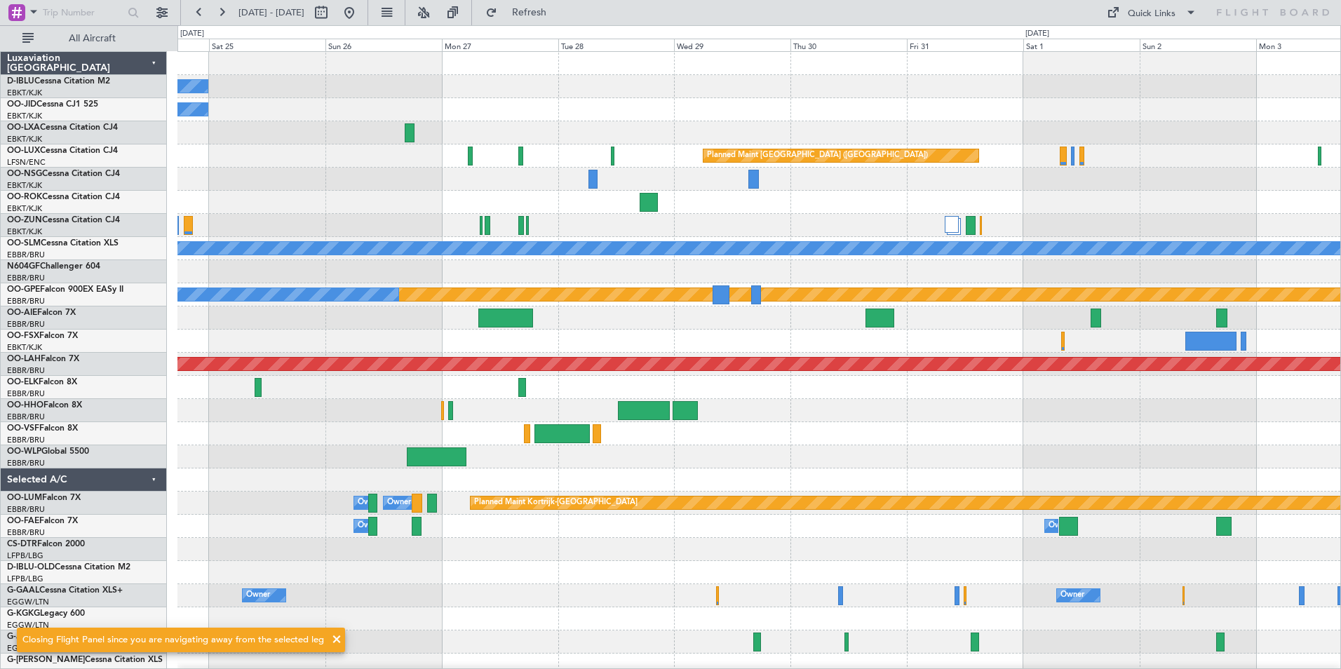
click at [1114, 330] on div at bounding box center [758, 341] width 1163 height 23
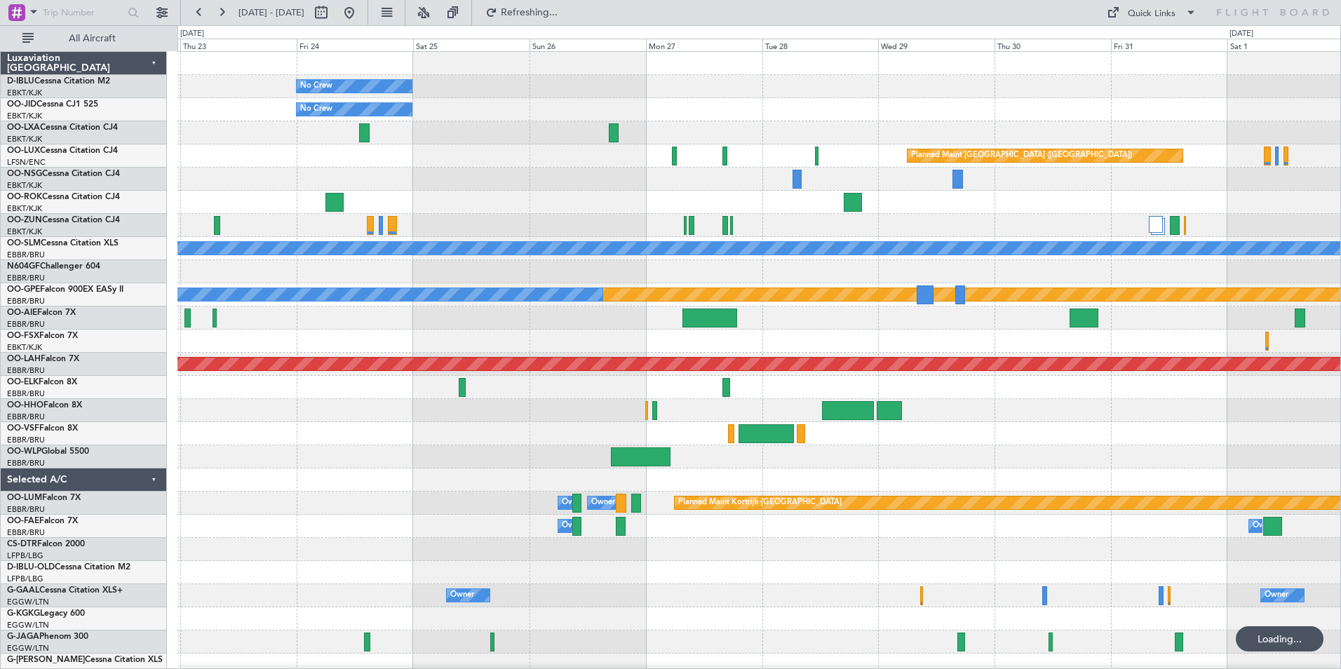
click at [859, 340] on div "No Crew No Crew Kortrijk-Wevelgem No Crew Planned Maint Paris (Le Bourget) A/C …" at bounding box center [758, 515] width 1163 height 926
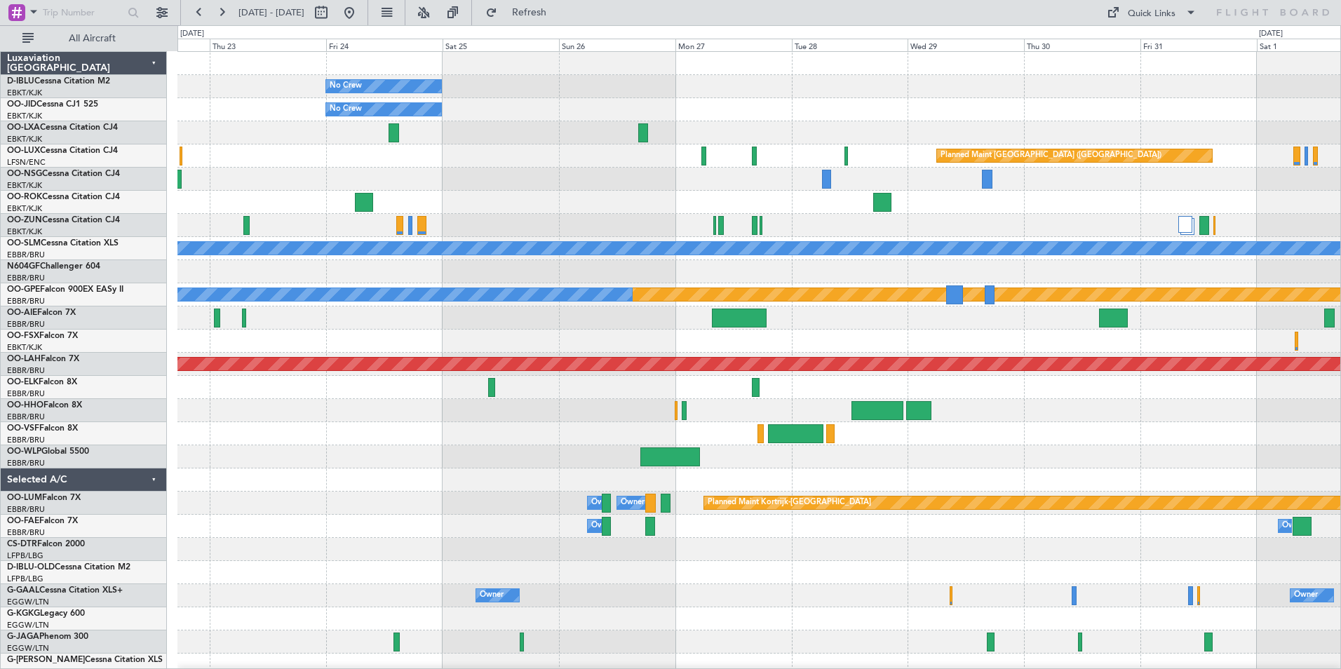
click at [967, 336] on div at bounding box center [758, 341] width 1163 height 23
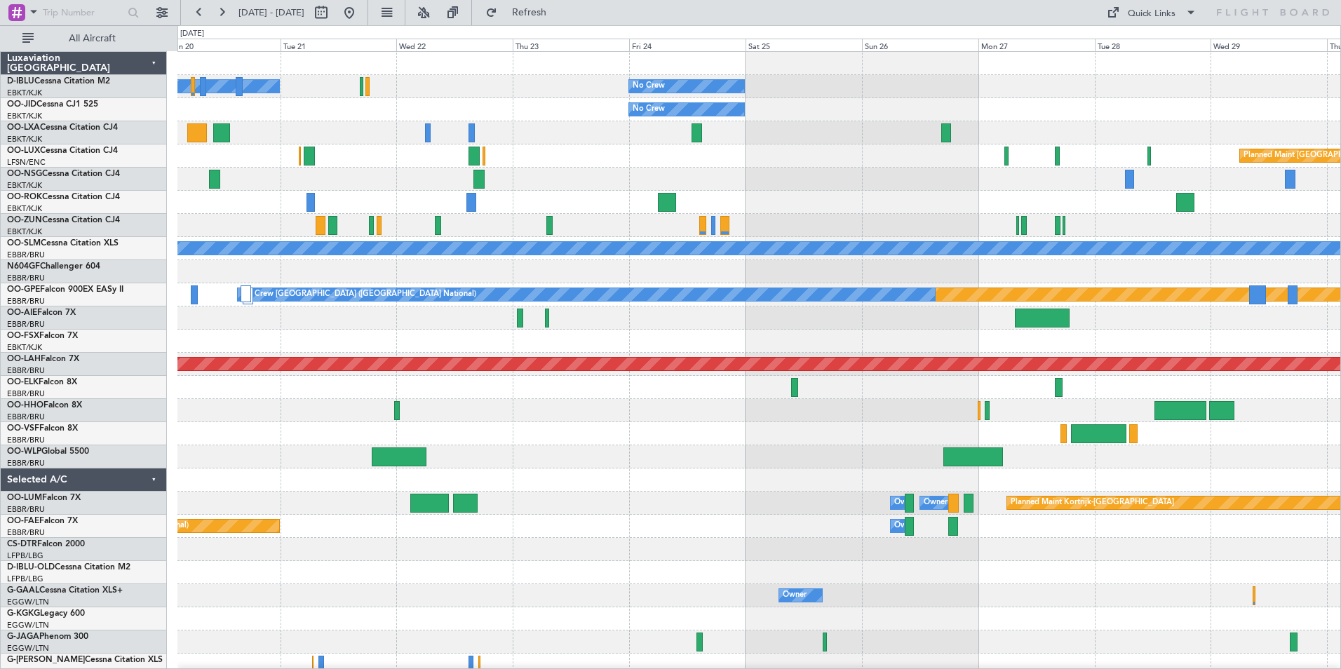
click at [860, 331] on div "No Crew No Crew Kortrijk-Wevelgem No Crew Planned Maint Paris (Le Bourget) A/C …" at bounding box center [758, 492] width 1163 height 880
click at [1051, 358] on div "No Crew No Crew Kortrijk-Wevelgem No Crew Planned Maint Paris (Le Bourget) A/C …" at bounding box center [758, 492] width 1163 height 880
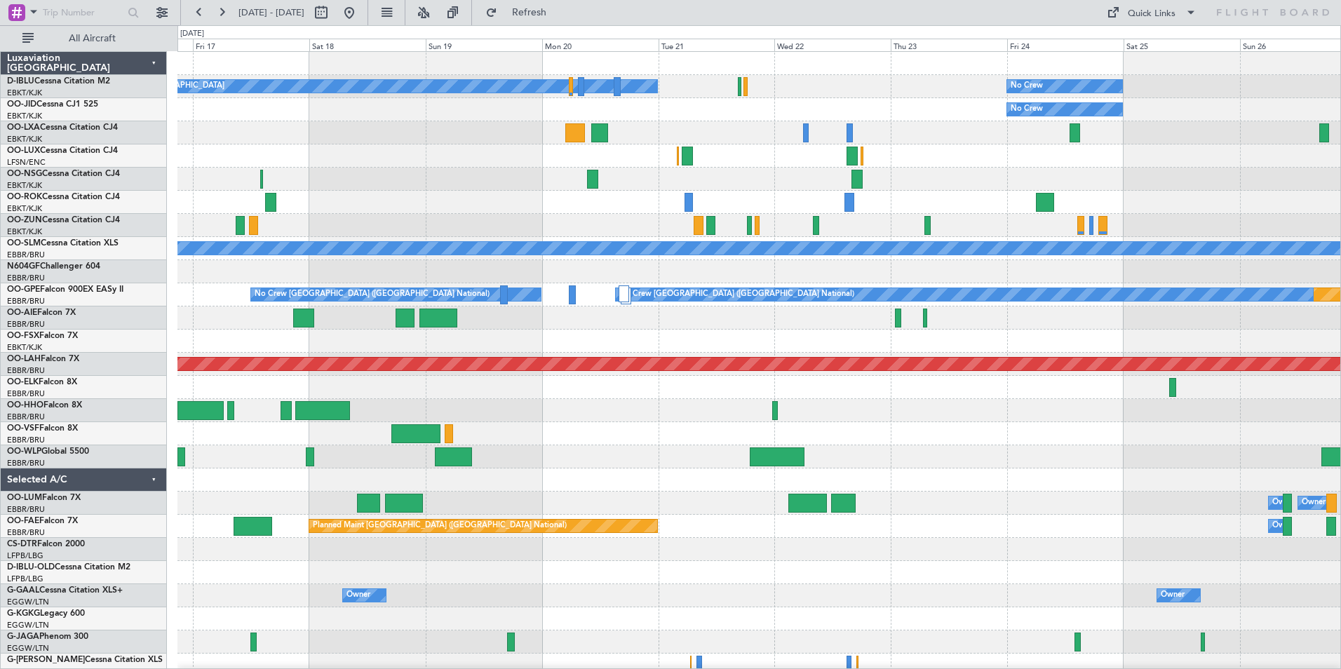
click at [509, 315] on div at bounding box center [758, 318] width 1163 height 23
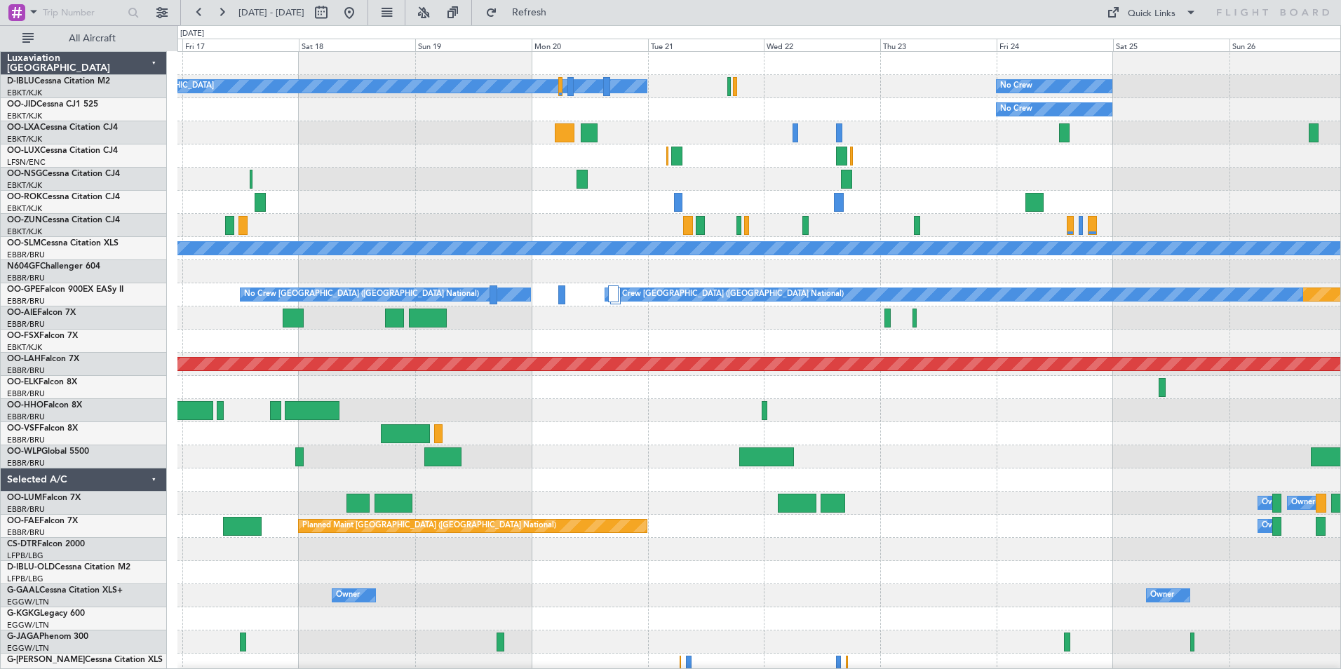
click at [558, 328] on div at bounding box center [758, 318] width 1163 height 23
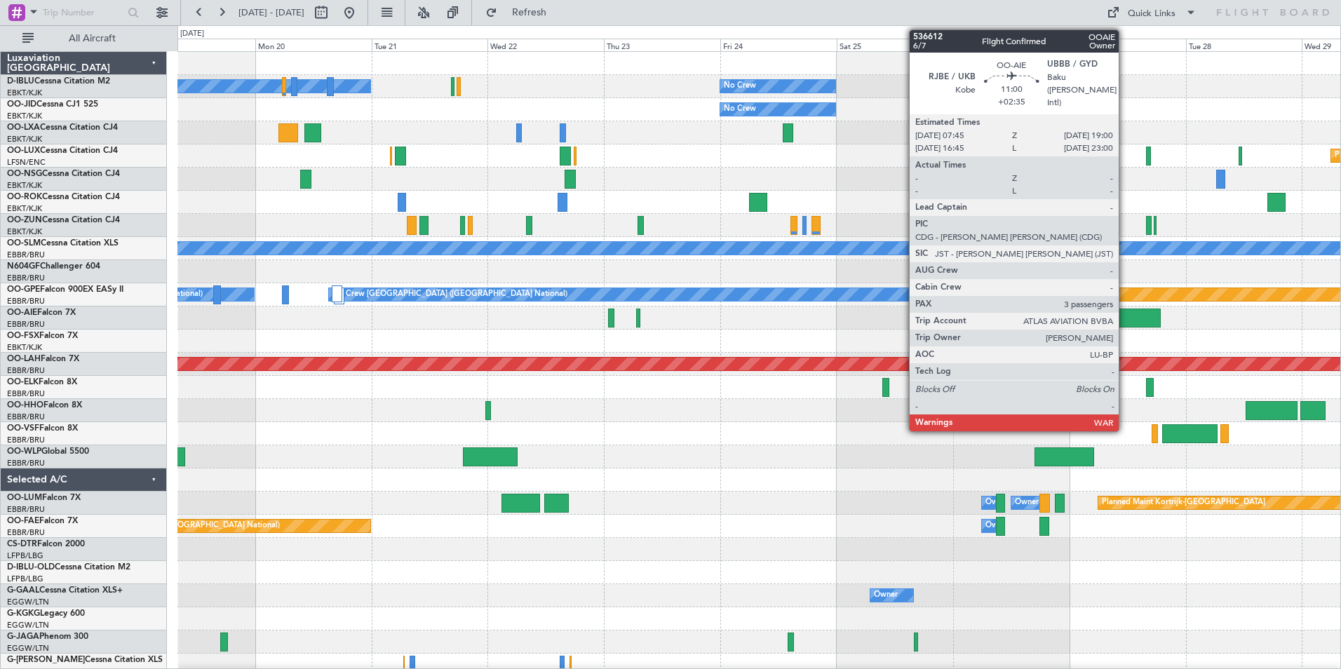
click at [1125, 314] on div at bounding box center [1133, 318] width 55 height 19
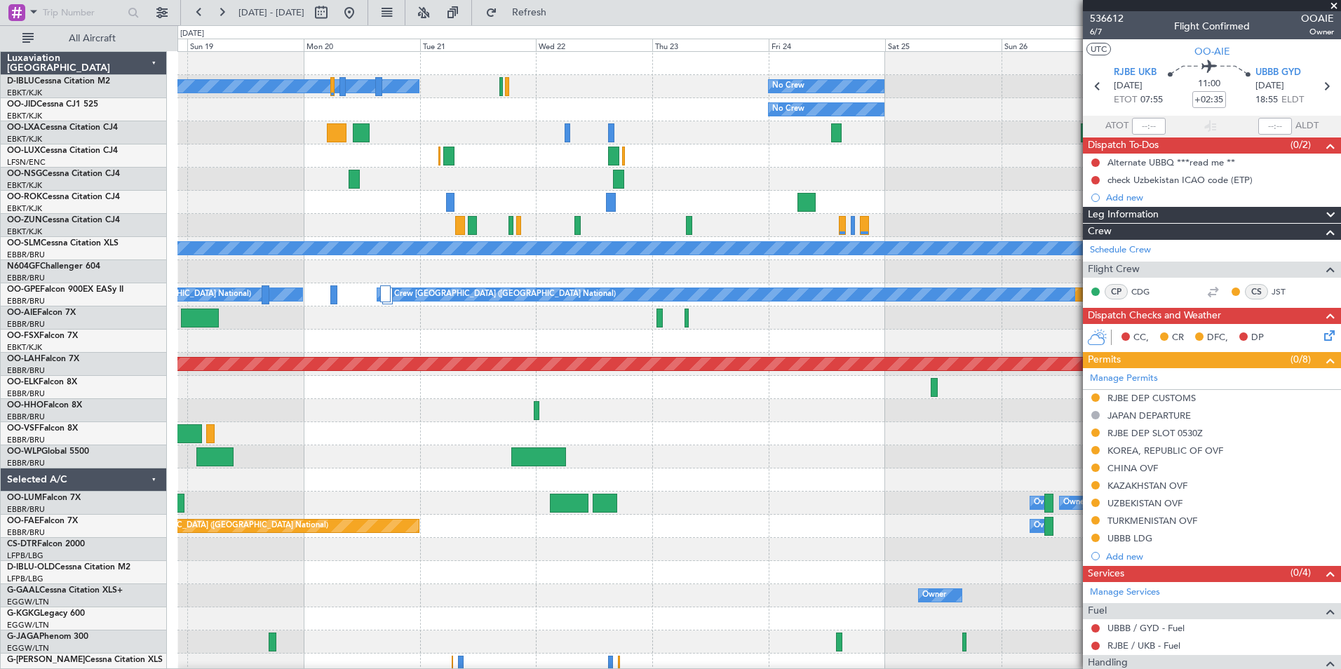
click at [916, 551] on div "No Crew Kortrijk-Wevelgem No Crew No Crew Planned Maint Paris (Le Bourget) A/C …" at bounding box center [758, 492] width 1163 height 880
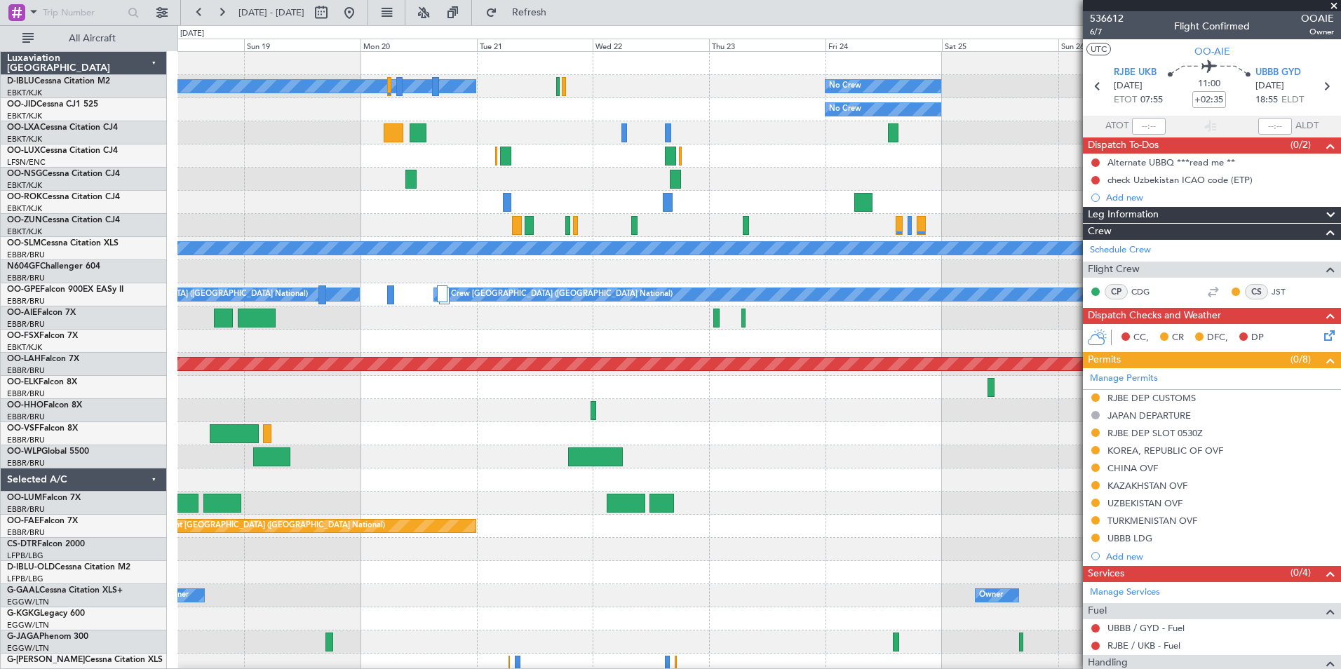
click at [765, 335] on div "No Crew Kortrijk-Wevelgem No Crew No Crew Planned Maint Paris (Le Bourget) A/C …" at bounding box center [758, 492] width 1163 height 880
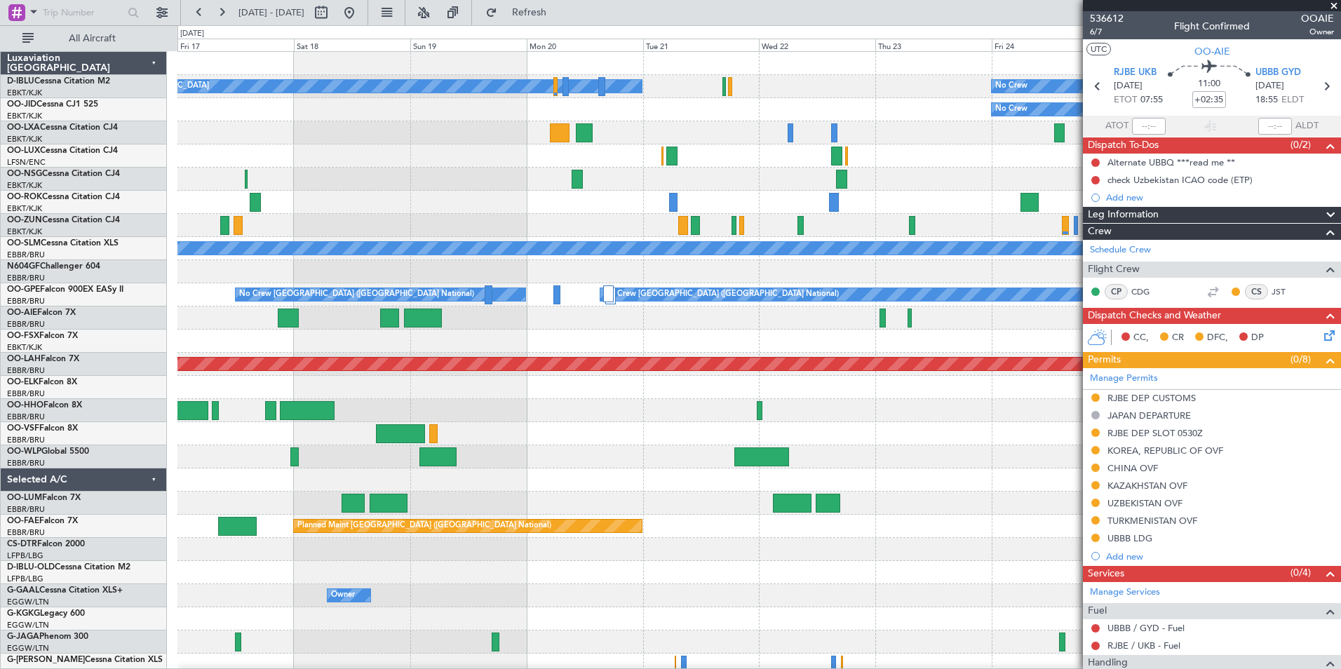
click at [897, 340] on div at bounding box center [758, 341] width 1163 height 23
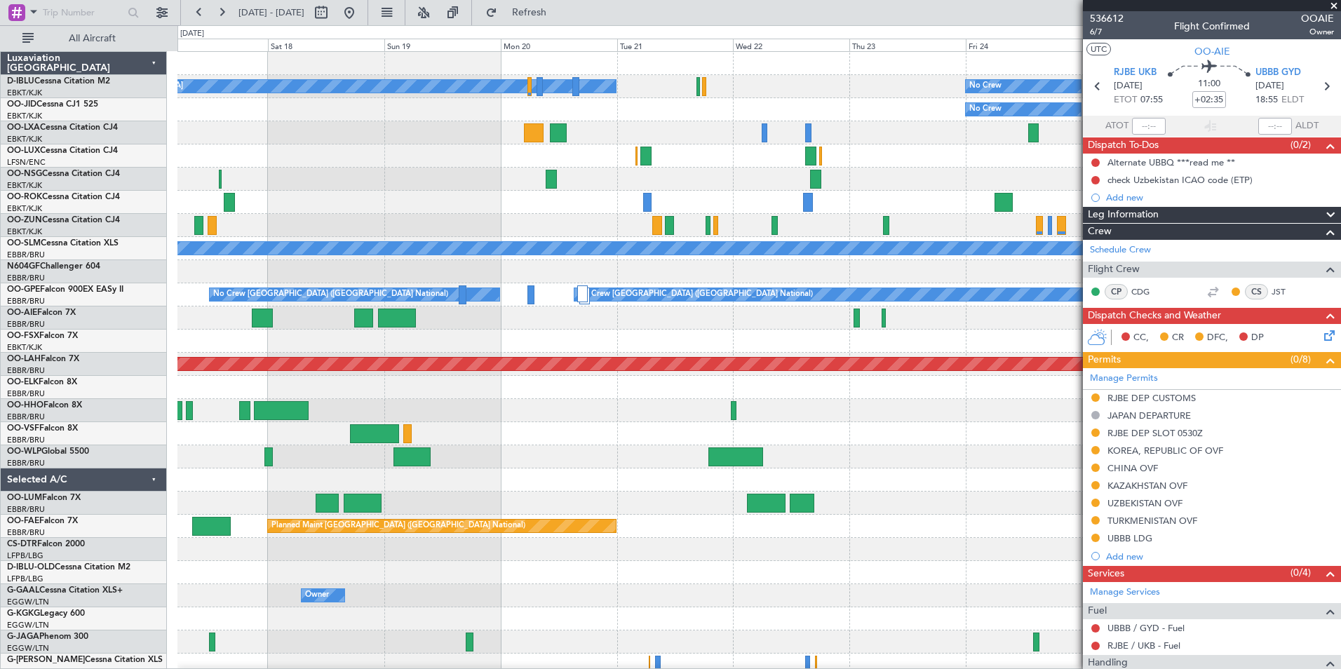
click at [889, 323] on div at bounding box center [758, 318] width 1163 height 23
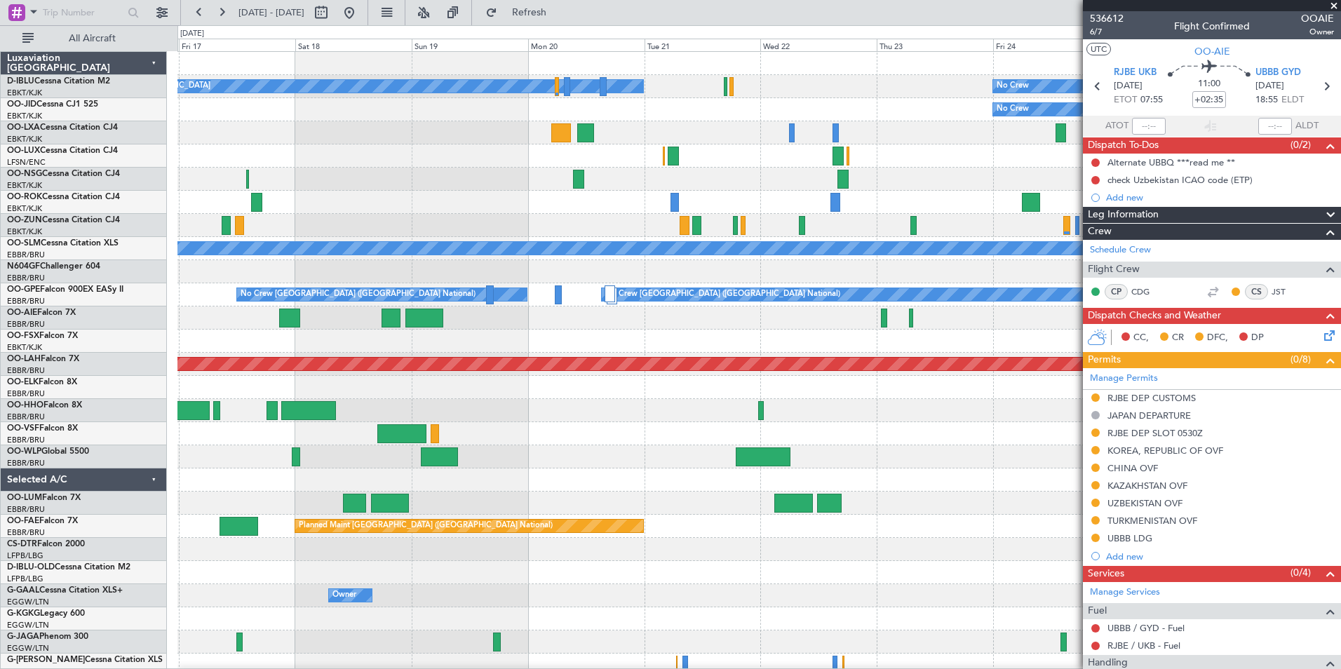
click at [856, 338] on div "No Crew Kortrijk-Wevelgem No Crew No Crew Planned Maint Paris (Le Bourget) A/C …" at bounding box center [758, 492] width 1163 height 880
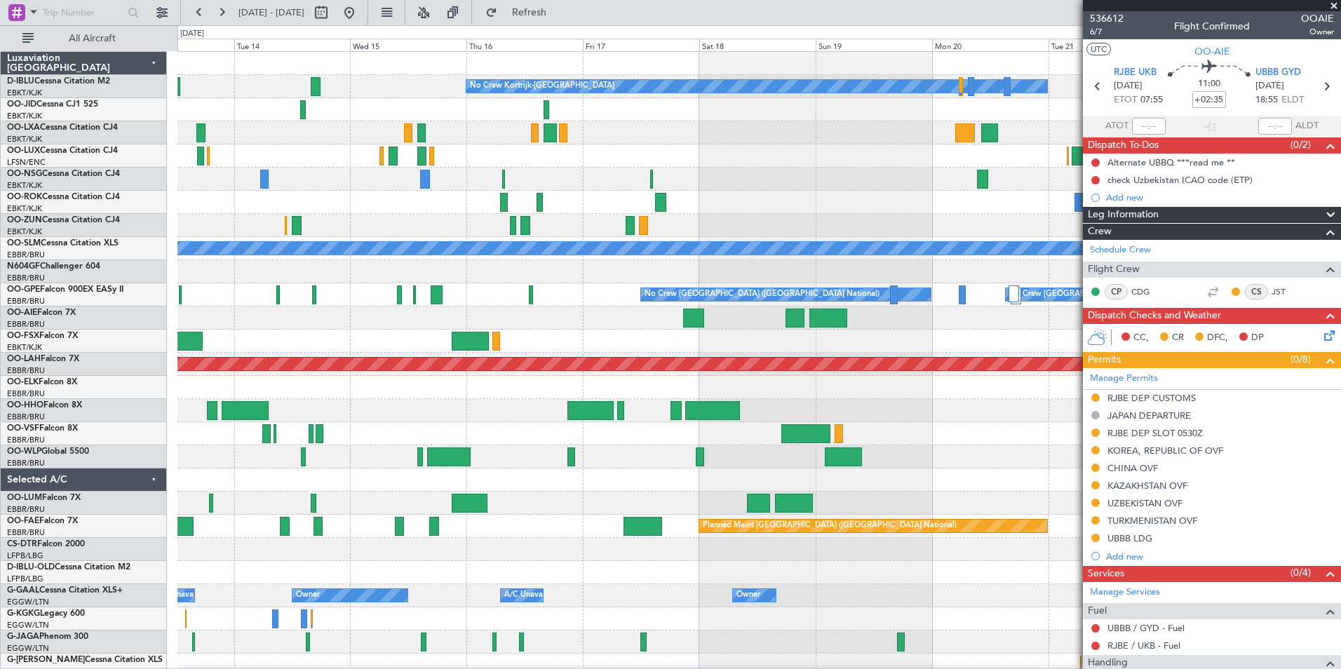
click at [858, 394] on div "No Crew Kortrijk-Wevelgem No Crew No Crew A/C Unavailable Monchengladbach No Cr…" at bounding box center [758, 492] width 1163 height 880
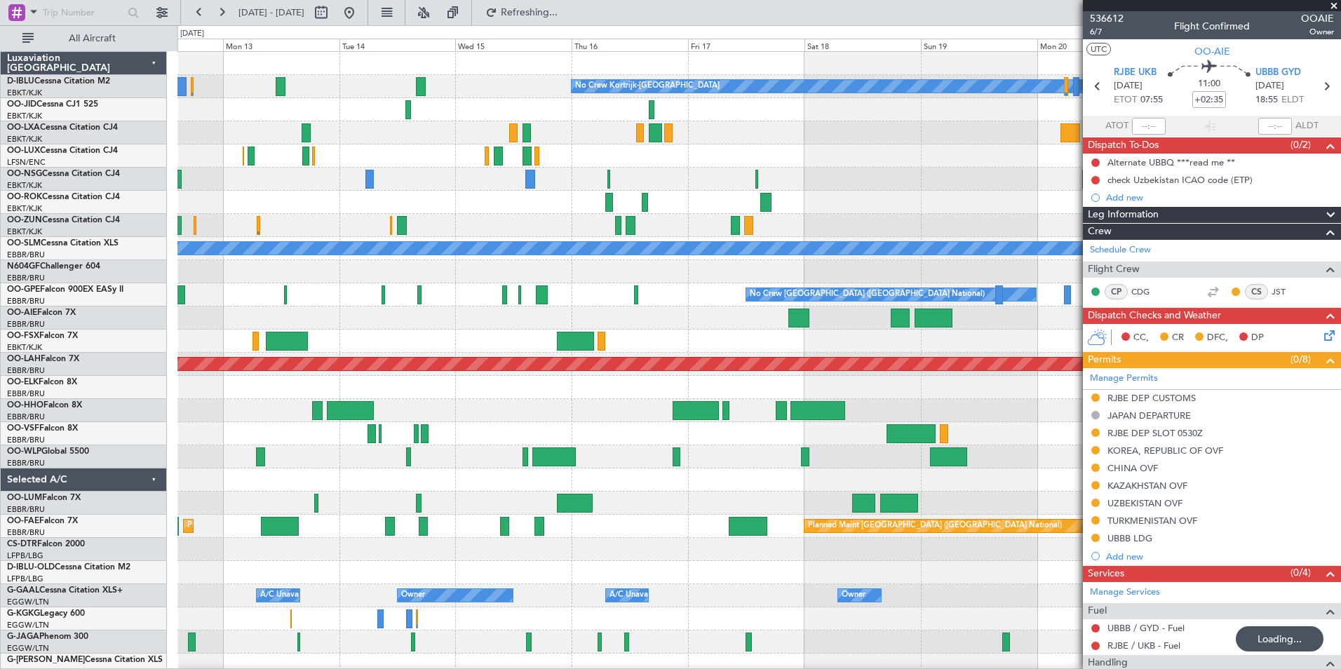
click at [384, 347] on div at bounding box center [758, 341] width 1163 height 23
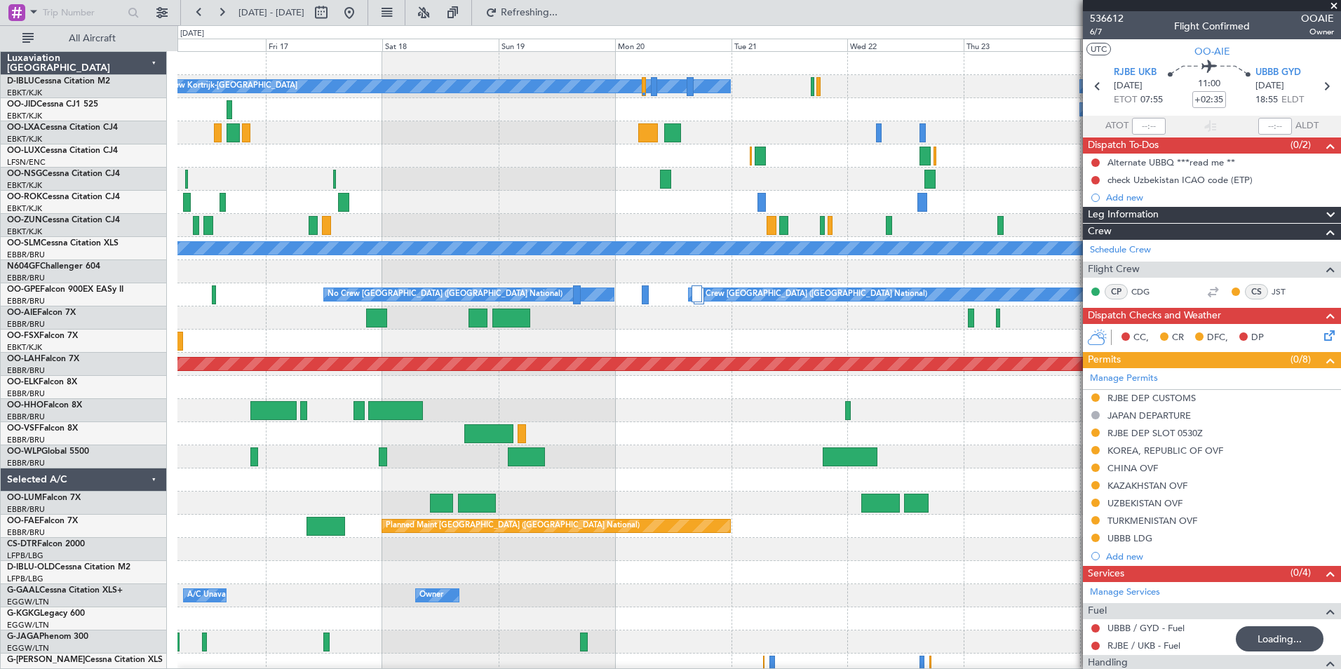
click at [509, 368] on div "No Crew Kortrijk-Wevelgem No Crew No Crew A/C Unavailable Monchengladbach No Cr…" at bounding box center [758, 526] width 1163 height 949
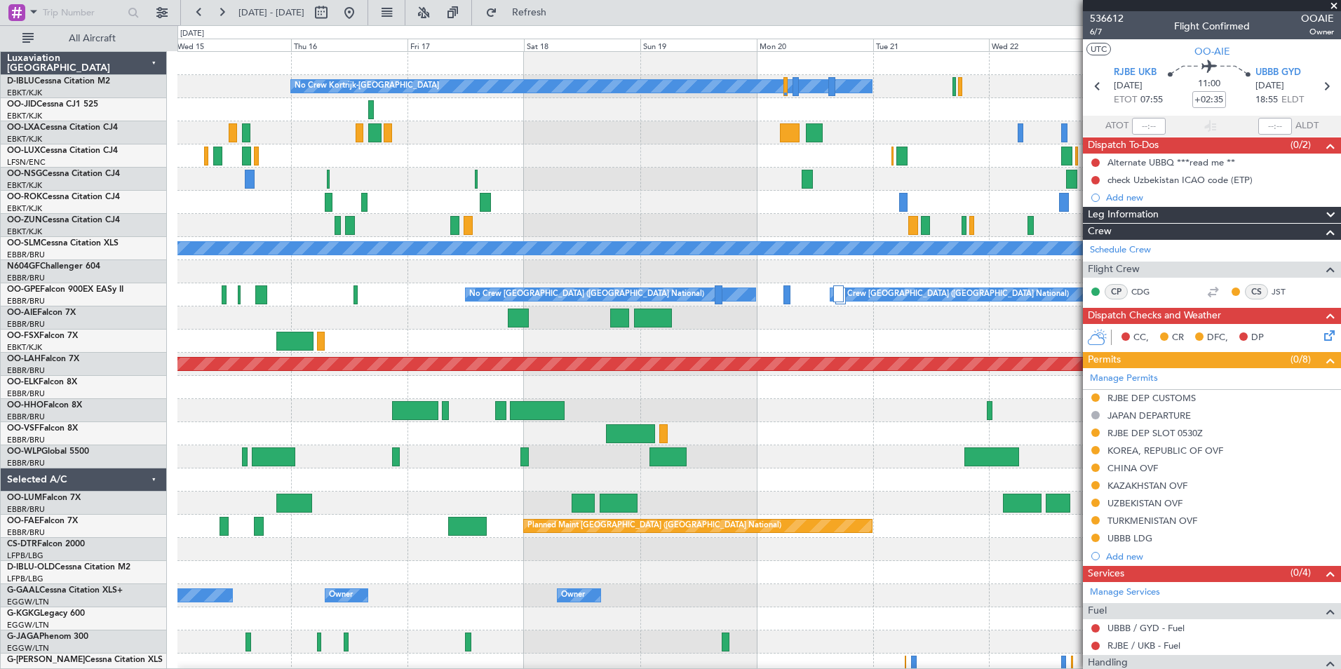
click at [791, 466] on div "No Crew Kortrijk-Wevelgem No Crew No Crew A/C Unavailable Monchengladbach Plann…" at bounding box center [758, 492] width 1163 height 880
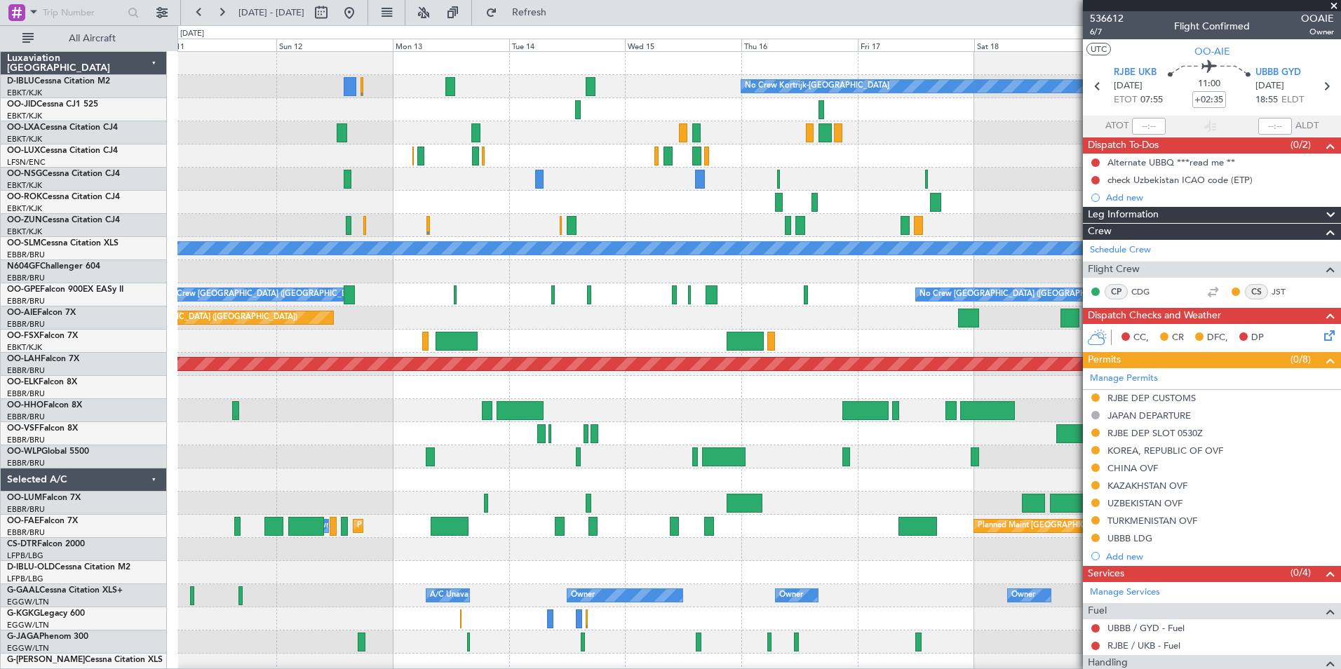
click at [879, 436] on div "No Crew Kortrijk-Wevelgem No Crew Nancy (Essey) A/C Unavailable Kortrijk-Wevelg…" at bounding box center [758, 492] width 1163 height 880
click at [888, 451] on div "No Crew Kortrijk-Wevelgem No Crew Nancy (Essey) A/C Unavailable Kortrijk-Wevelg…" at bounding box center [758, 492] width 1163 height 880
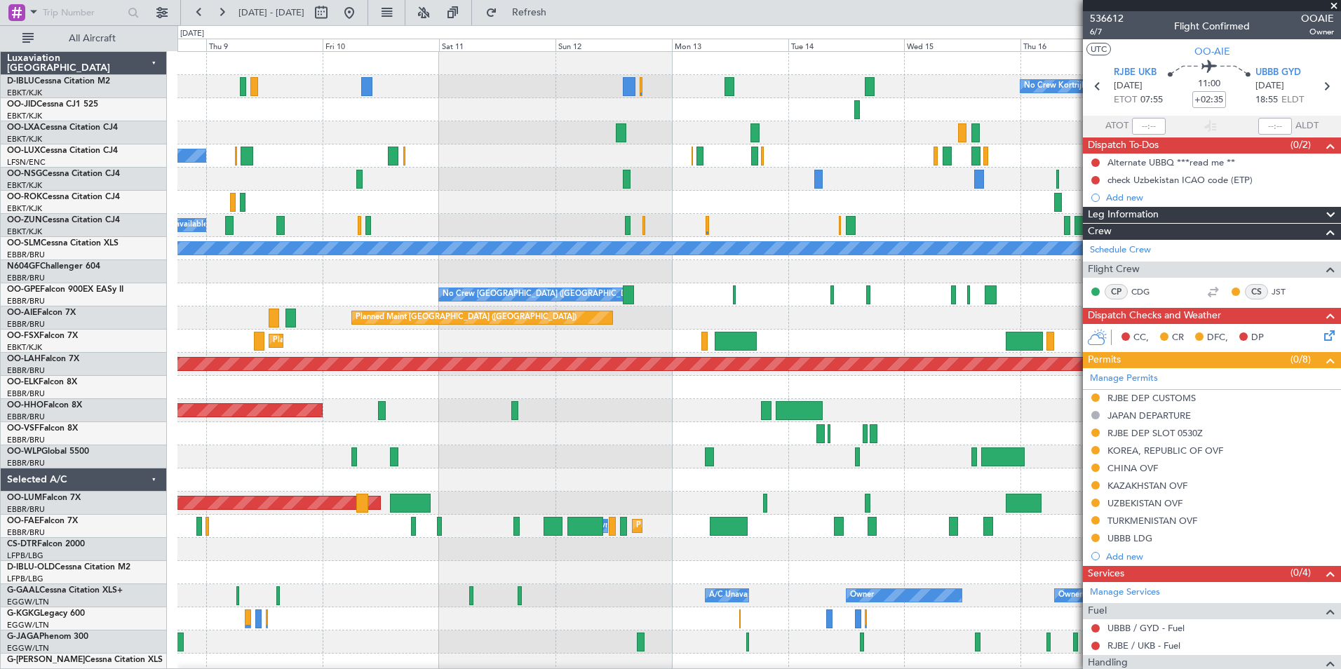
click at [993, 473] on div "No Crew Kortrijk-Wevelgem Planned Maint Kortrijk-Wevelgem No Crew Nancy (Essey)…" at bounding box center [758, 492] width 1163 height 880
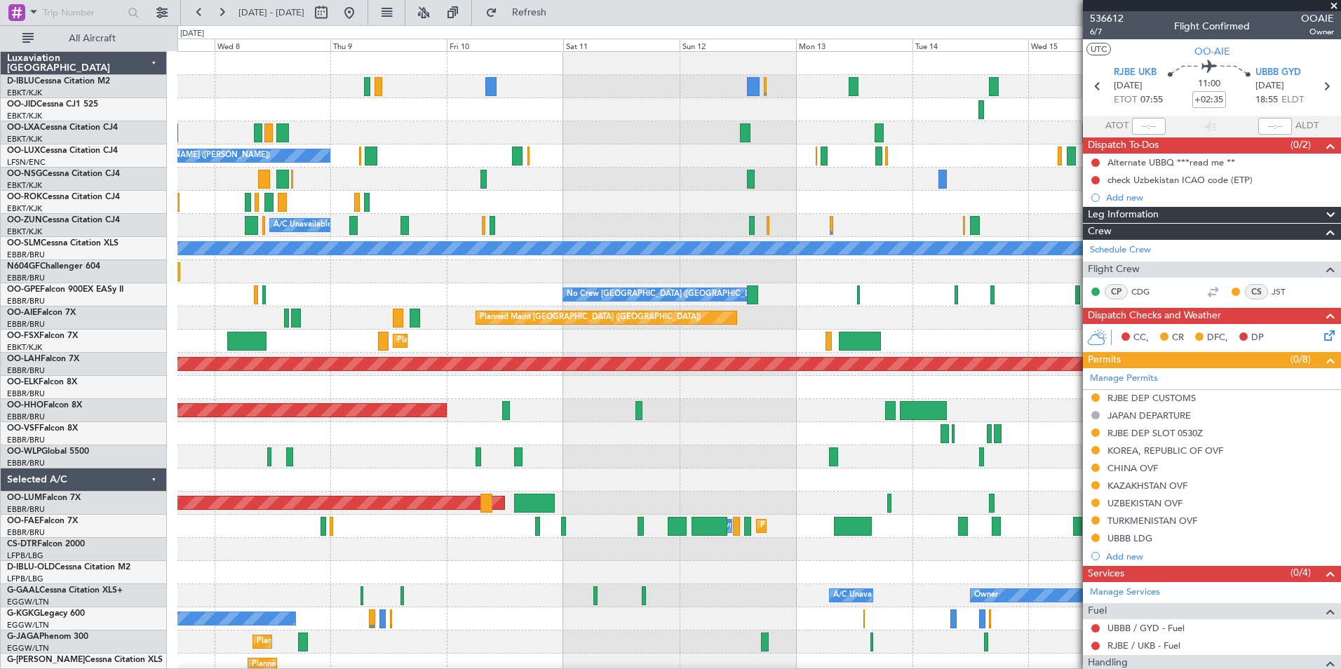
click at [605, 150] on div "No Crew Kortrijk-[GEOGRAPHIC_DATA] Planned Maint [GEOGRAPHIC_DATA]-[GEOGRAPHIC_…" at bounding box center [758, 492] width 1163 height 880
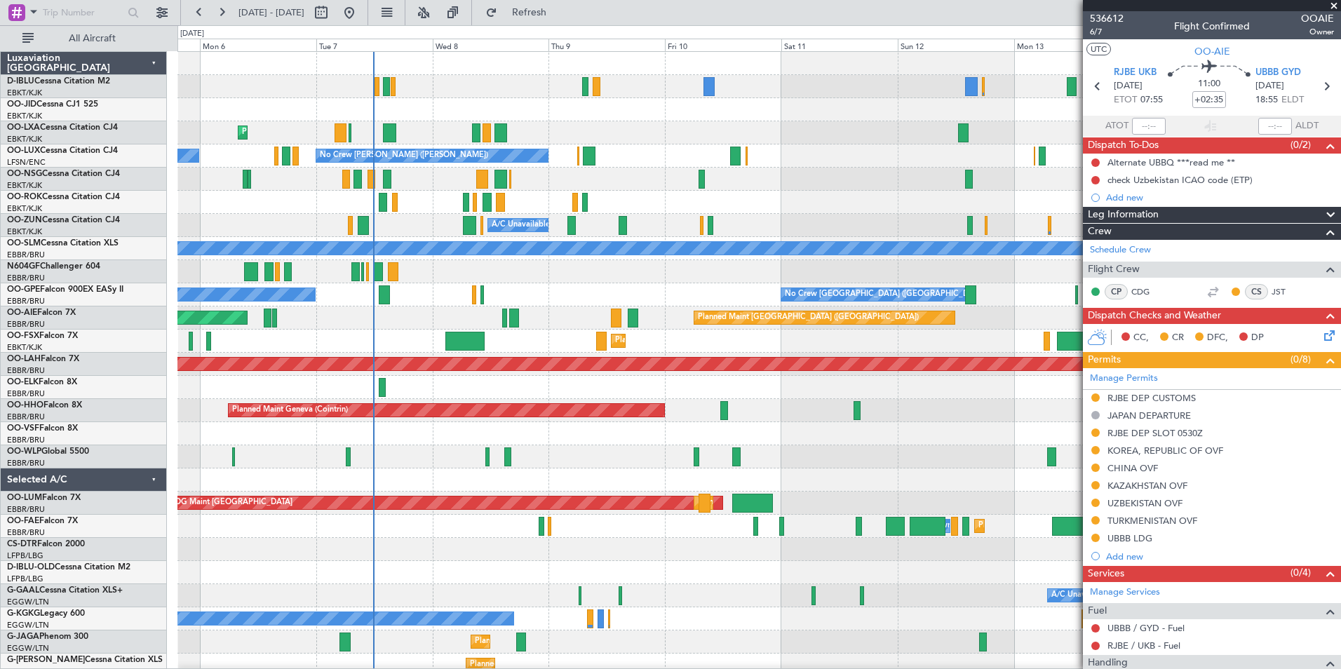
click at [785, 443] on div "No Crew Kortrijk-Wevelgem Planned Maint Kortrijk-Wevelgem No Crew Nancy (Essey)…" at bounding box center [758, 526] width 1163 height 949
click at [846, 453] on div at bounding box center [758, 456] width 1163 height 23
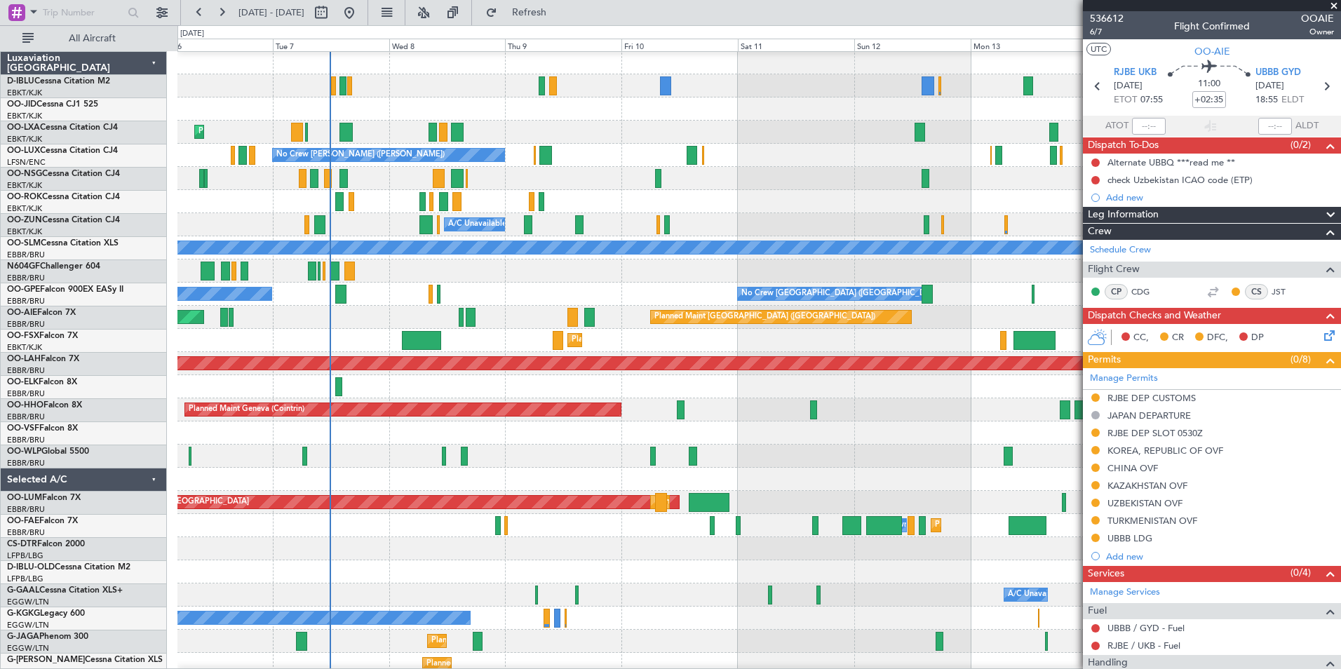
scroll to position [1, 0]
click at [800, 486] on div at bounding box center [758, 479] width 1163 height 23
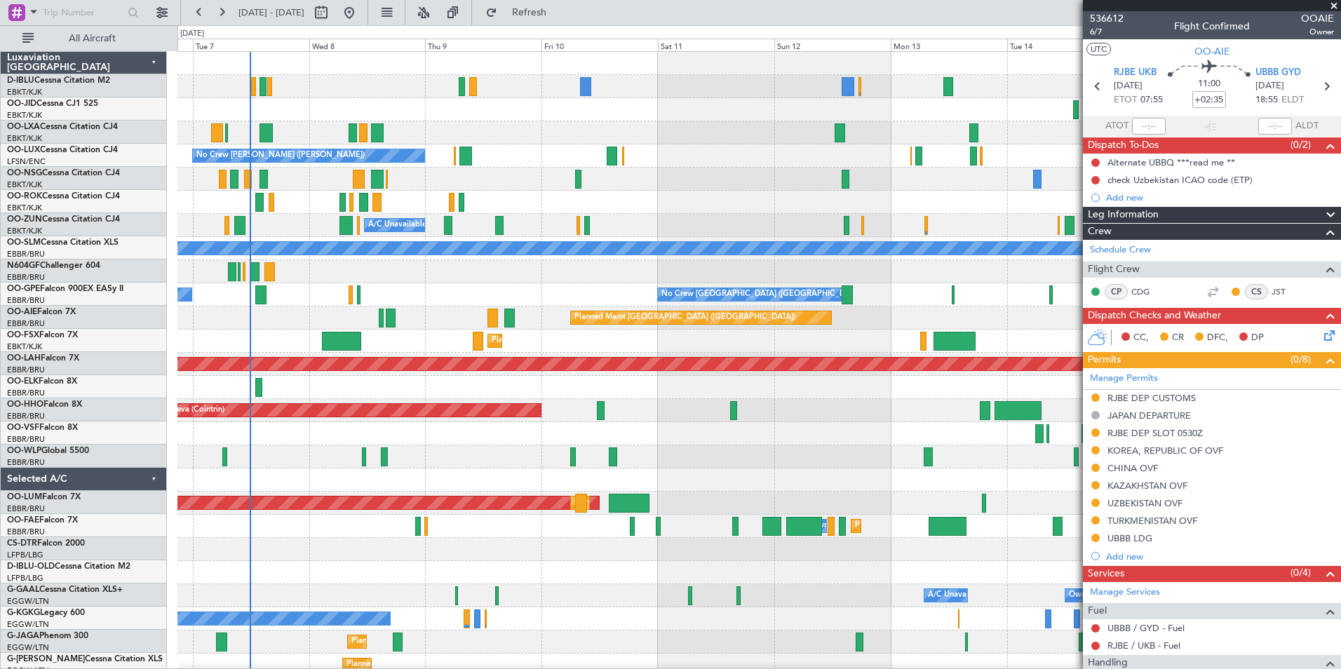
click at [282, 232] on div "A/C Unavailable [GEOGRAPHIC_DATA]-[GEOGRAPHIC_DATA]" at bounding box center [758, 225] width 1163 height 23
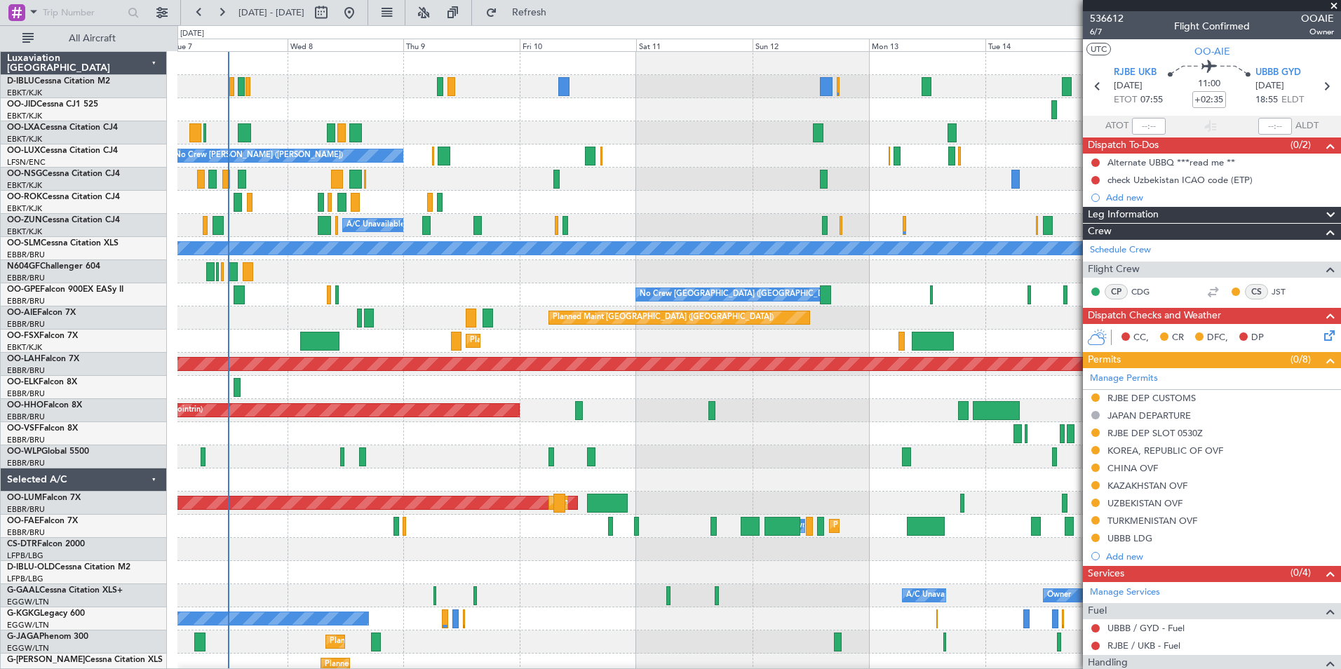
click at [507, 284] on div "No Crew Brussels (Brussels National) No Crew Brussels (Brussels National) No Cr…" at bounding box center [758, 294] width 1163 height 23
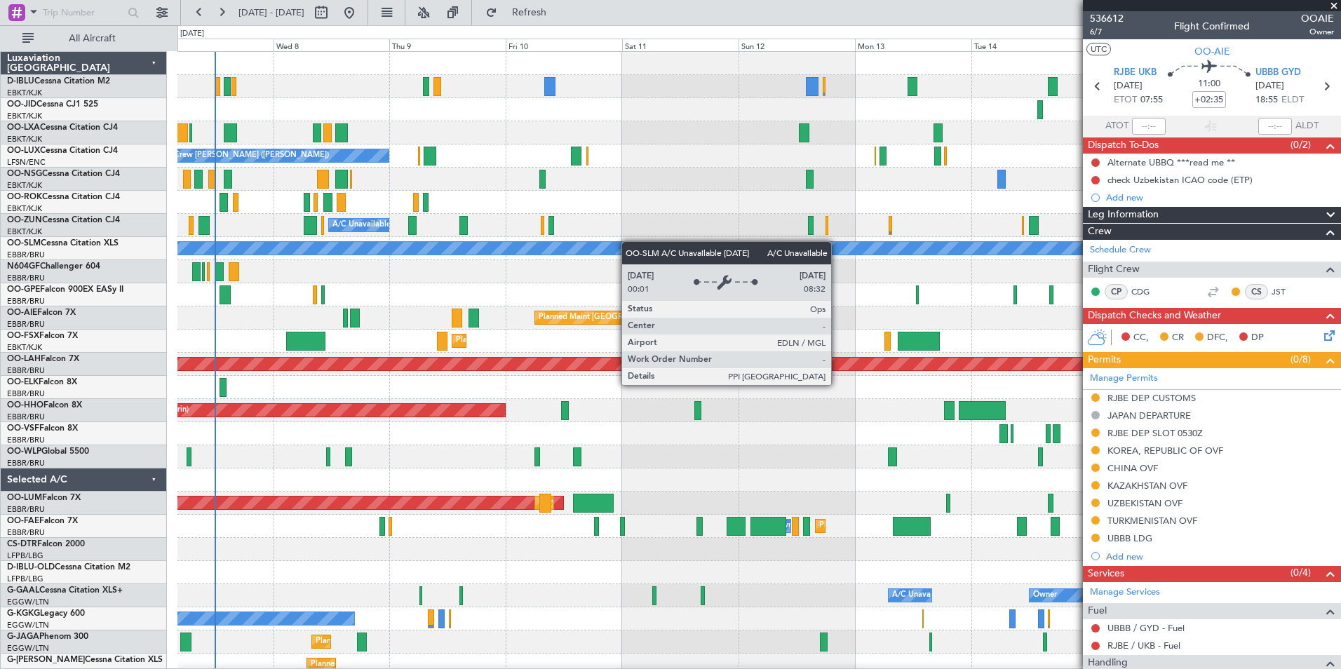
click at [629, 241] on div "No Crew Kortrijk-Wevelgem Planned Maint Kortrijk-Wevelgem No Crew Nancy (Essey)…" at bounding box center [758, 526] width 1163 height 949
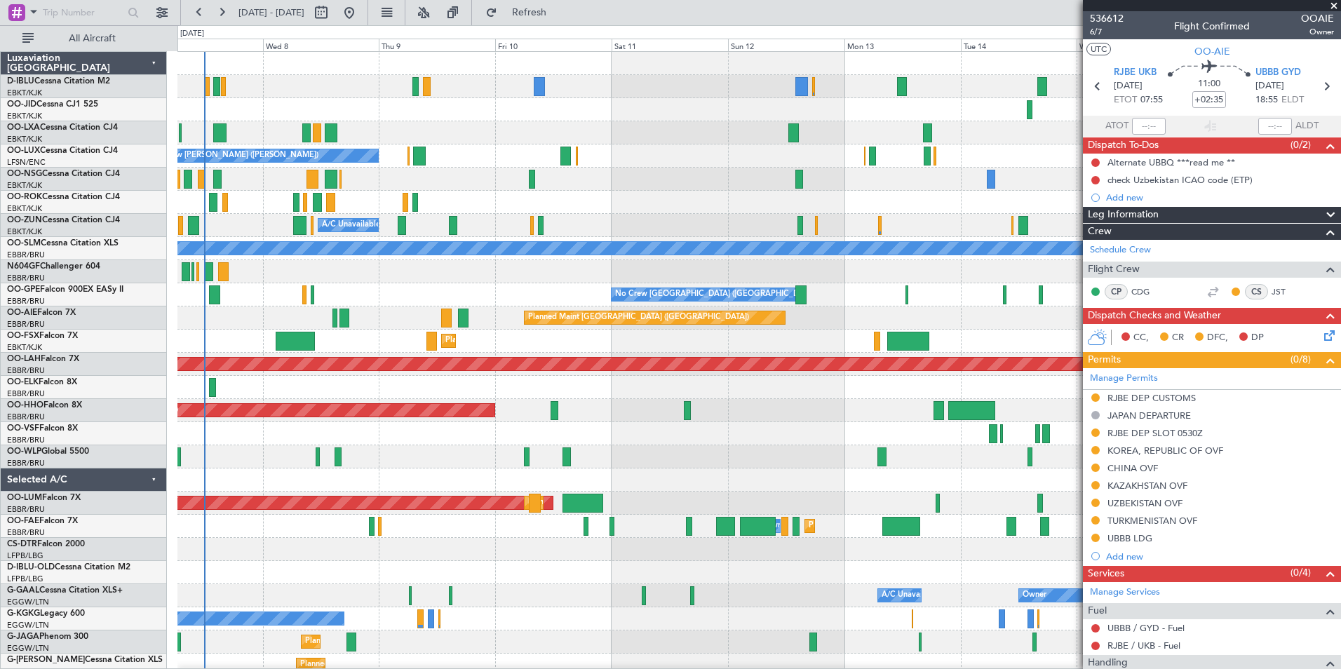
click at [736, 152] on div "No Crew Nancy (Essey) No Crew Nancy (Essey)" at bounding box center [758, 156] width 1163 height 23
click at [1005, 26] on div "0 0 Tue 7 Wed 8 Thu 9 Fri 10 Sat 11 Sun 12 Mon 13 Oct 2025 Tue 14 Wed 15 Thu 16…" at bounding box center [759, 38] width 1162 height 25
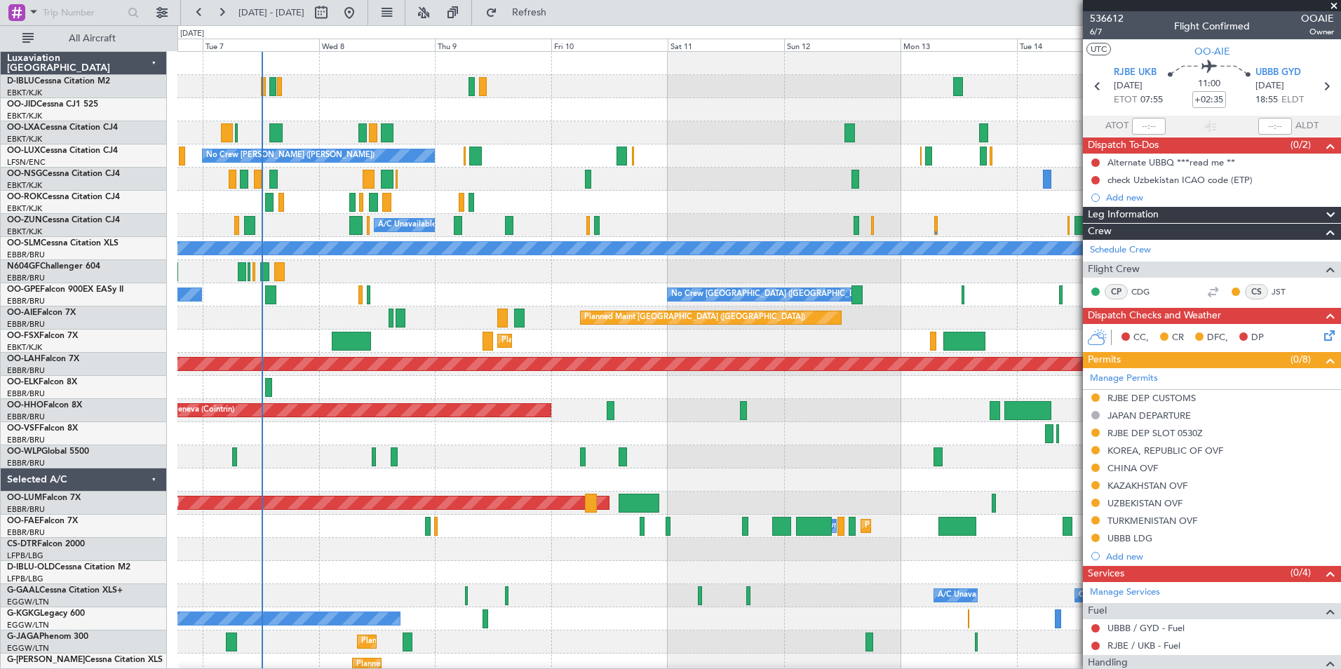
click at [430, 471] on div "No Crew Kortrijk-Wevelgem Planned Maint Kortrijk-Wevelgem No Crew Nancy (Essey)…" at bounding box center [758, 526] width 1163 height 949
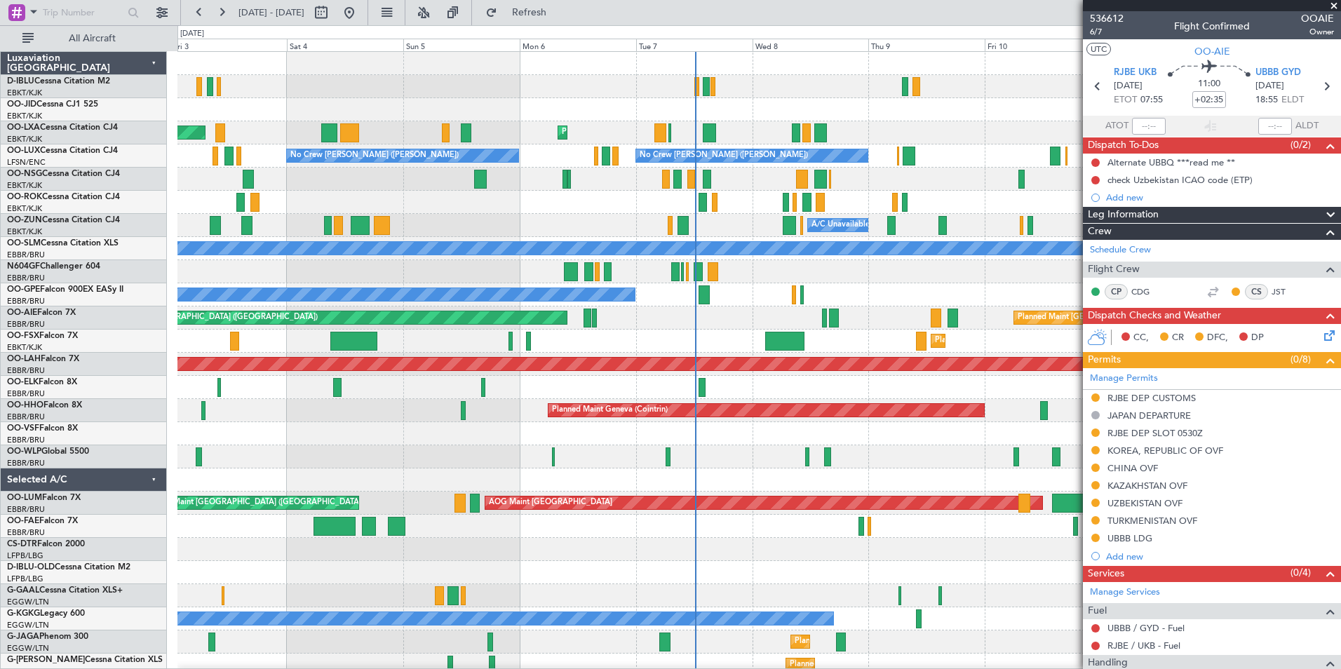
click at [782, 402] on div "Planned Maint Kortrijk-Wevelgem AOG Maint Rimini No Crew Nancy (Essey) No Crew …" at bounding box center [758, 526] width 1163 height 949
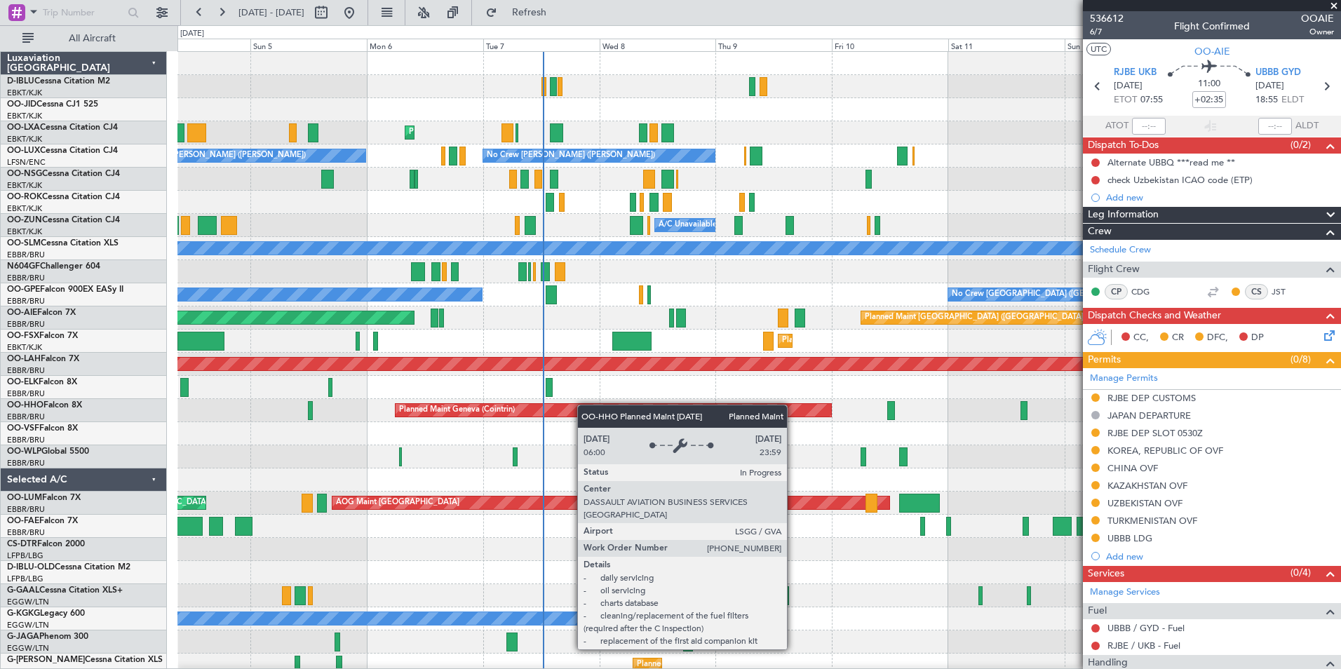
click at [579, 407] on div "No Crew Kortrijk-Wevelgem Planned Maint Kortrijk-Wevelgem AOG Maint Rimini No C…" at bounding box center [758, 492] width 1163 height 880
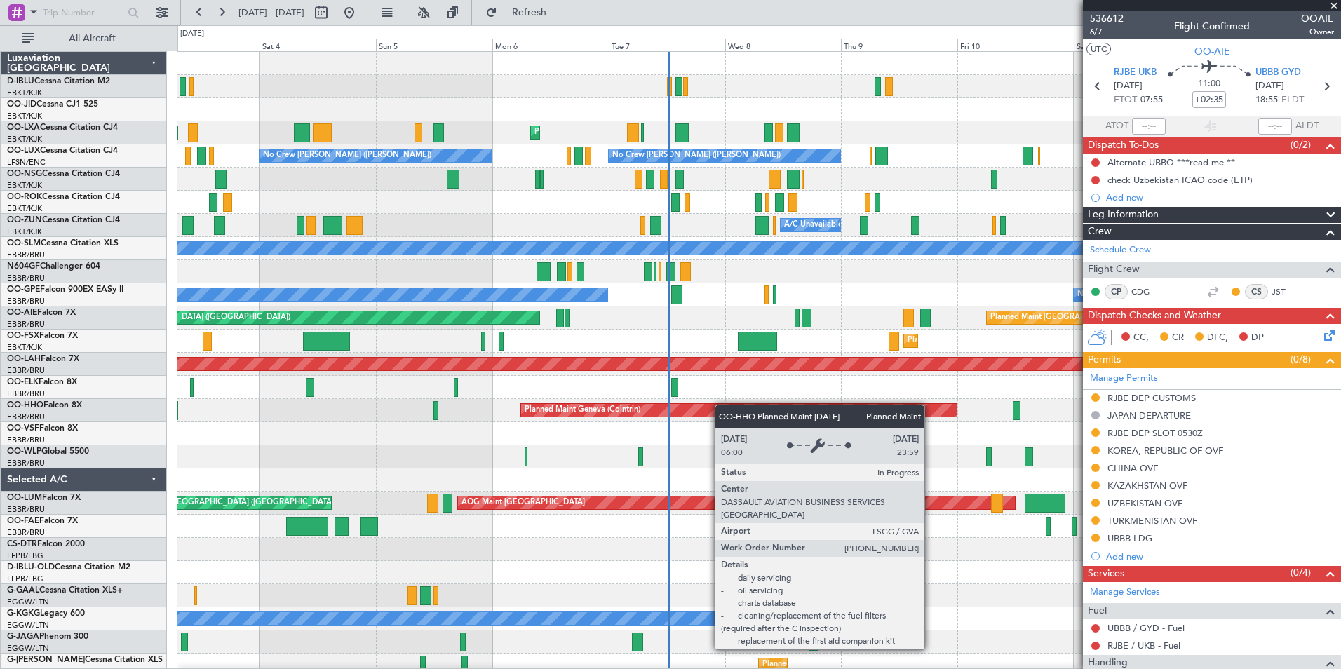
click at [784, 416] on div "Planned Maint Kortrijk-Wevelgem AOG Maint Rimini No Crew Nancy (Essey) No Crew …" at bounding box center [758, 492] width 1163 height 880
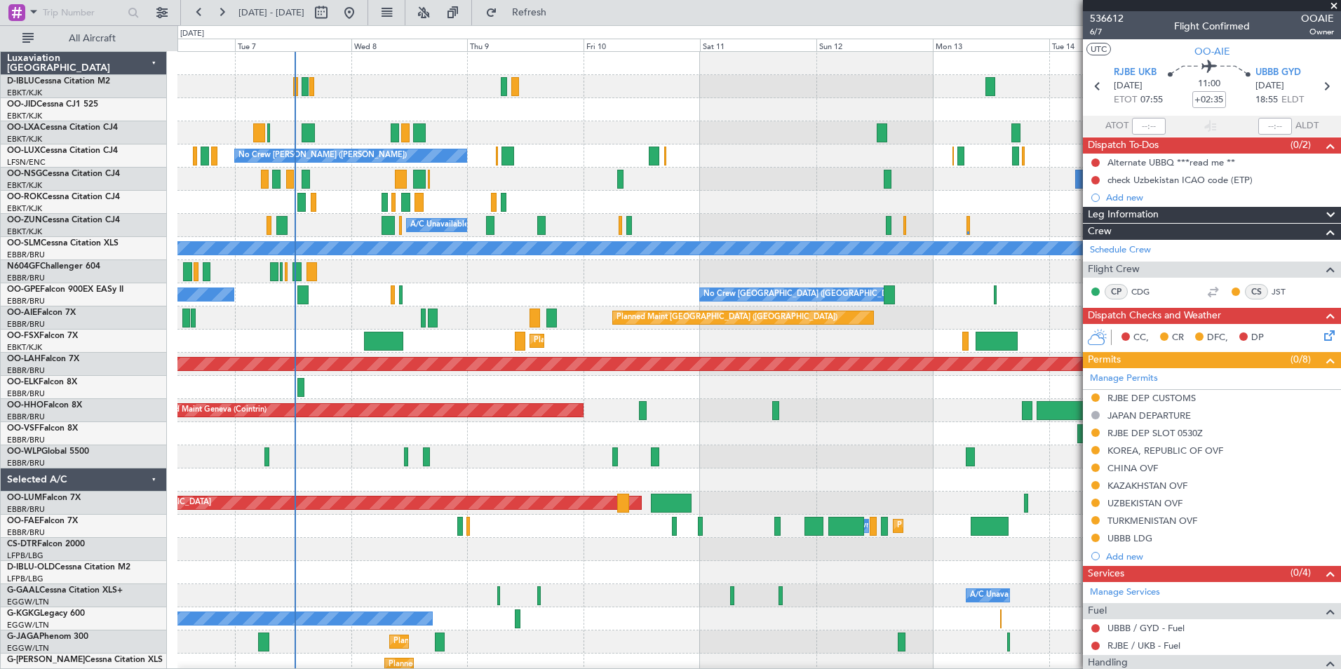
click at [469, 495] on div "No Crew Kortrijk-Wevelgem Planned Maint Kortrijk-Wevelgem No Crew Nancy (Essey)…" at bounding box center [758, 492] width 1163 height 880
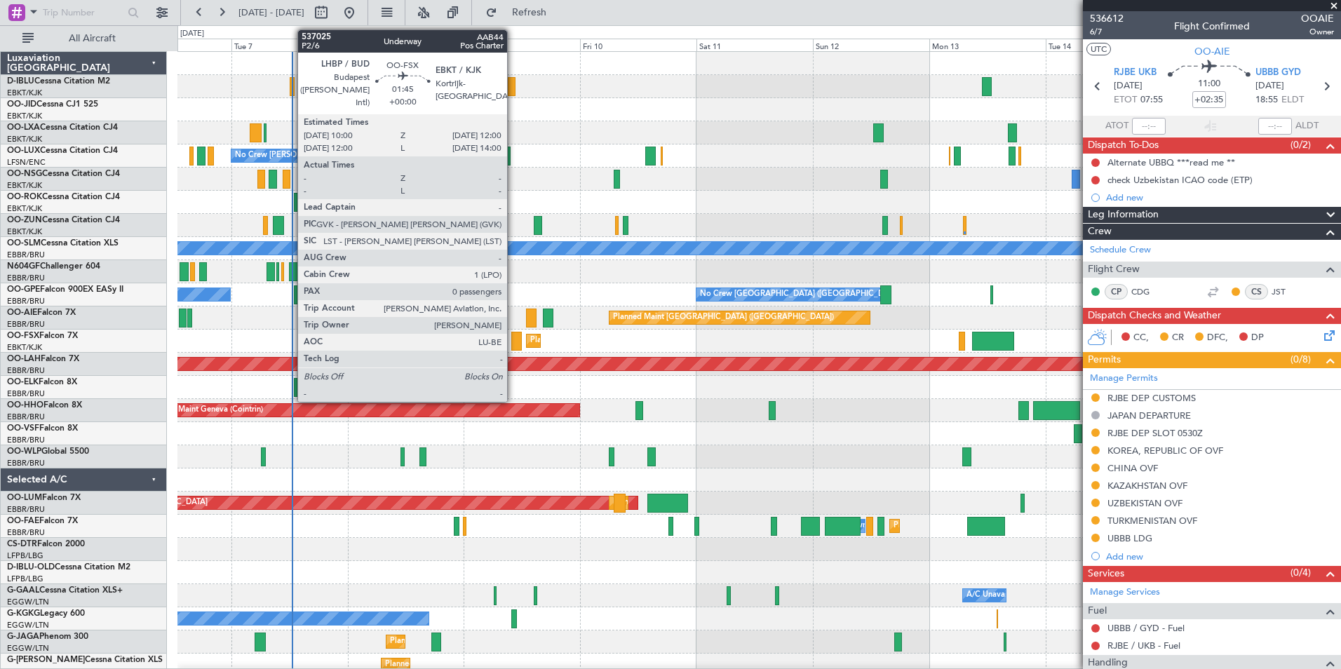
click at [513, 335] on div at bounding box center [516, 341] width 10 height 19
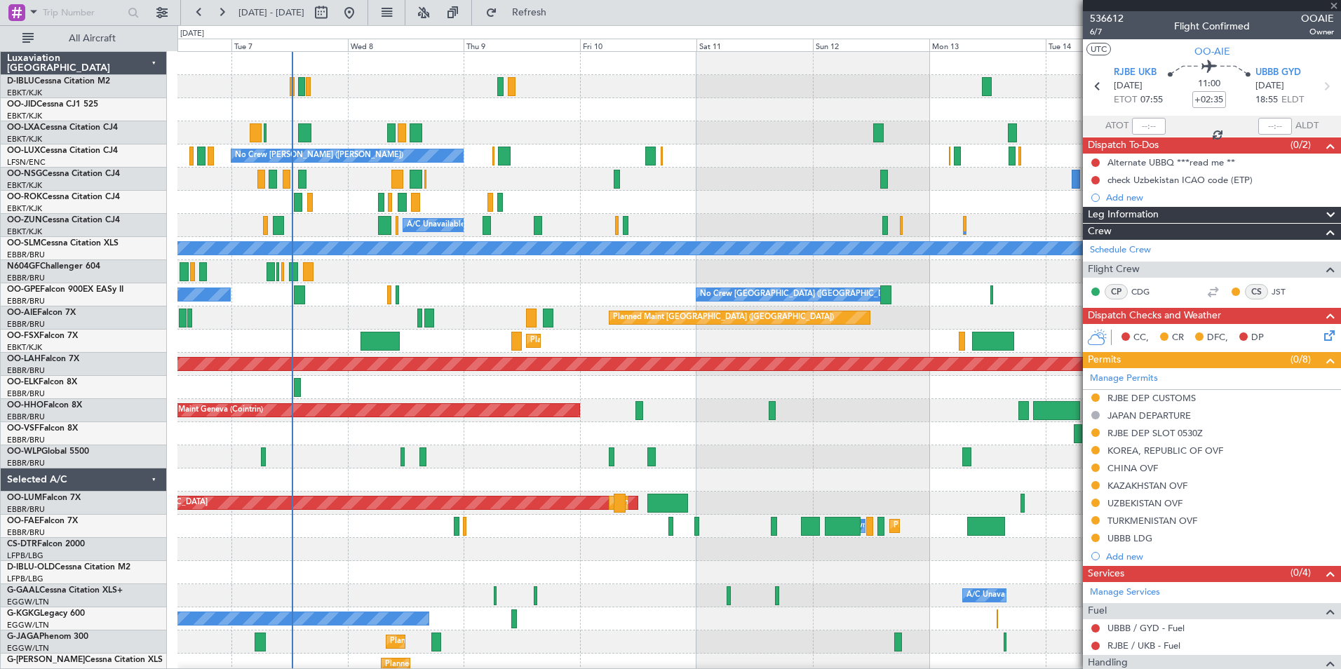
type input "0"
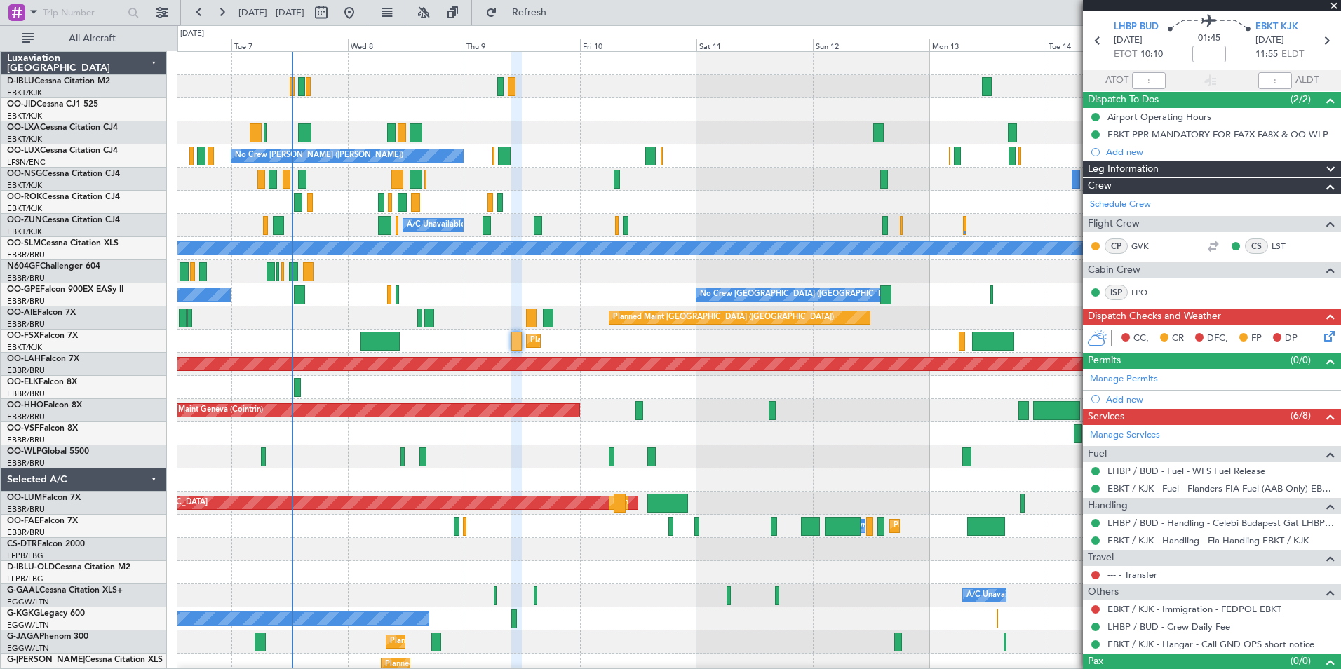
scroll to position [69, 0]
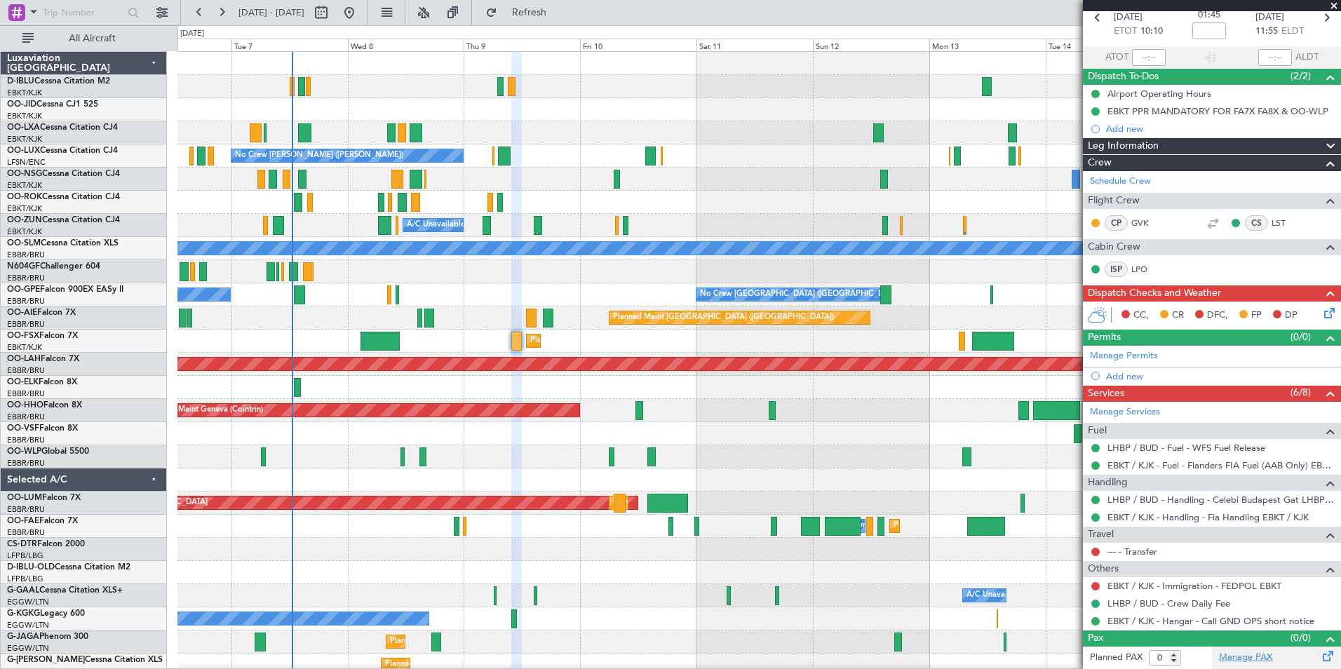
click at [1237, 657] on link "Manage PAX" at bounding box center [1245, 658] width 53 height 14
click at [1245, 659] on link "Manage PAX" at bounding box center [1245, 658] width 53 height 14
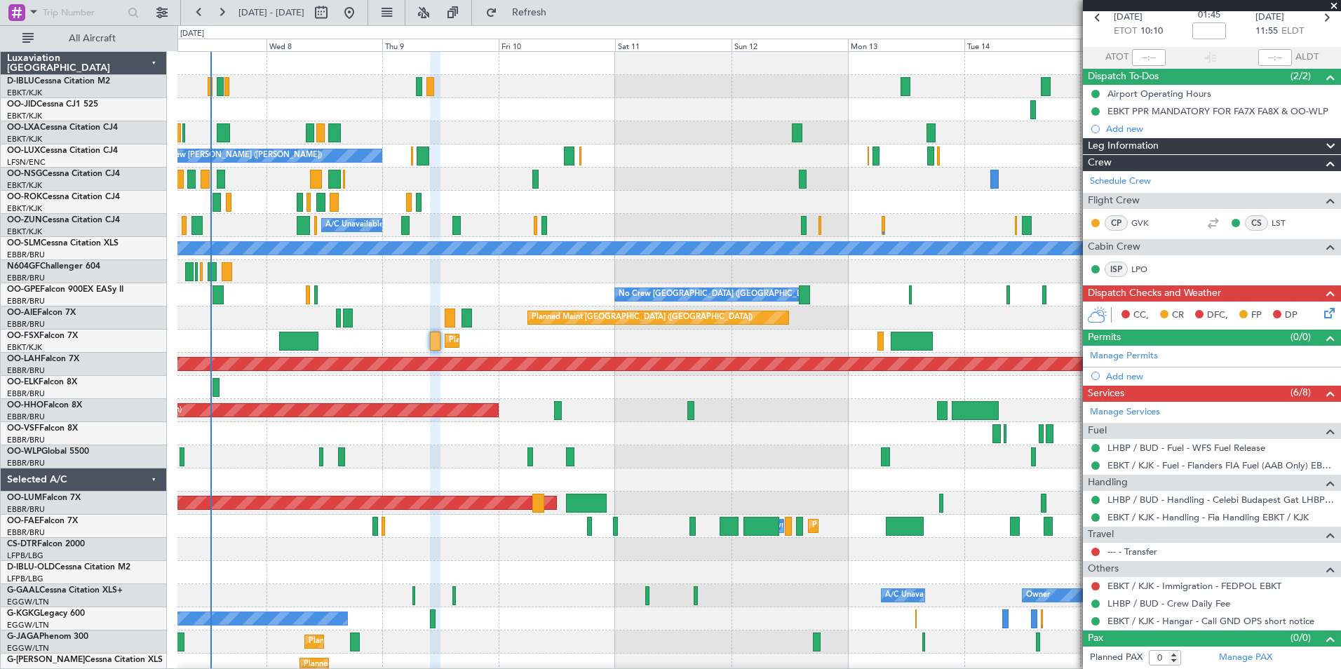
click at [586, 303] on div "No Crew Kortrijk-Wevelgem Planned Maint Kortrijk-Wevelgem No Crew Nancy (Essey)…" at bounding box center [758, 526] width 1163 height 949
click at [1154, 412] on link "Manage Services" at bounding box center [1125, 412] width 70 height 14
click at [1265, 655] on link "Manage PAX" at bounding box center [1245, 658] width 53 height 14
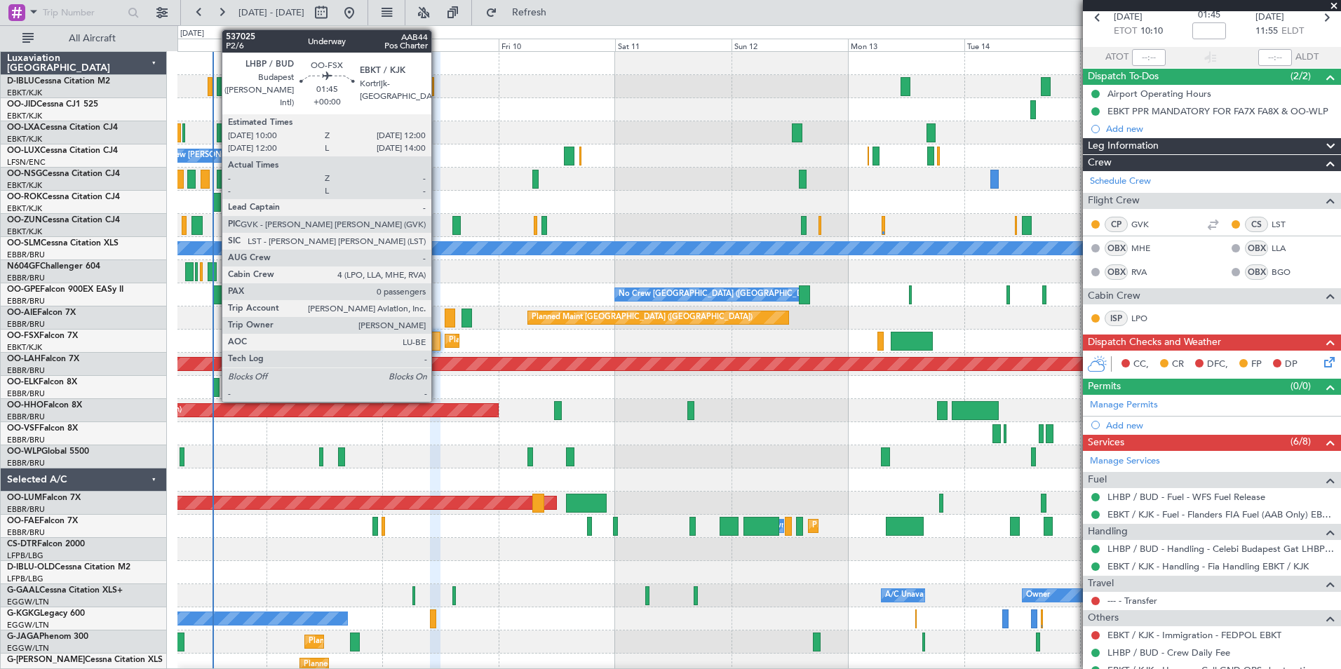
click at [438, 340] on div at bounding box center [435, 341] width 10 height 19
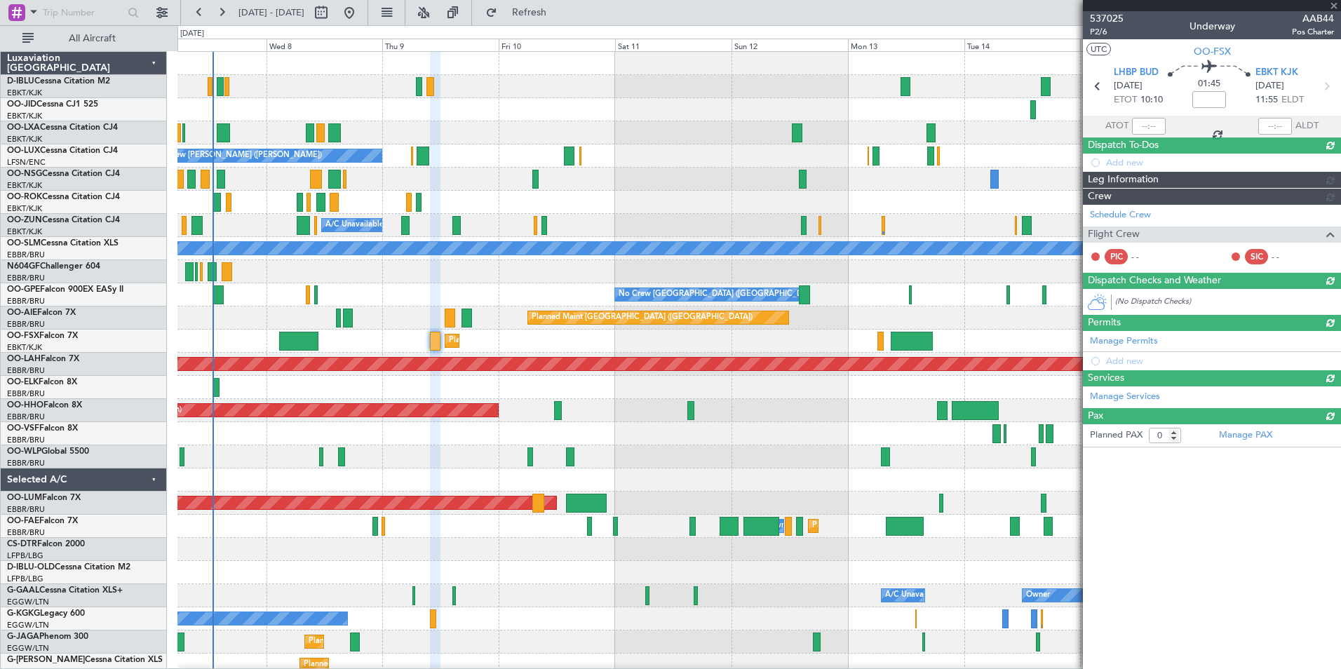
scroll to position [0, 0]
